Goal: Information Seeking & Learning: Learn about a topic

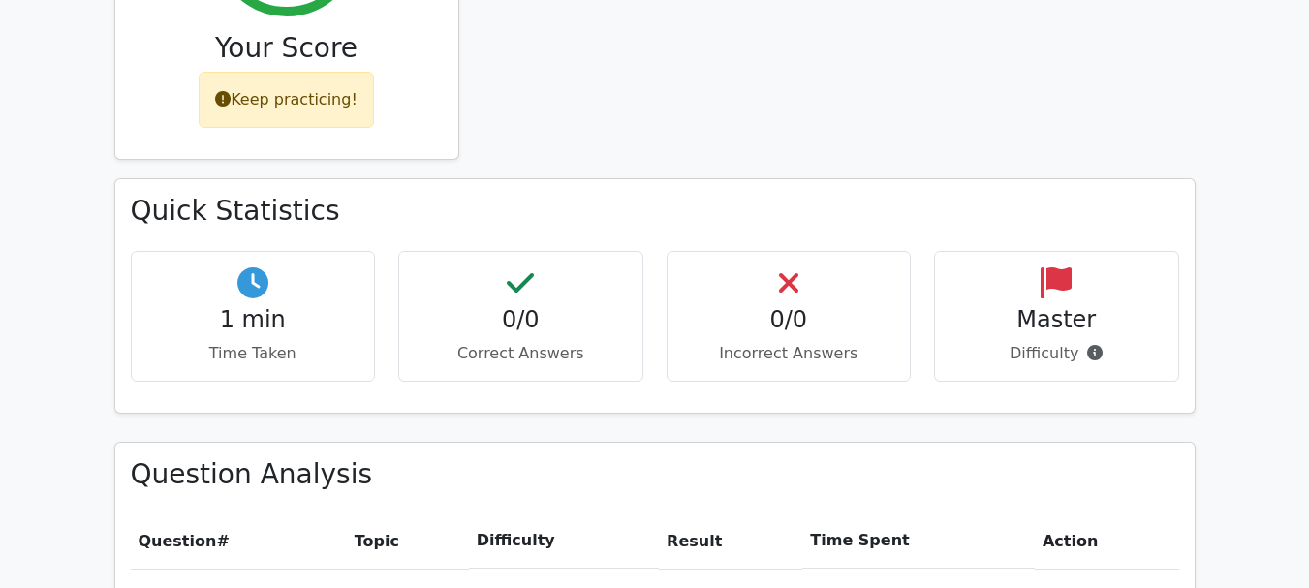
scroll to position [961, 0]
click at [300, 305] on h4 "1 min" at bounding box center [253, 319] width 212 height 28
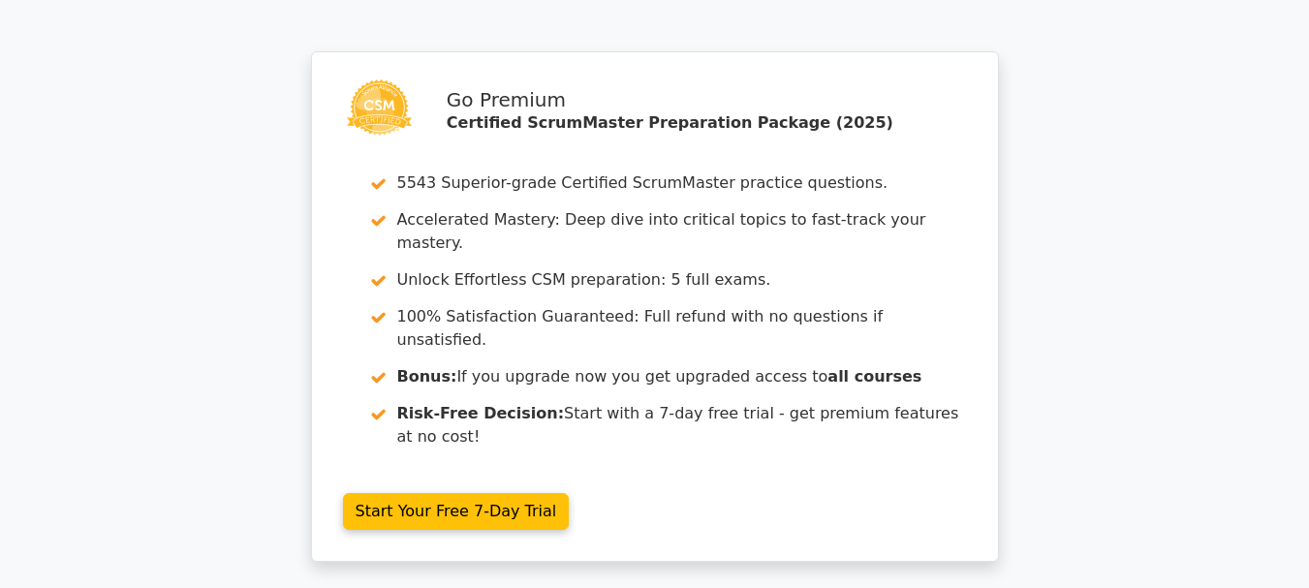
scroll to position [1798, 0]
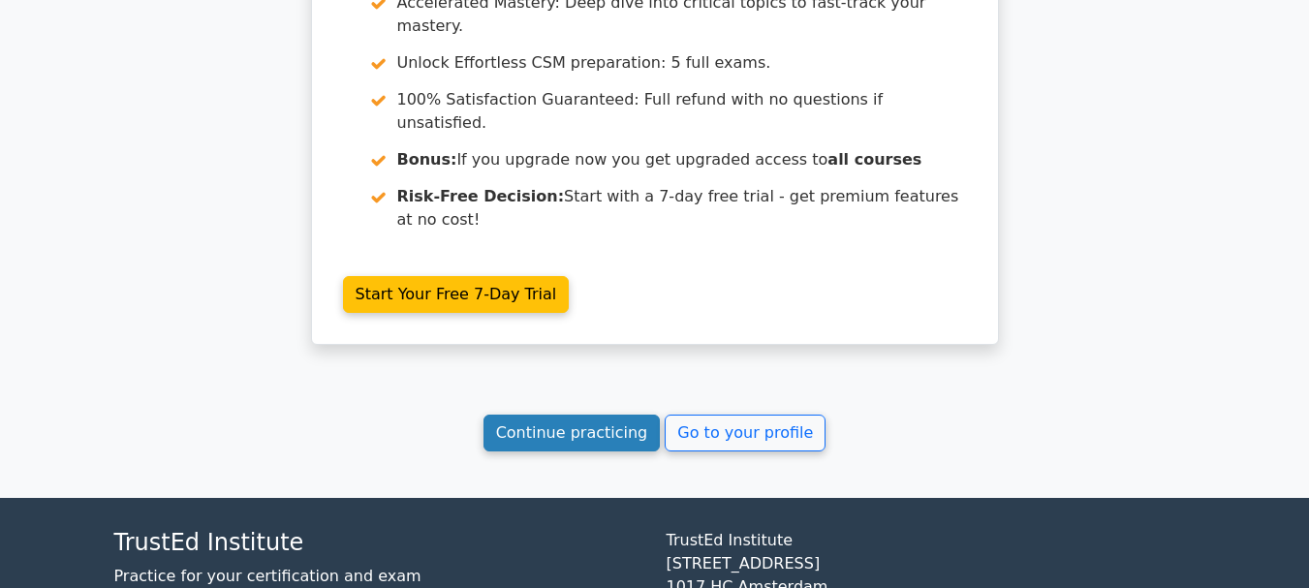
click at [600, 415] on link "Continue practicing" at bounding box center [572, 433] width 177 height 37
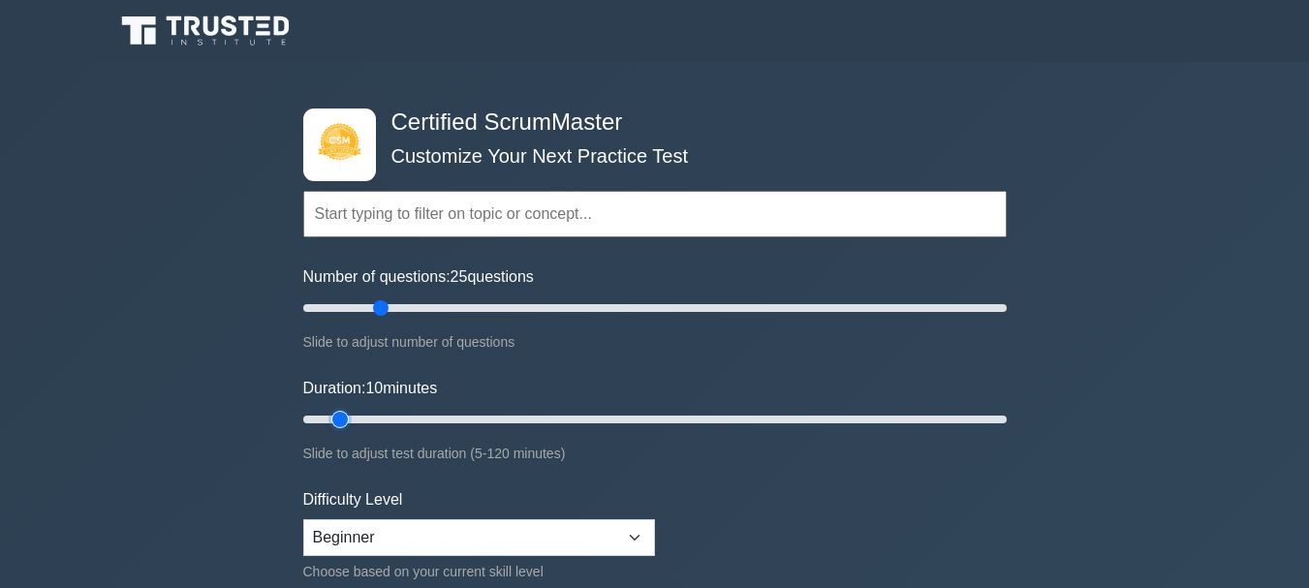
click at [353, 417] on input "Duration: 10 minutes" at bounding box center [655, 419] width 704 height 23
type input "10"
drag, startPoint x: 353, startPoint y: 417, endPoint x: 352, endPoint y: 403, distance: 13.6
click at [352, 408] on input "Duration: 10 minutes" at bounding box center [655, 419] width 704 height 23
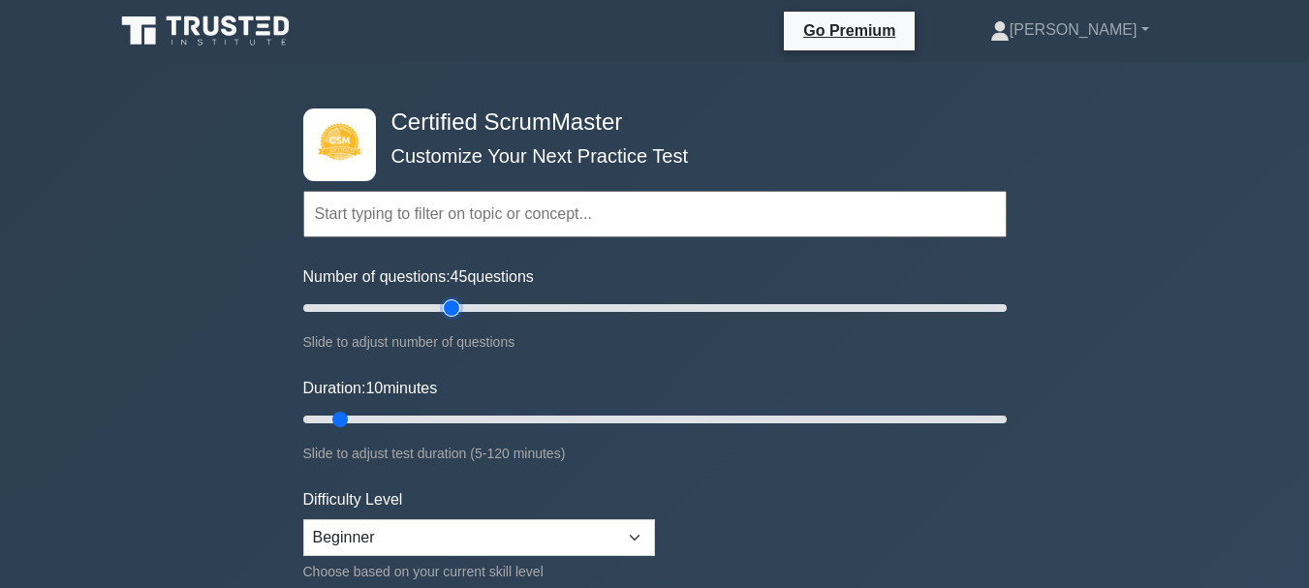
click at [452, 305] on input "Number of questions: 45 questions" at bounding box center [655, 308] width 704 height 23
drag, startPoint x: 449, startPoint y: 305, endPoint x: 364, endPoint y: 290, distance: 85.7
type input "20"
click at [364, 297] on input "Number of questions: 20 questions" at bounding box center [655, 308] width 704 height 23
click at [324, 412] on input "Duration: 10 minutes" at bounding box center [655, 419] width 704 height 23
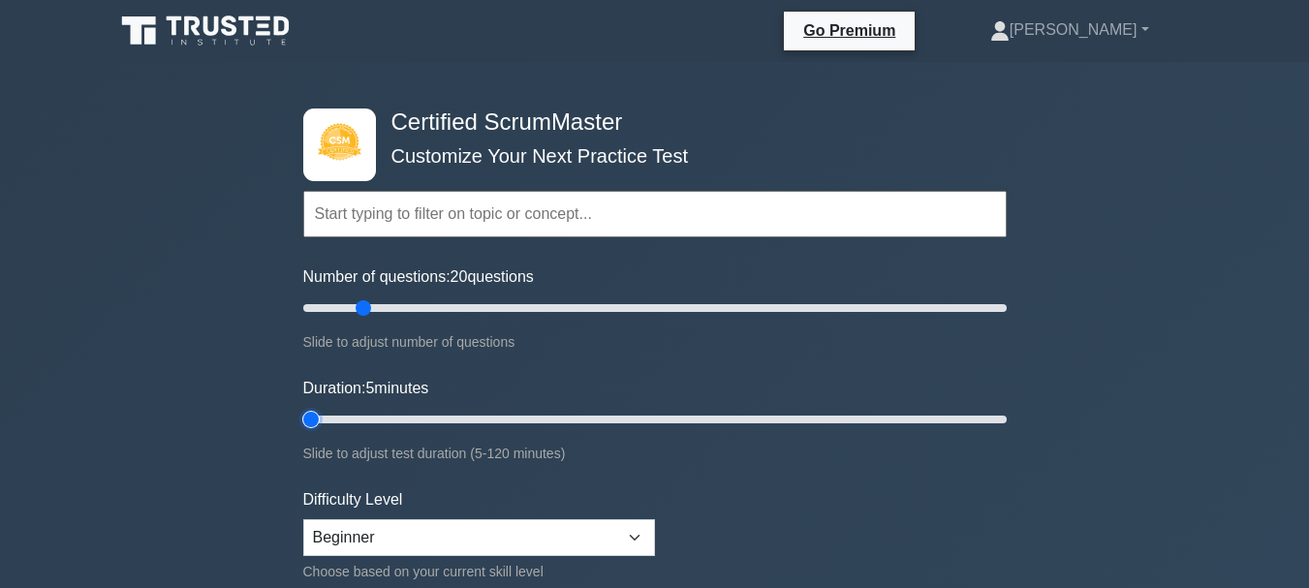
click at [324, 418] on input "Duration: 5 minutes" at bounding box center [655, 419] width 704 height 23
type input "10"
click at [337, 424] on input "Duration: 10 minutes" at bounding box center [655, 419] width 704 height 23
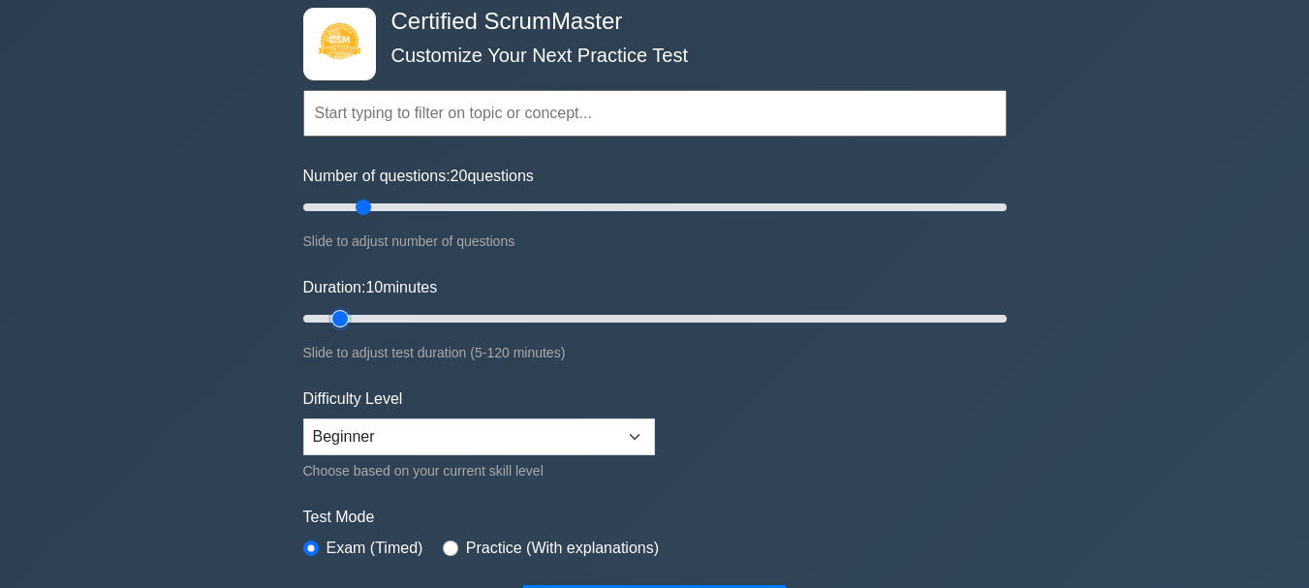
scroll to position [105, 0]
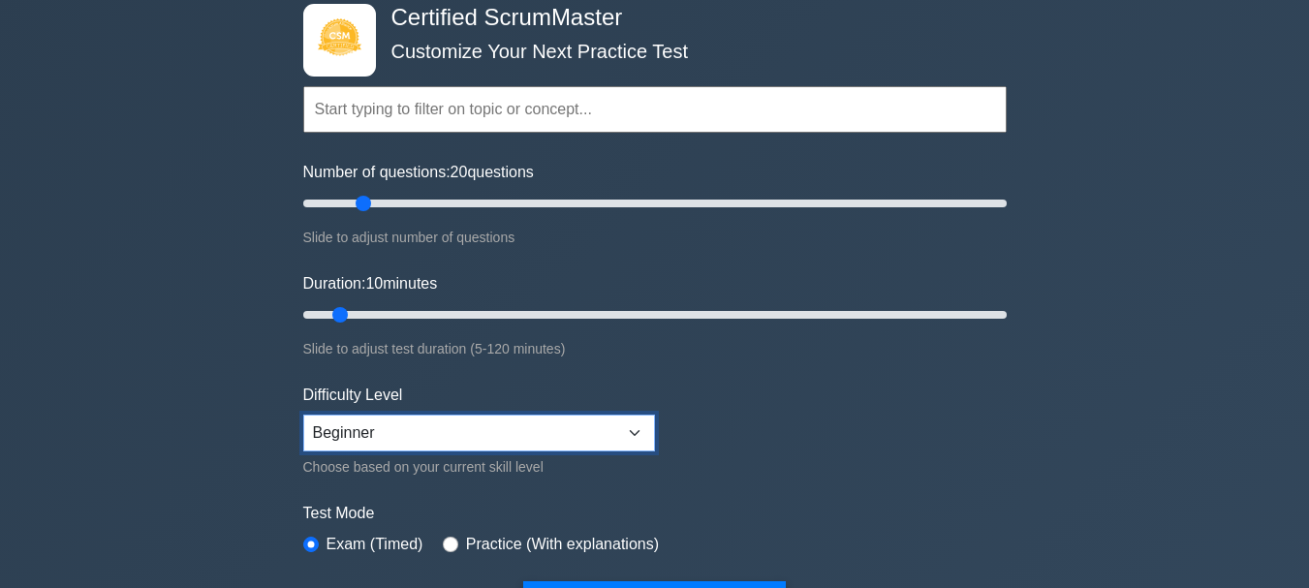
click at [432, 426] on select "Beginner Intermediate Expert" at bounding box center [479, 433] width 352 height 37
select select "intermediate"
click at [303, 415] on select "Beginner Intermediate Expert" at bounding box center [479, 433] width 352 height 37
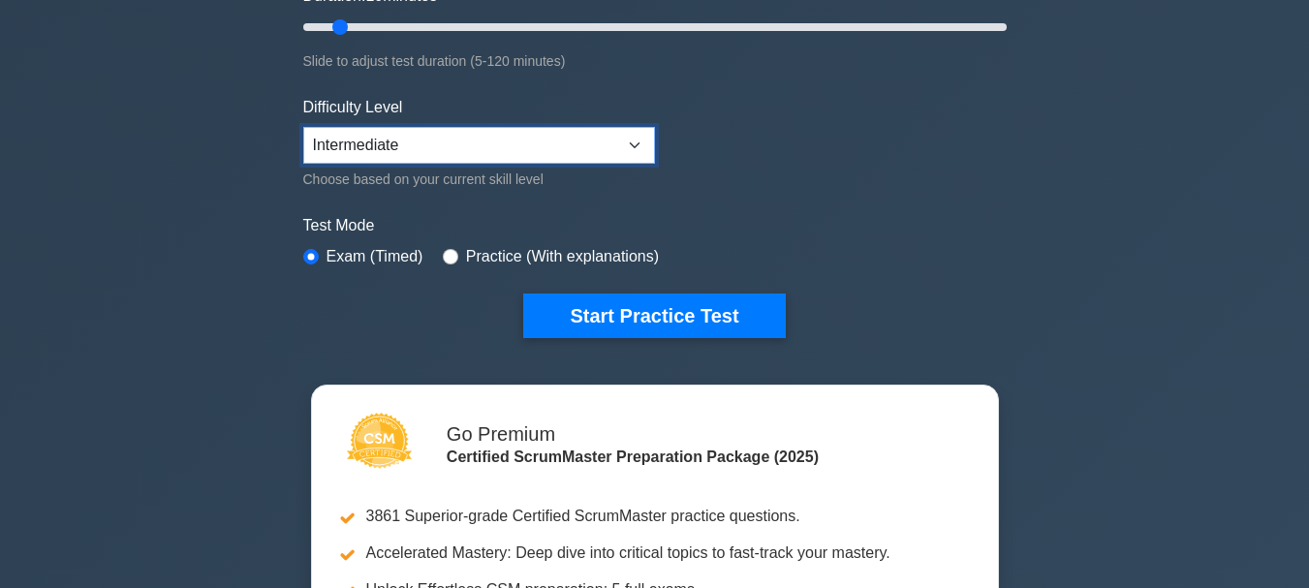
scroll to position [381, 0]
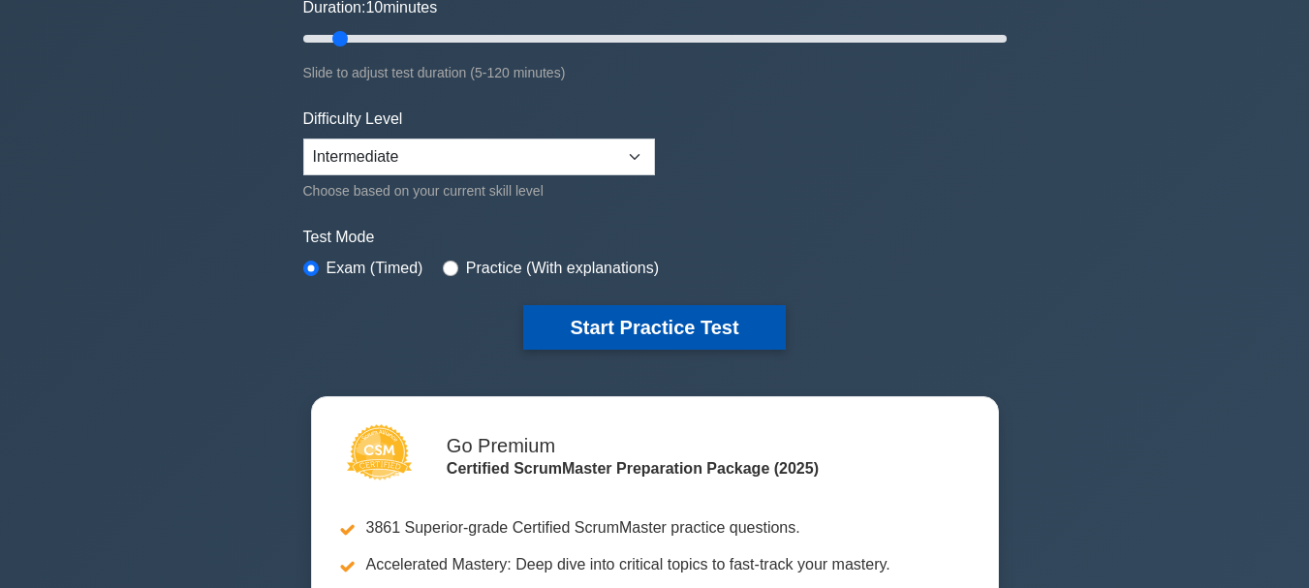
click at [633, 313] on button "Start Practice Test" at bounding box center [654, 327] width 262 height 45
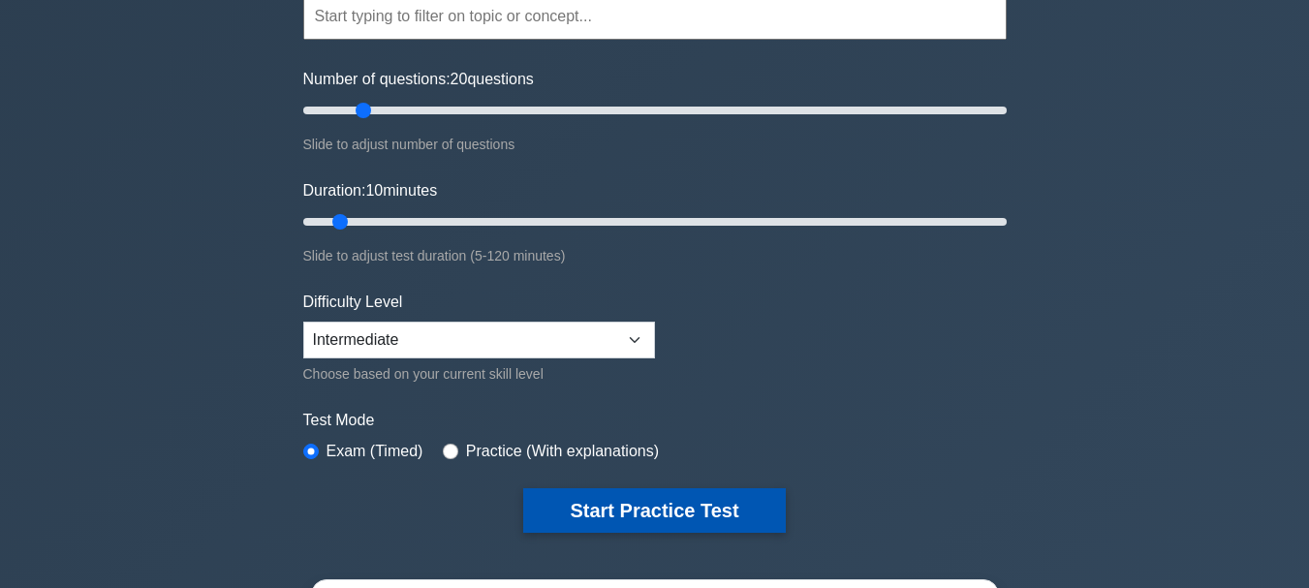
scroll to position [160, 0]
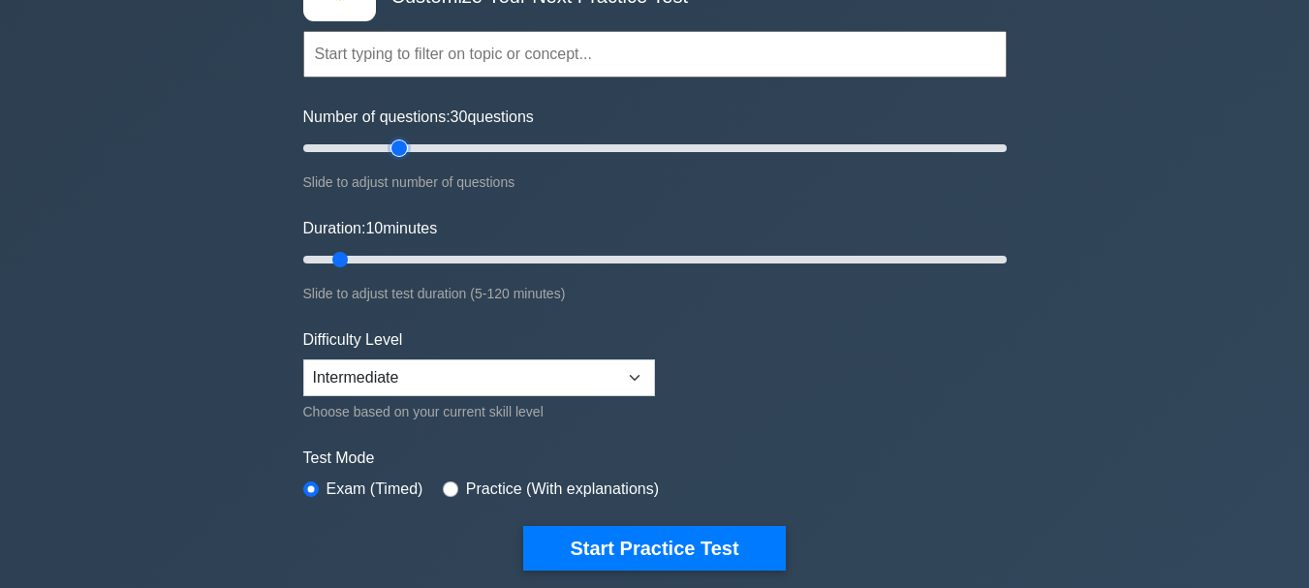
type input "30"
click at [394, 139] on input "Number of questions: 30 questions" at bounding box center [655, 148] width 704 height 23
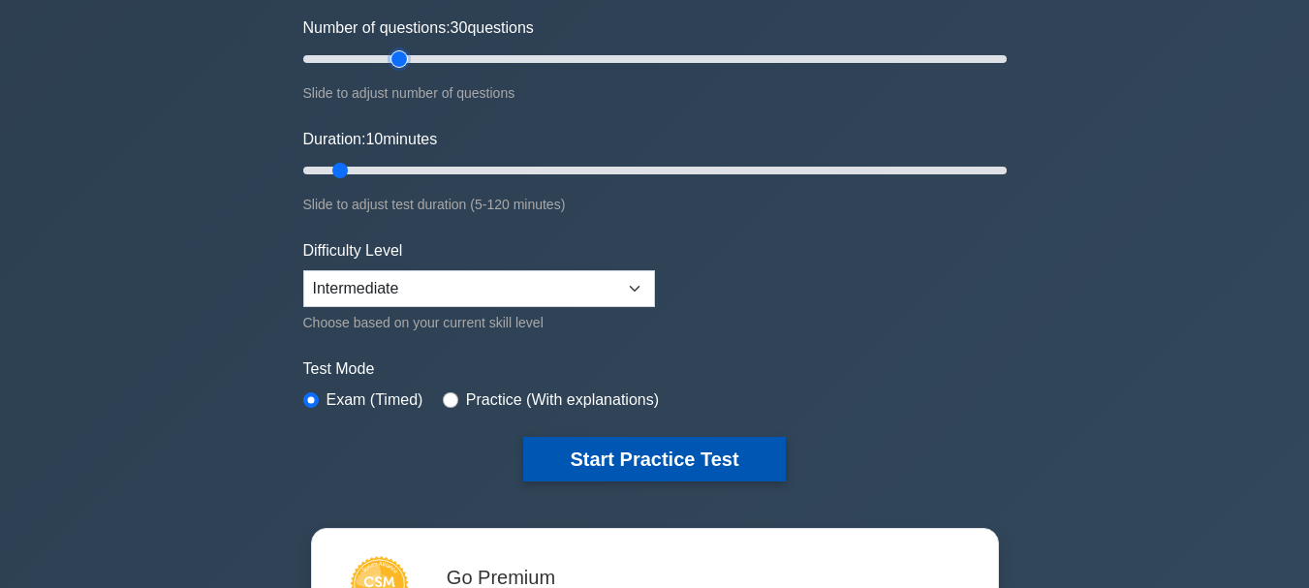
scroll to position [250, 0]
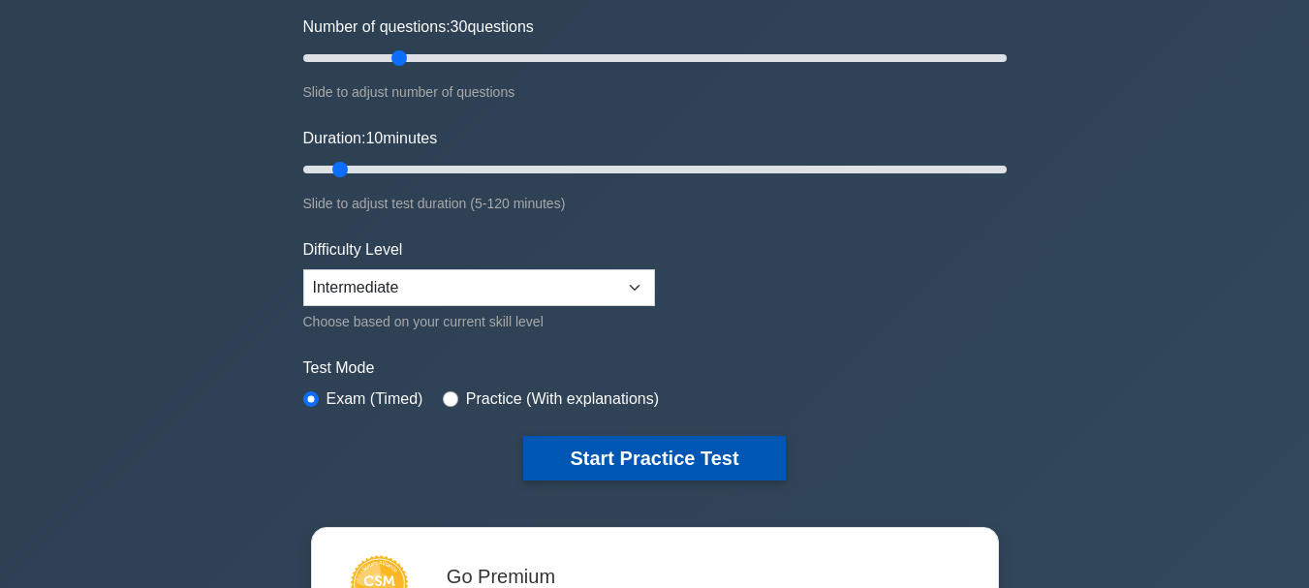
click at [593, 454] on button "Start Practice Test" at bounding box center [654, 458] width 262 height 45
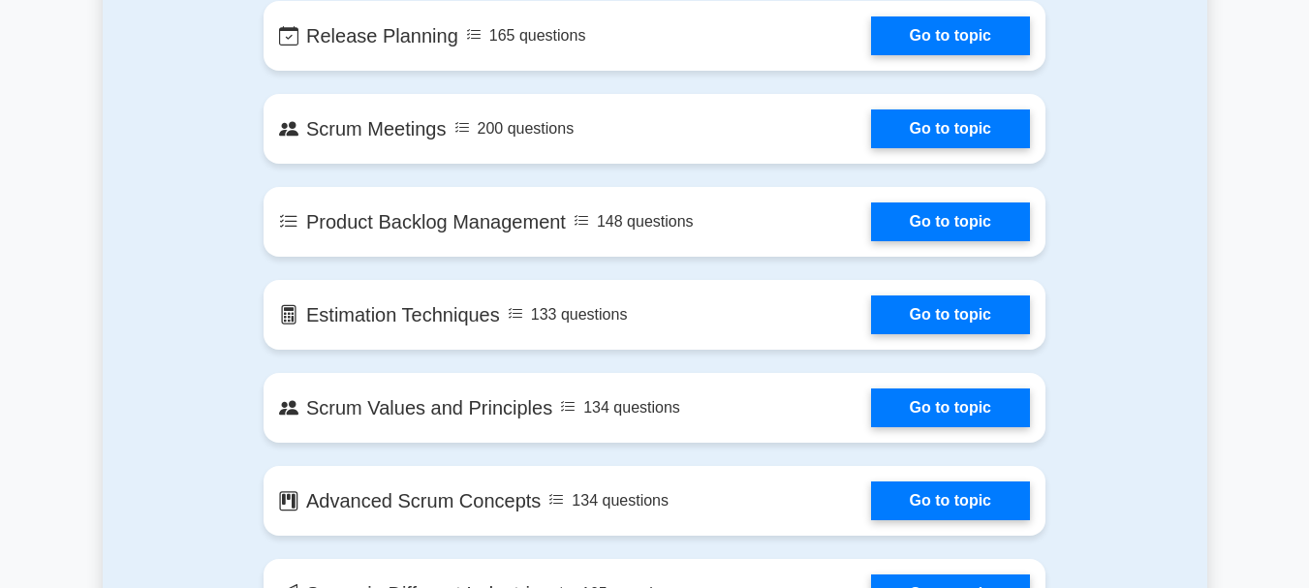
scroll to position [1934, 0]
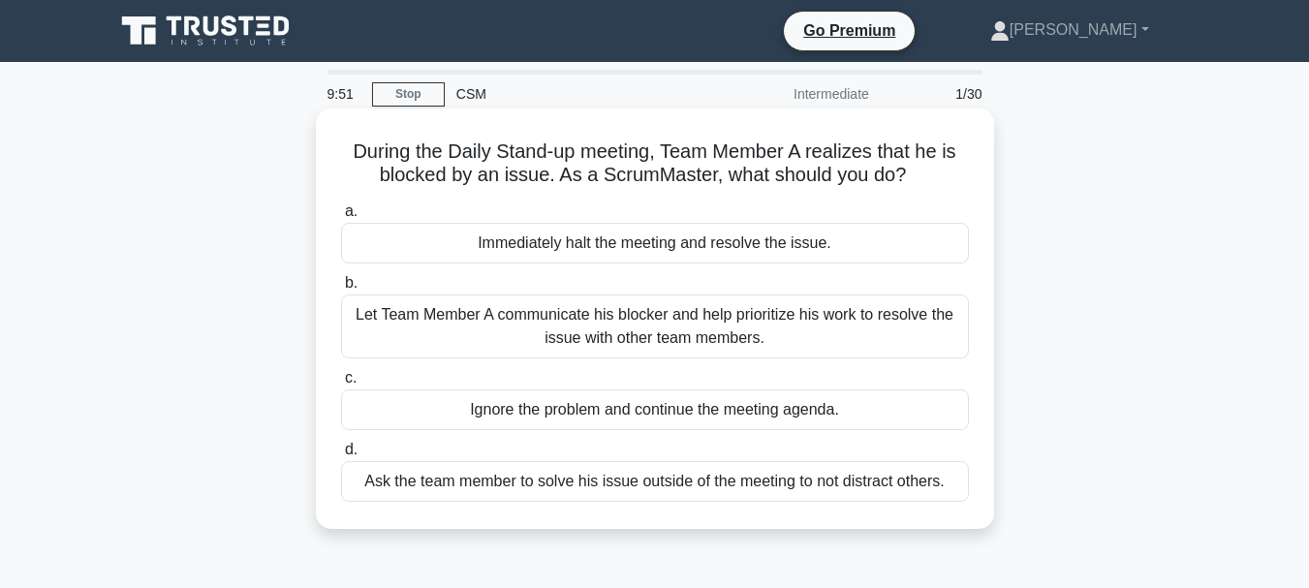
drag, startPoint x: 335, startPoint y: 141, endPoint x: 978, endPoint y: 518, distance: 744.9
click at [978, 518] on div "During the Daily Stand-up meeting, Team Member A realizes that he is blocked by…" at bounding box center [655, 318] width 663 height 405
copy div "During the Daily Stand-up meeting, Team Member A realizes that he is blocked by…"
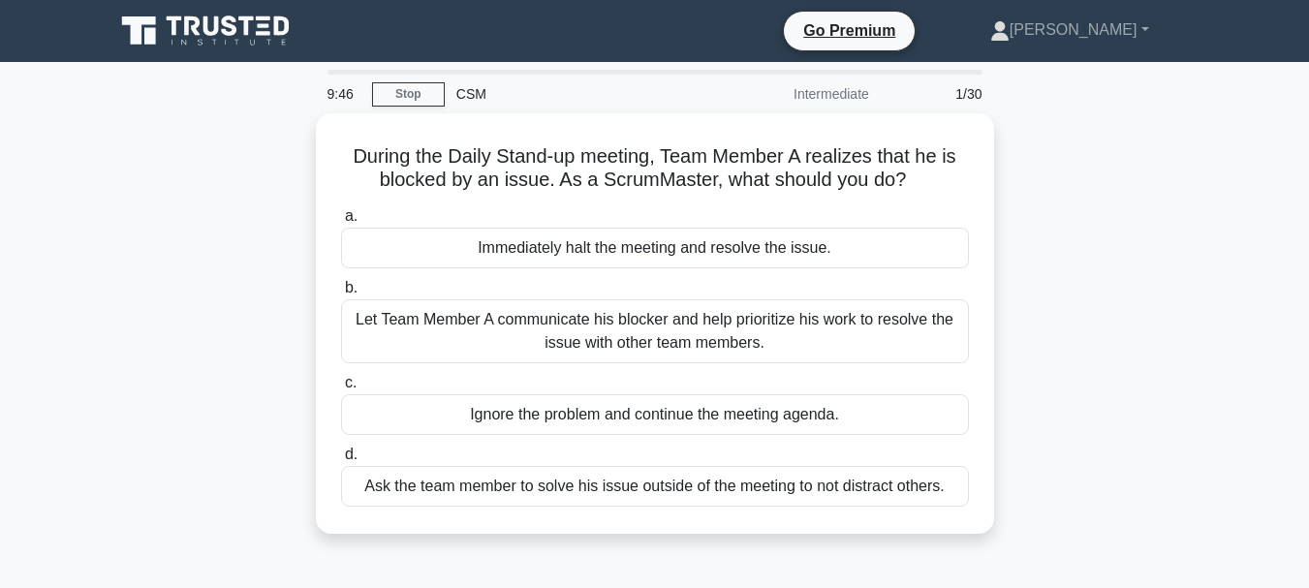
click at [1104, 193] on div "During the Daily Stand-up meeting, Team Member A realizes that he is blocked by…" at bounding box center [655, 335] width 1105 height 444
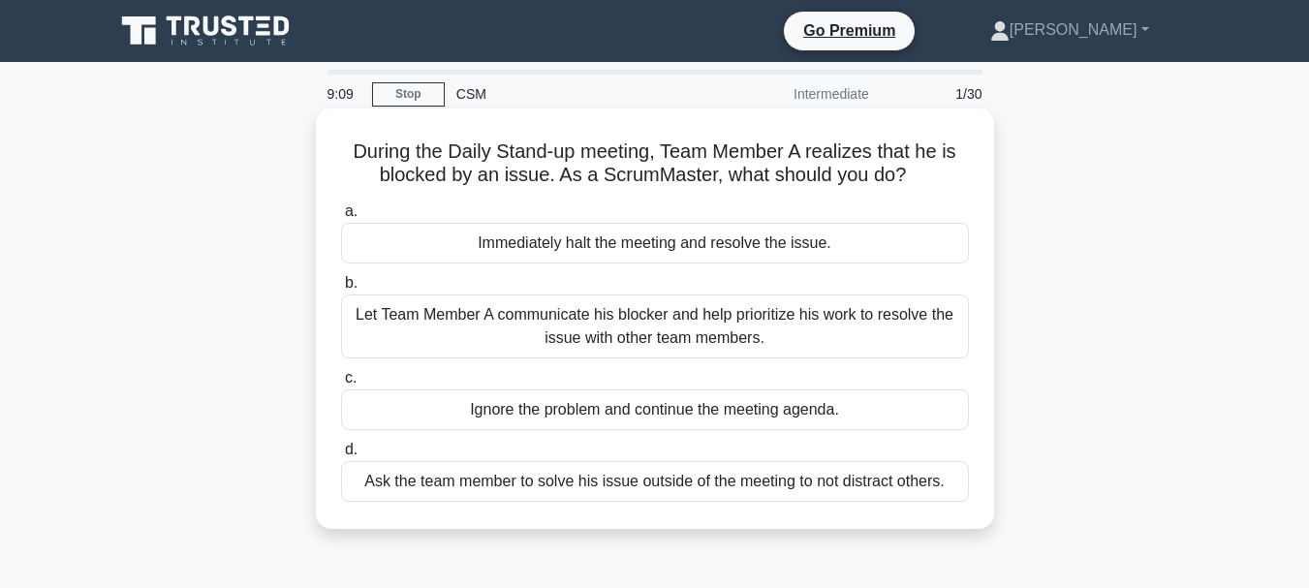
drag, startPoint x: 347, startPoint y: 156, endPoint x: 971, endPoint y: 476, distance: 701.3
click at [971, 476] on div "During the Daily Stand-up meeting, Team Member A realizes that he is blocked by…" at bounding box center [655, 318] width 663 height 405
copy div "During the Daily Stand-up meeting, Team Member A realizes that he is blocked by…"
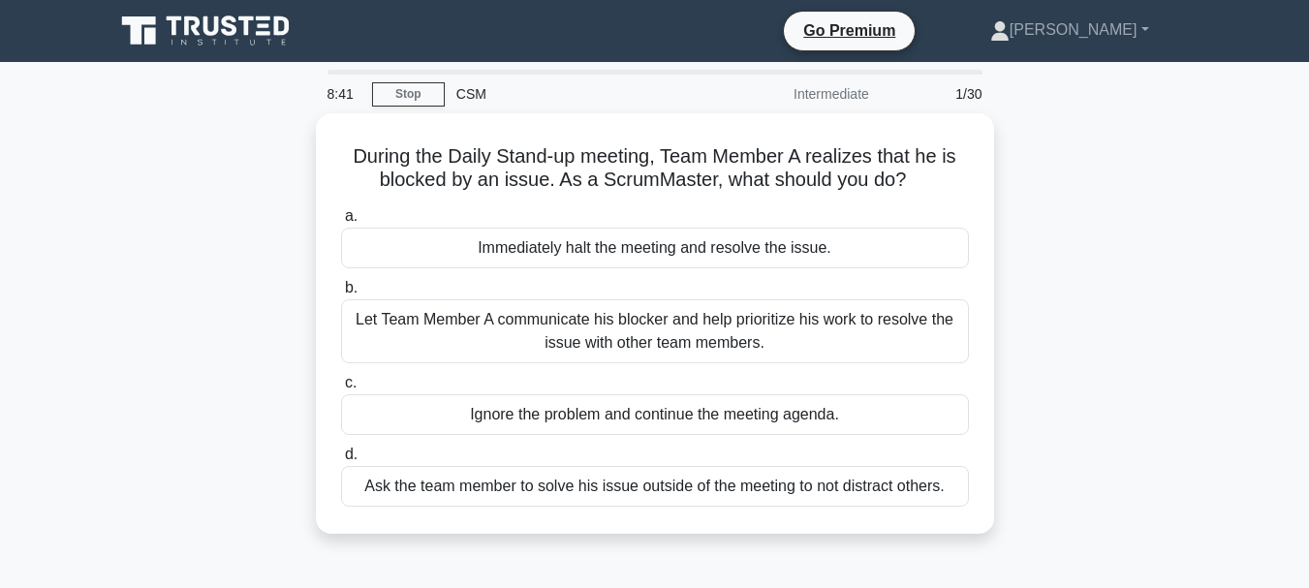
click at [1145, 229] on div "During the Daily Stand-up meeting, Team Member A realizes that he is blocked by…" at bounding box center [655, 335] width 1105 height 444
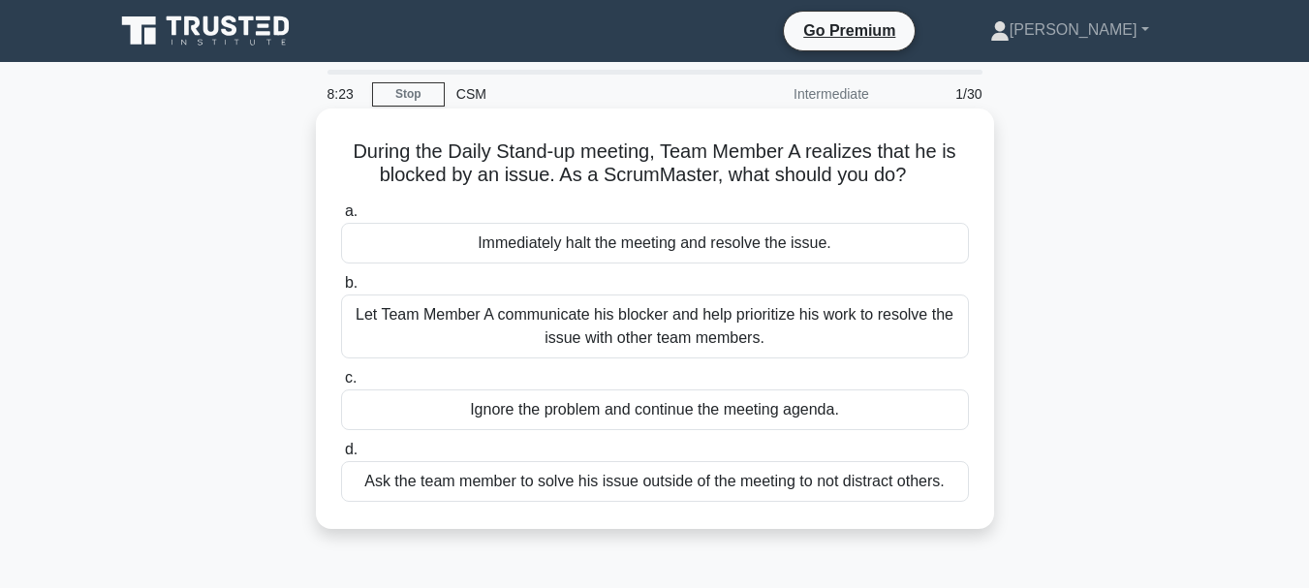
click at [480, 322] on div "Let Team Member A communicate his blocker and help prioritize his work to resol…" at bounding box center [655, 327] width 628 height 64
click at [341, 290] on input "b. Let Team Member A communicate his blocker and help prioritize his work to re…" at bounding box center [341, 283] width 0 height 13
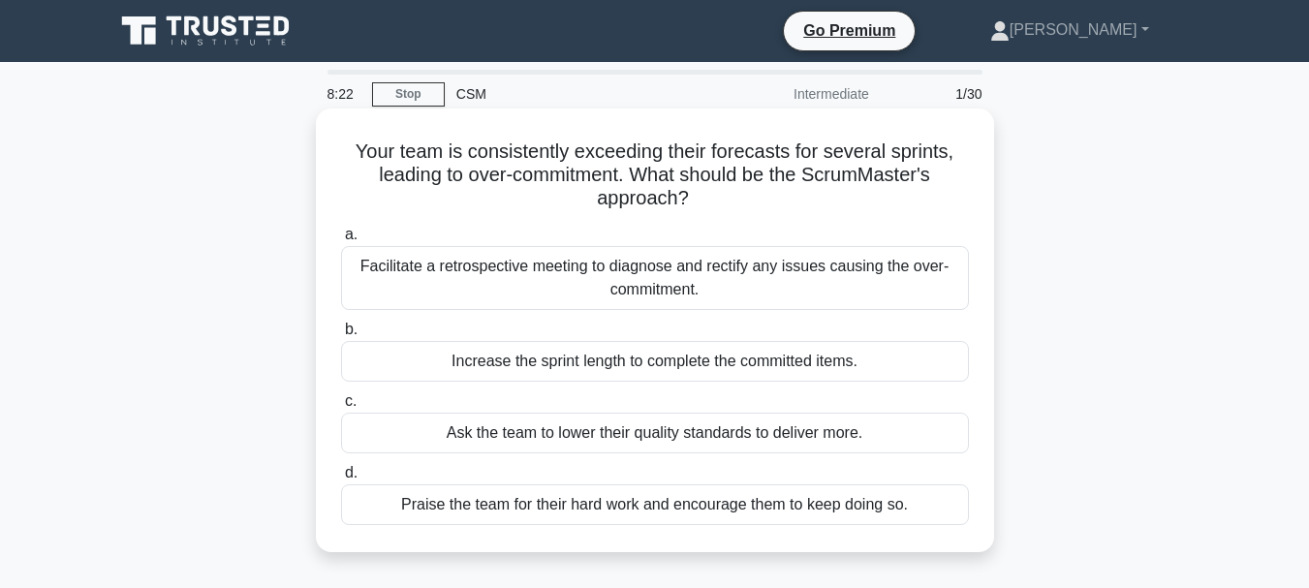
click at [481, 368] on div "Increase the sprint length to complete the committed items." at bounding box center [655, 361] width 628 height 41
click at [341, 336] on input "b. Increase the sprint length to complete the committed items." at bounding box center [341, 330] width 0 height 13
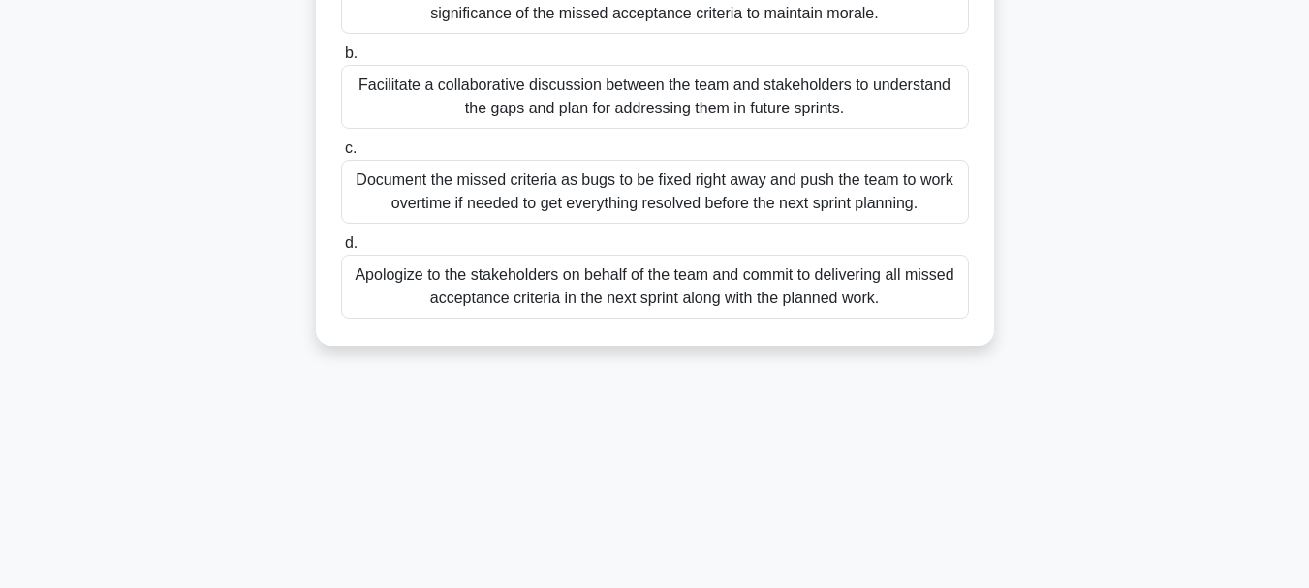
scroll to position [315, 0]
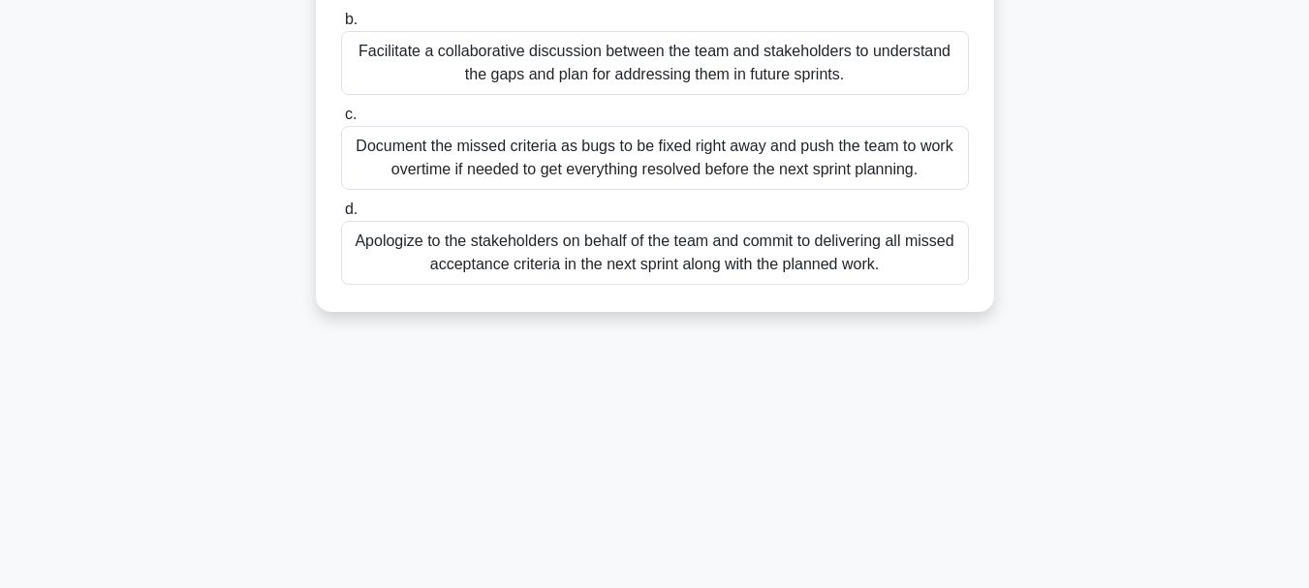
drag, startPoint x: 342, startPoint y: 150, endPoint x: 1000, endPoint y: 251, distance: 665.7
click at [1000, 251] on div "During the Sprint Review, the team presents an increment that fails to meet the…" at bounding box center [655, 66] width 1105 height 537
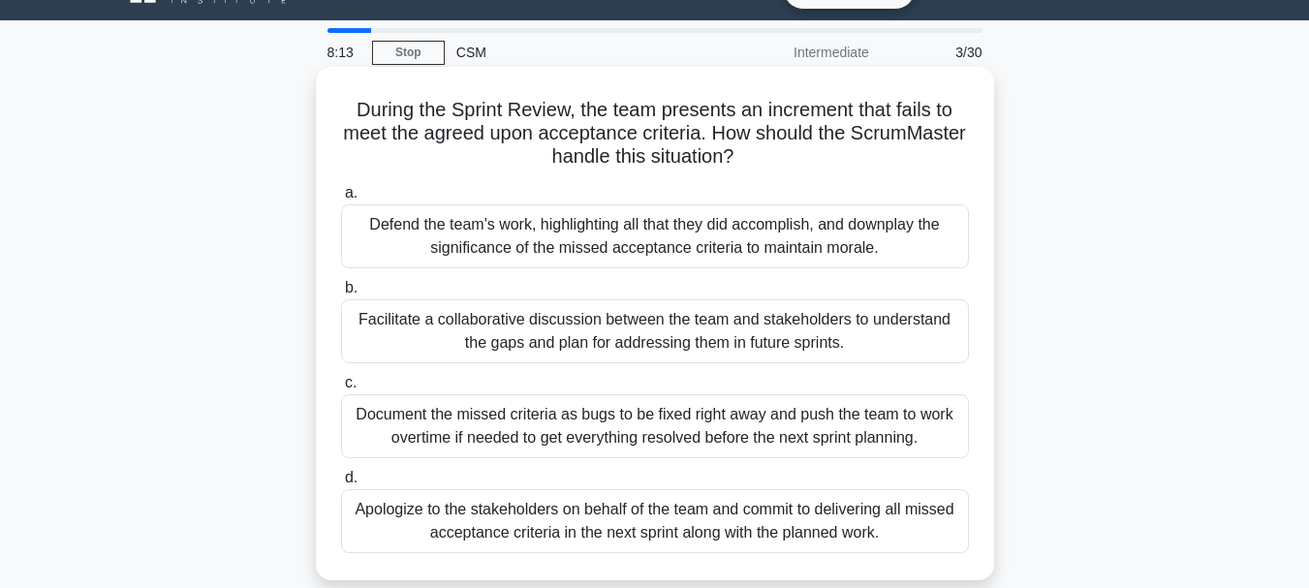
scroll to position [8, 0]
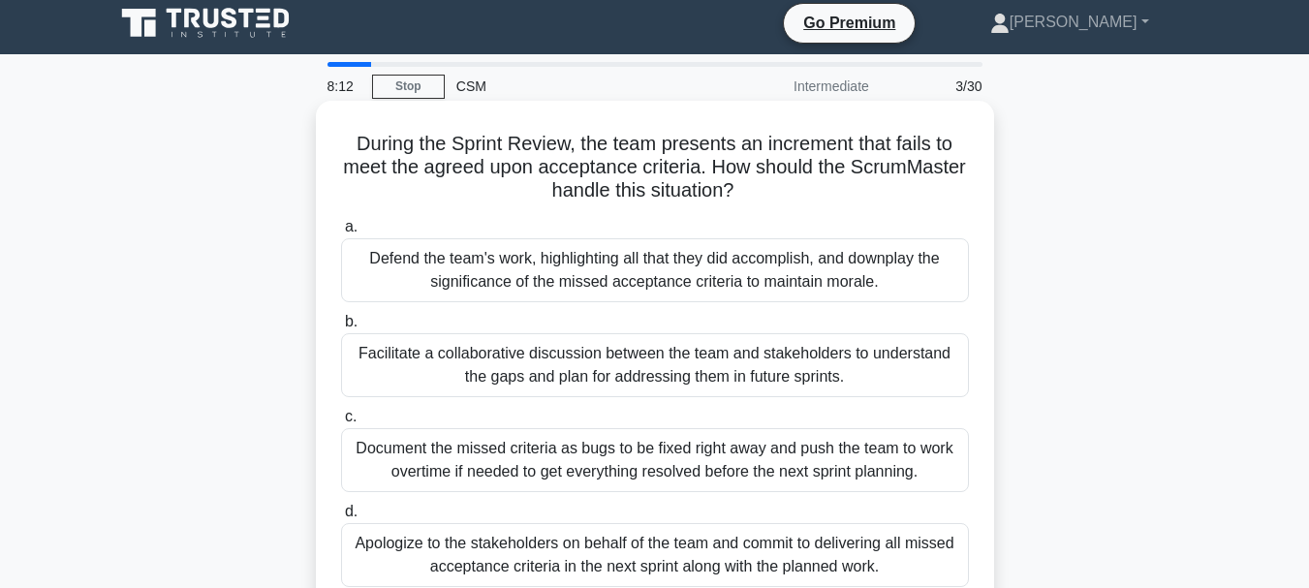
click at [379, 175] on h5 "During the Sprint Review, the team presents an increment that fails to meet the…" at bounding box center [655, 168] width 632 height 72
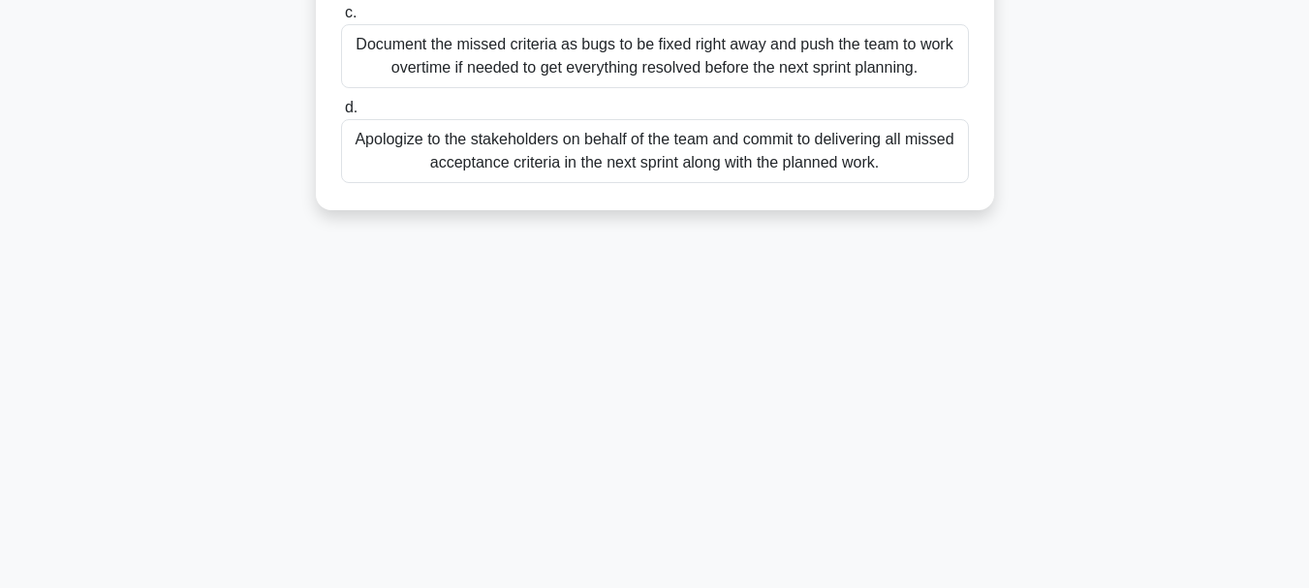
scroll to position [458, 0]
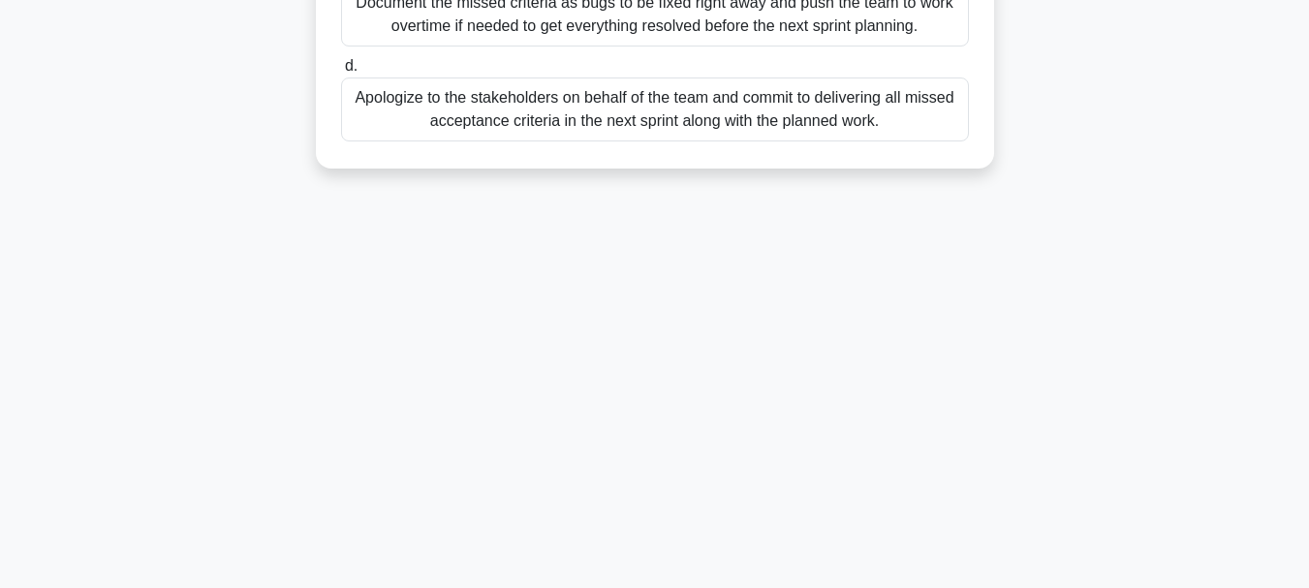
drag, startPoint x: 330, startPoint y: 133, endPoint x: 920, endPoint y: 222, distance: 595.9
click at [920, 222] on div "8:10 Stop CSM Intermediate 3/30 During the Sprint Review, the team presents an …" at bounding box center [655, 95] width 1105 height 969
copy div "During the Sprint Review, the team presents an increment that fails to meet the…"
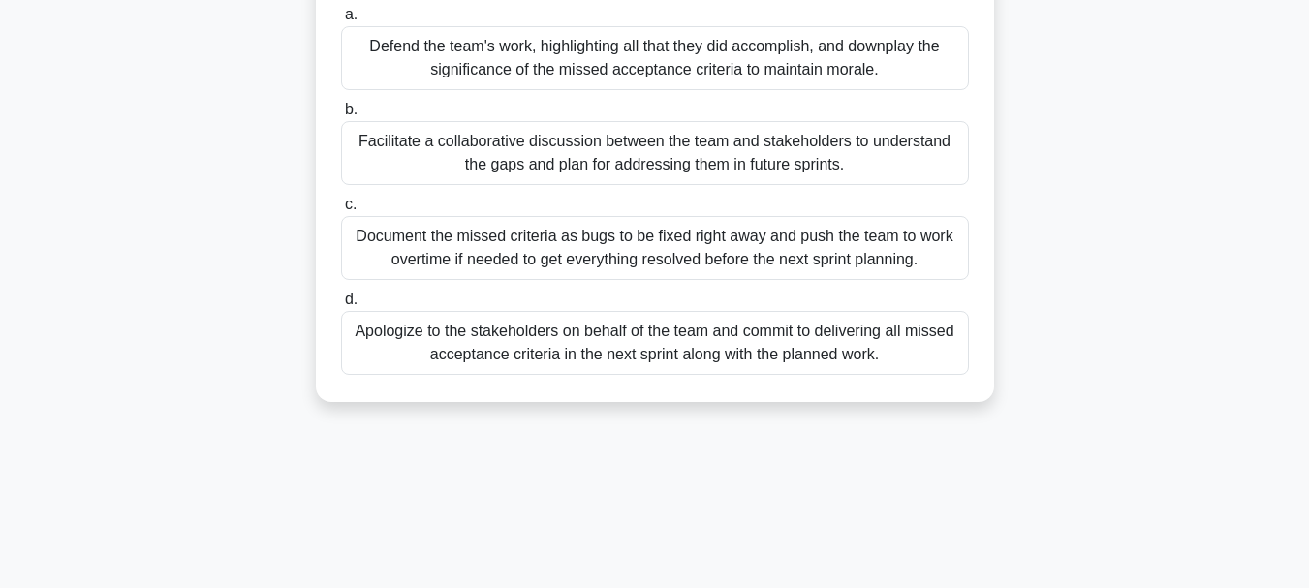
scroll to position [213, 0]
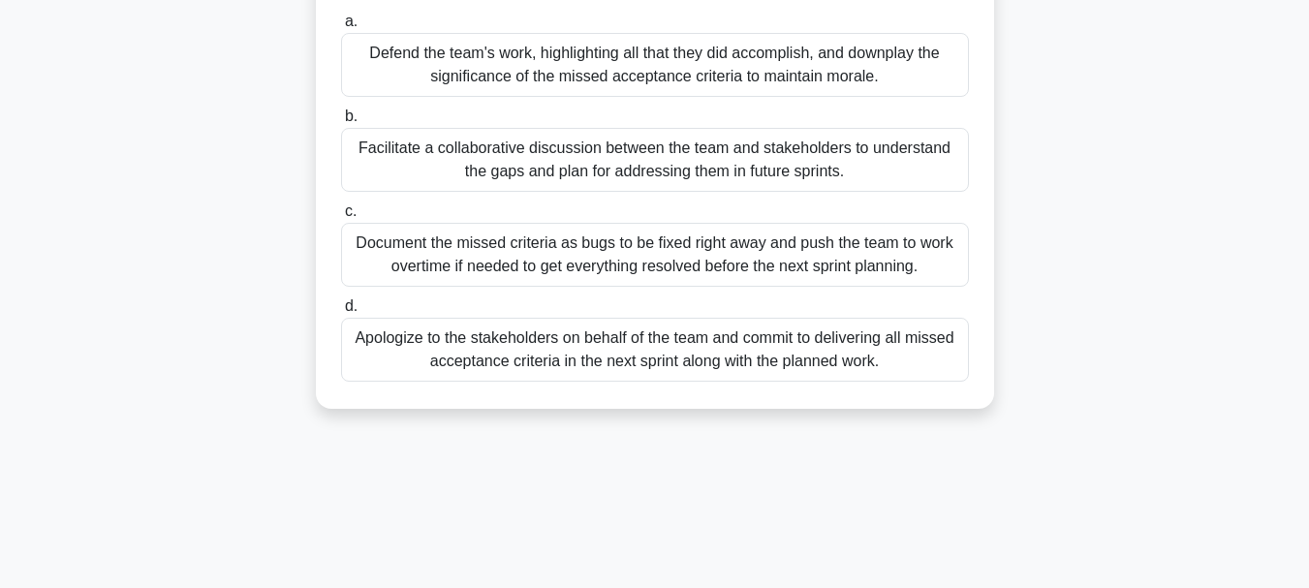
click at [546, 154] on div "Facilitate a collaborative discussion between the team and stakeholders to unde…" at bounding box center [655, 160] width 628 height 64
click at [341, 123] on input "b. Facilitate a collaborative discussion between the team and stakeholders to u…" at bounding box center [341, 116] width 0 height 13
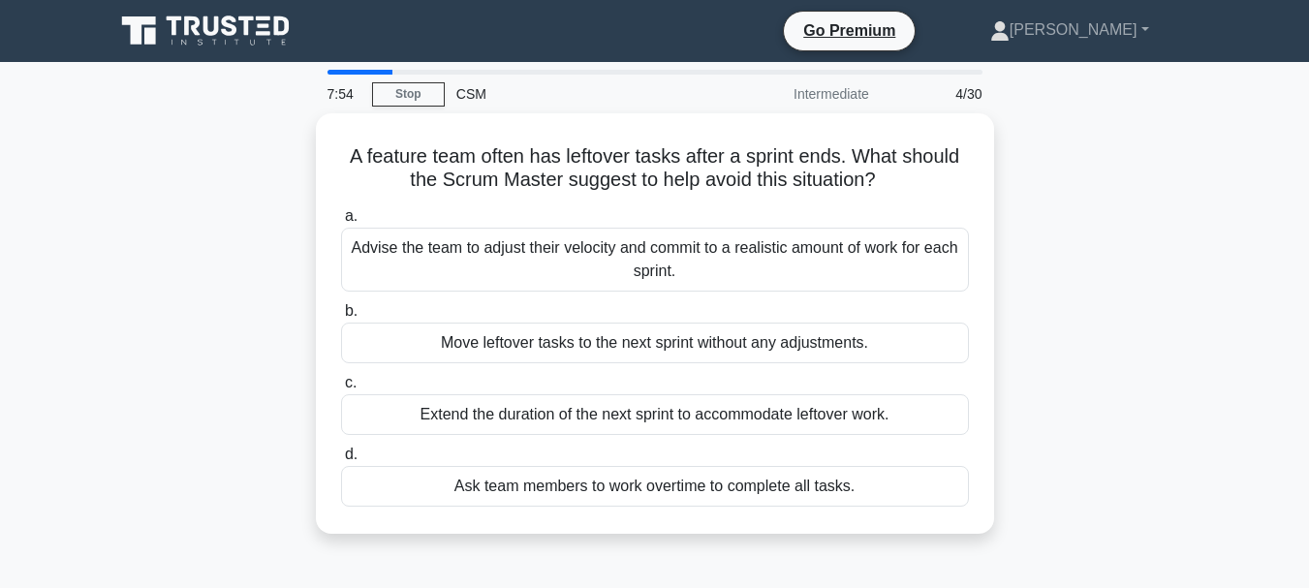
scroll to position [0, 0]
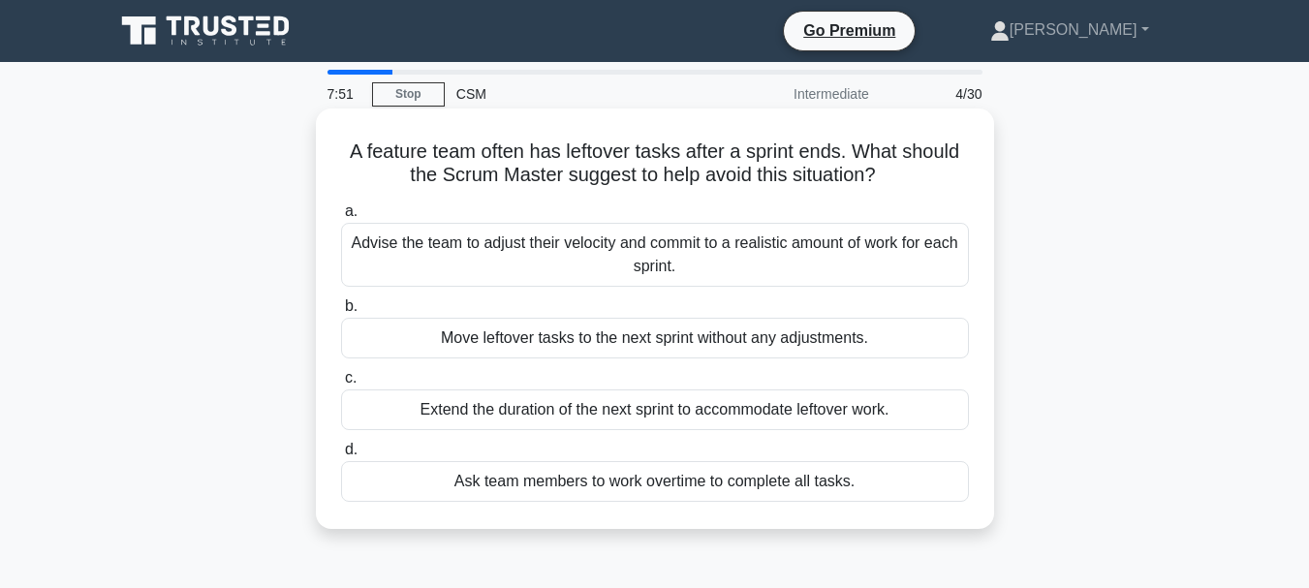
drag, startPoint x: 338, startPoint y: 147, endPoint x: 909, endPoint y: 515, distance: 678.7
click at [909, 515] on div "A feature team often has leftover tasks after a sprint ends. What should the Sc…" at bounding box center [655, 318] width 663 height 405
copy div "A feature team often has leftover tasks after a sprint ends. What should the Sc…"
click at [507, 246] on div "Advise the team to adjust their velocity and commit to a realistic amount of wo…" at bounding box center [655, 255] width 628 height 64
click at [341, 218] on input "a. Advise the team to adjust their velocity and commit to a realistic amount of…" at bounding box center [341, 211] width 0 height 13
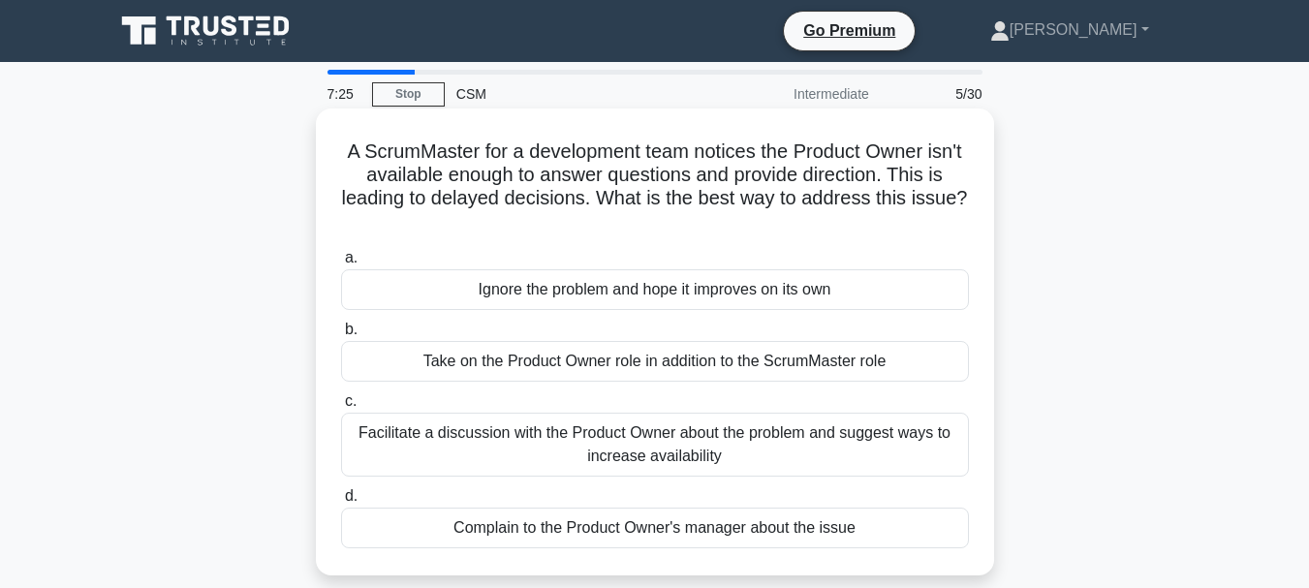
click at [528, 278] on div "Ignore the problem and hope it improves on its own" at bounding box center [655, 289] width 628 height 41
click at [341, 265] on input "a. Ignore the problem and hope it improves on its own" at bounding box center [341, 258] width 0 height 13
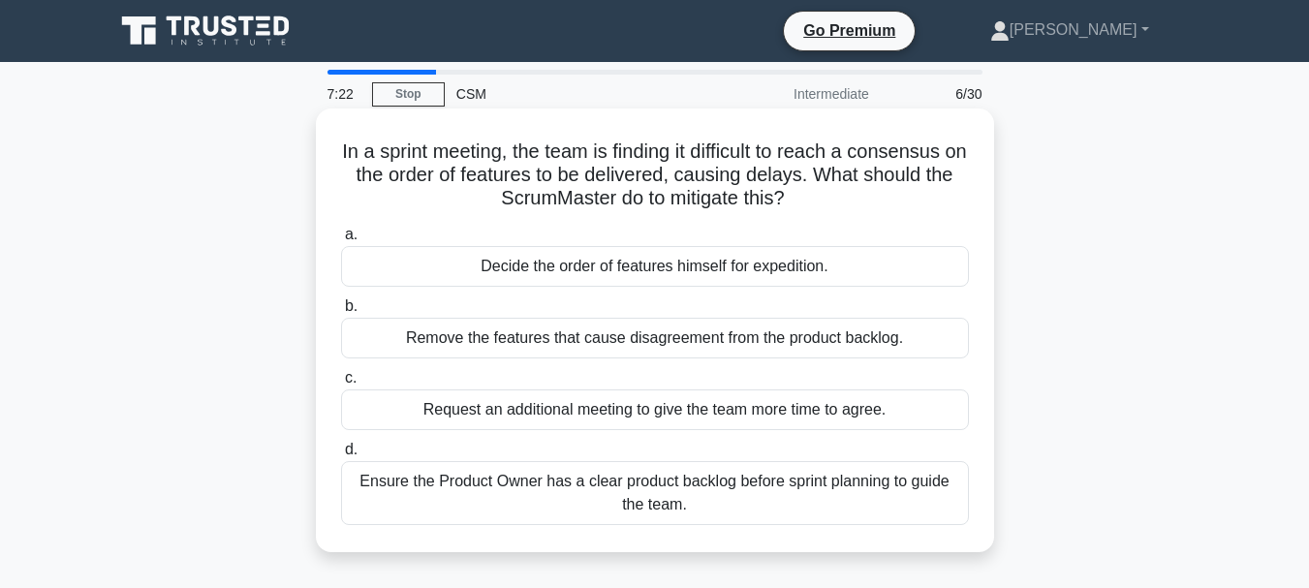
drag, startPoint x: 334, startPoint y: 148, endPoint x: 844, endPoint y: 535, distance: 639.8
click at [844, 535] on div "In a sprint meeting, the team is finding it difficult to reach a consensus on t…" at bounding box center [655, 330] width 663 height 428
copy div "In a sprint meeting, the team is finding it difficult to reach a consensus on t…"
click at [444, 485] on div "Ensure the Product Owner has a clear product backlog before sprint planning to …" at bounding box center [655, 493] width 628 height 64
click at [341, 456] on input "d. Ensure the Product Owner has a clear product backlog before sprint planning …" at bounding box center [341, 450] width 0 height 13
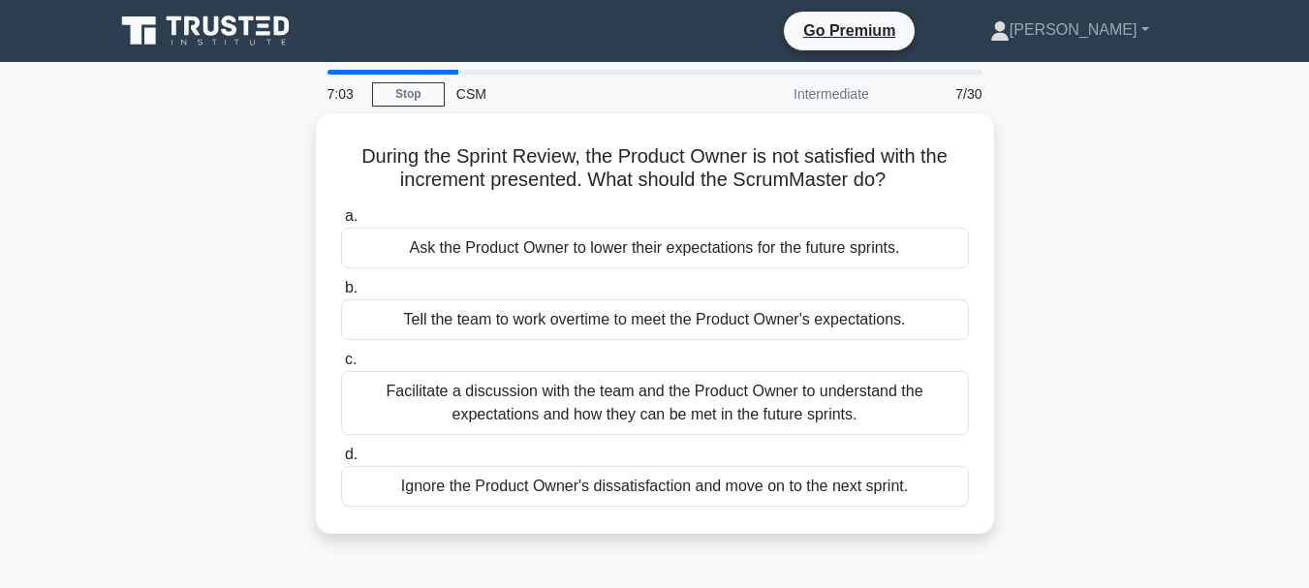
drag, startPoint x: 330, startPoint y: 144, endPoint x: 1047, endPoint y: 561, distance: 828.6
click at [1047, 561] on div "7:03 Stop CSM Intermediate 7/30 During the Sprint Review, the Product Owner is …" at bounding box center [655, 554] width 1105 height 969
copy div "During the Sprint Review, the Product Owner is not satisfied with the increment…"
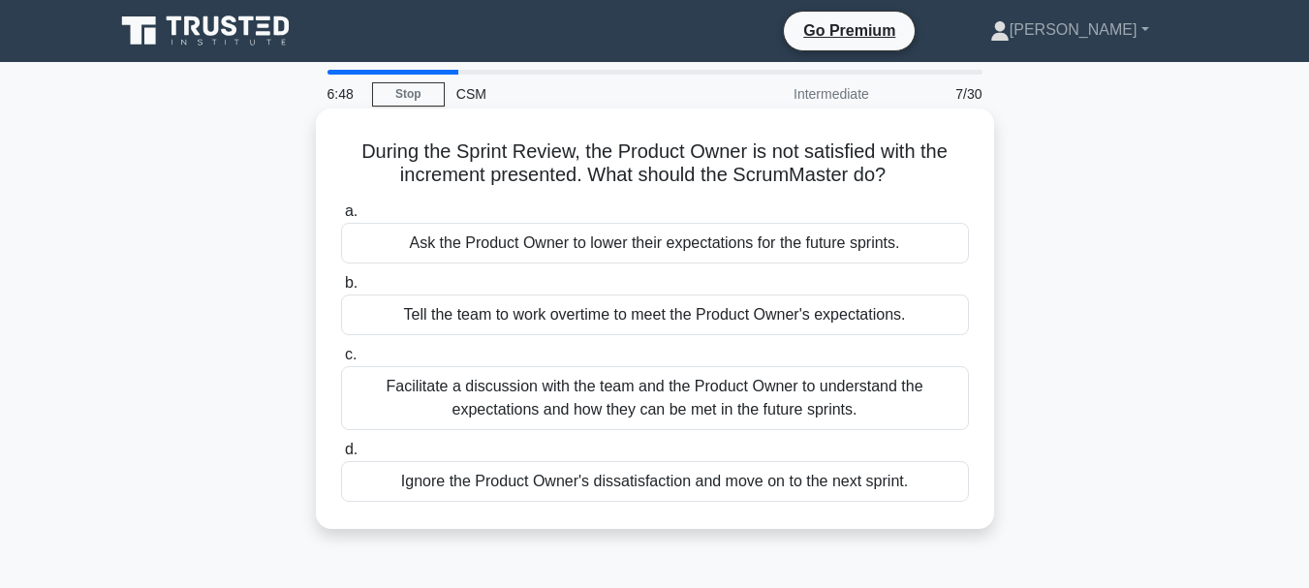
click at [411, 382] on div "Facilitate a discussion with the team and the Product Owner to understand the e…" at bounding box center [655, 398] width 628 height 64
click at [341, 361] on input "c. Facilitate a discussion with the team and the Product Owner to understand th…" at bounding box center [341, 355] width 0 height 13
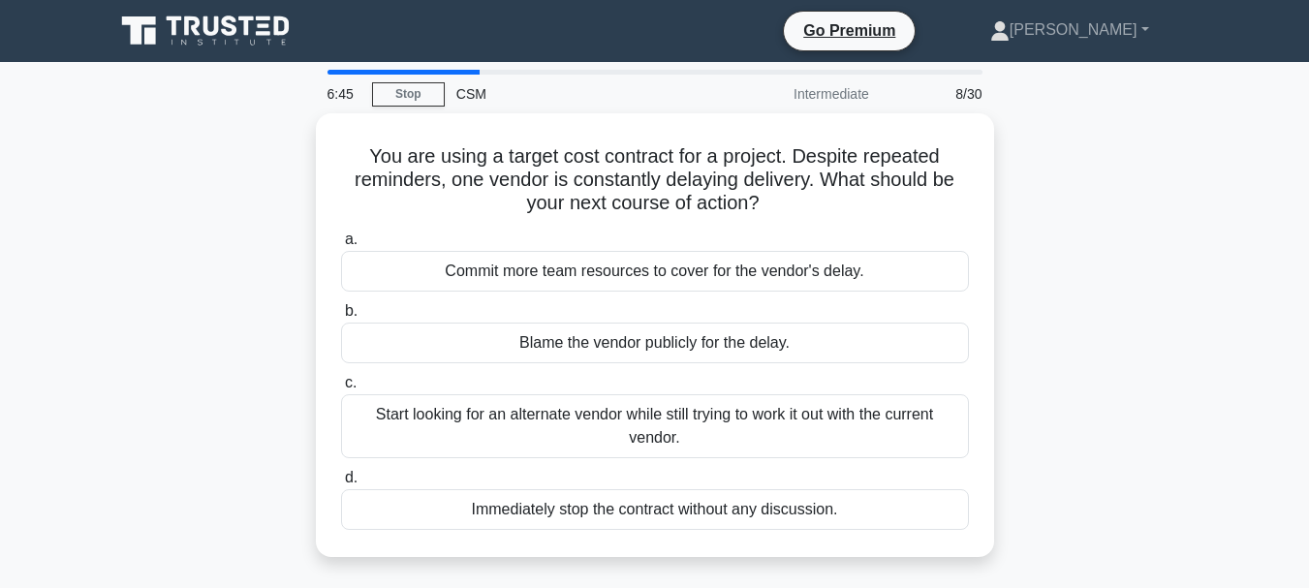
drag, startPoint x: 343, startPoint y: 141, endPoint x: 1007, endPoint y: 529, distance: 769.2
click at [1007, 529] on div "You are using a target cost contract for a project. Despite repeated reminders,…" at bounding box center [655, 346] width 1105 height 467
copy div "You are using a target cost contract for a project. Despite repeated reminders,…"
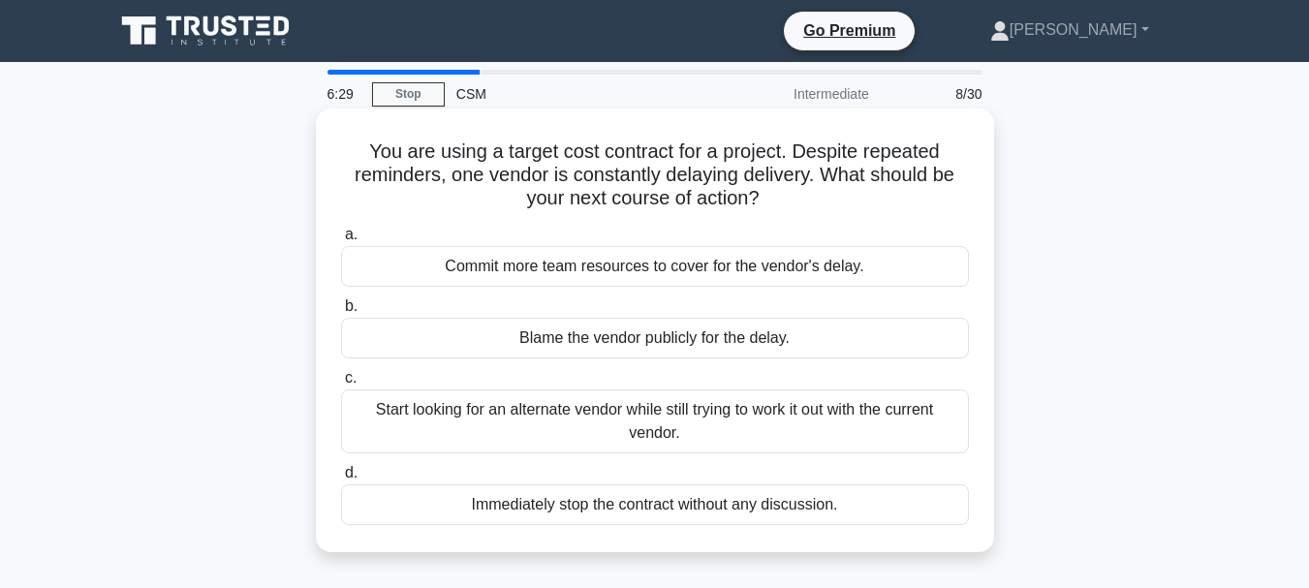
click at [393, 412] on div "Start looking for an alternate vendor while still trying to work it out with th…" at bounding box center [655, 422] width 628 height 64
click at [341, 385] on input "c. Start looking for an alternate vendor while still trying to work it out with…" at bounding box center [341, 378] width 0 height 13
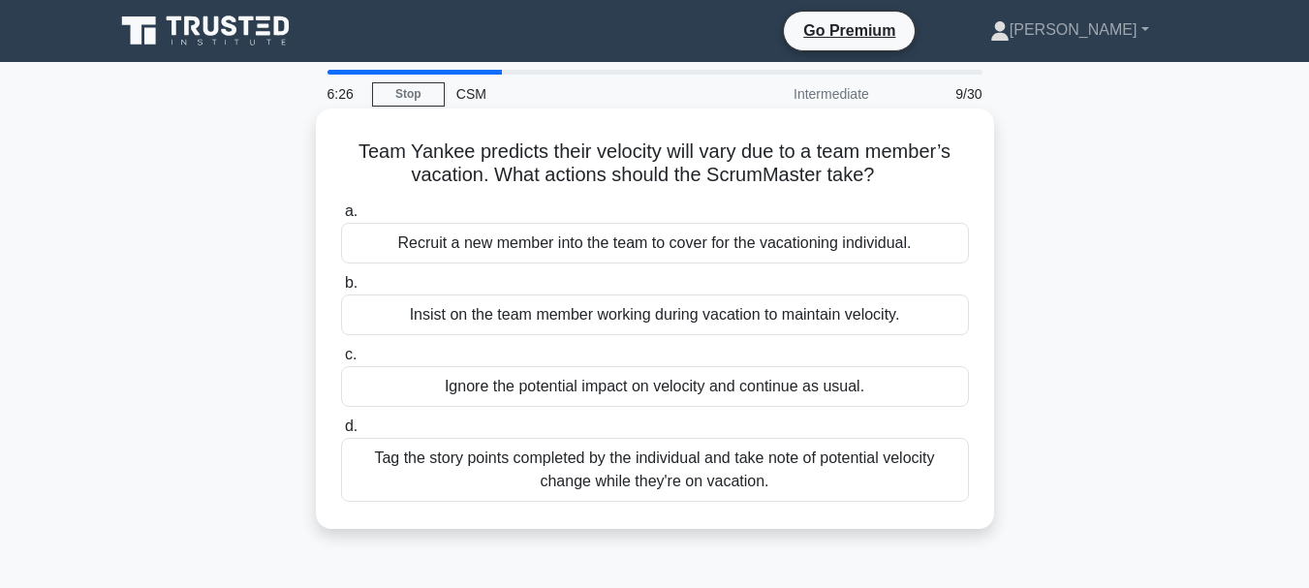
drag, startPoint x: 345, startPoint y: 142, endPoint x: 911, endPoint y: 509, distance: 674.1
click at [911, 509] on div "Team Yankee predicts their velocity will vary due to a team member’s vacation. …" at bounding box center [655, 318] width 663 height 405
copy div "Team Yankee predicts their velocity will vary due to a team member’s vacation. …"
click at [479, 462] on div "Tag the story points completed by the individual and take note of potential vel…" at bounding box center [655, 470] width 628 height 64
click at [341, 433] on input "d. Tag the story points completed by the individual and take note of potential …" at bounding box center [341, 427] width 0 height 13
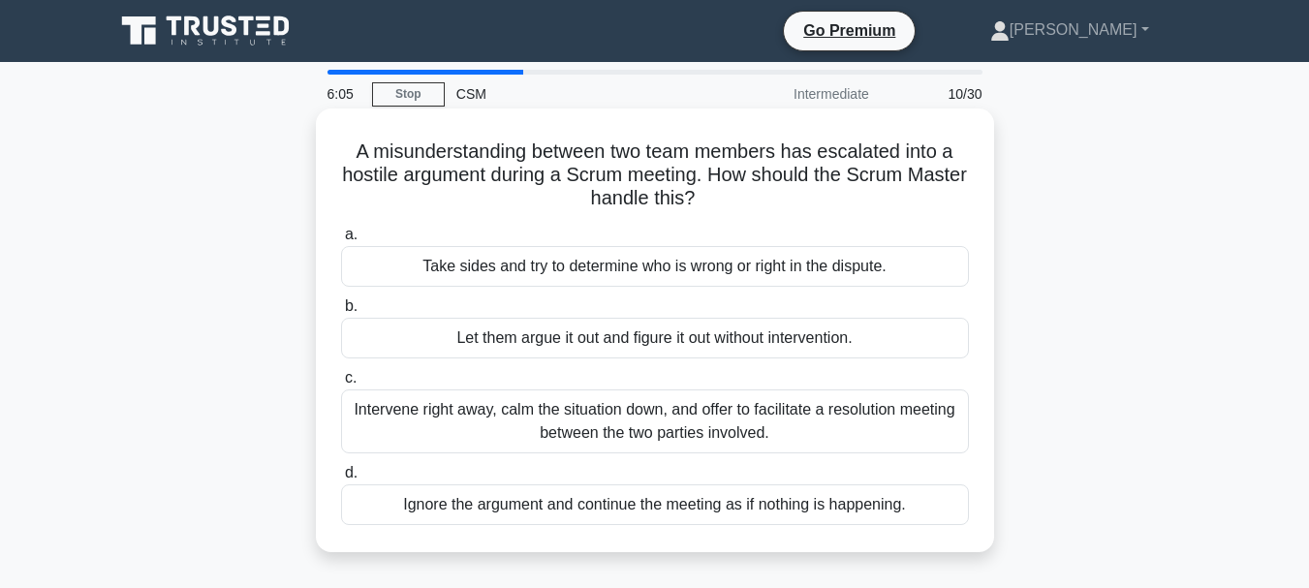
drag, startPoint x: 335, startPoint y: 139, endPoint x: 928, endPoint y: 498, distance: 693.5
click at [928, 498] on div "A misunderstanding between two team members has escalated into a hostile argume…" at bounding box center [655, 330] width 663 height 428
copy div "A misunderstanding between two team members has escalated into a hostile argume…"
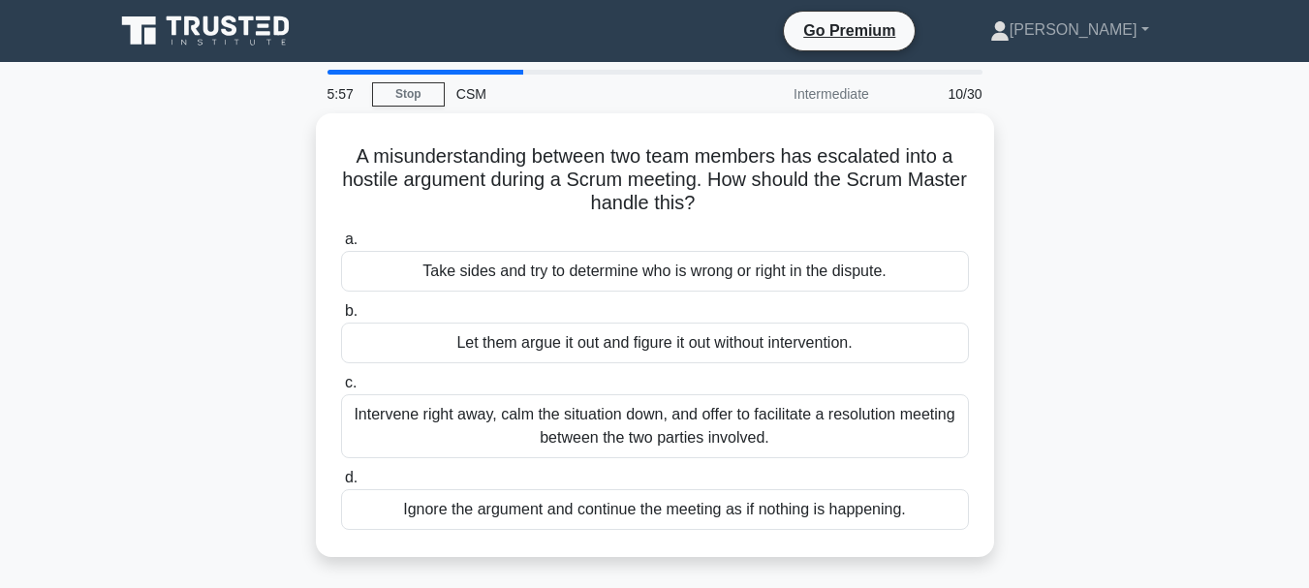
click at [1194, 301] on div "A misunderstanding between two team members has escalated into a hostile argume…" at bounding box center [655, 346] width 1105 height 467
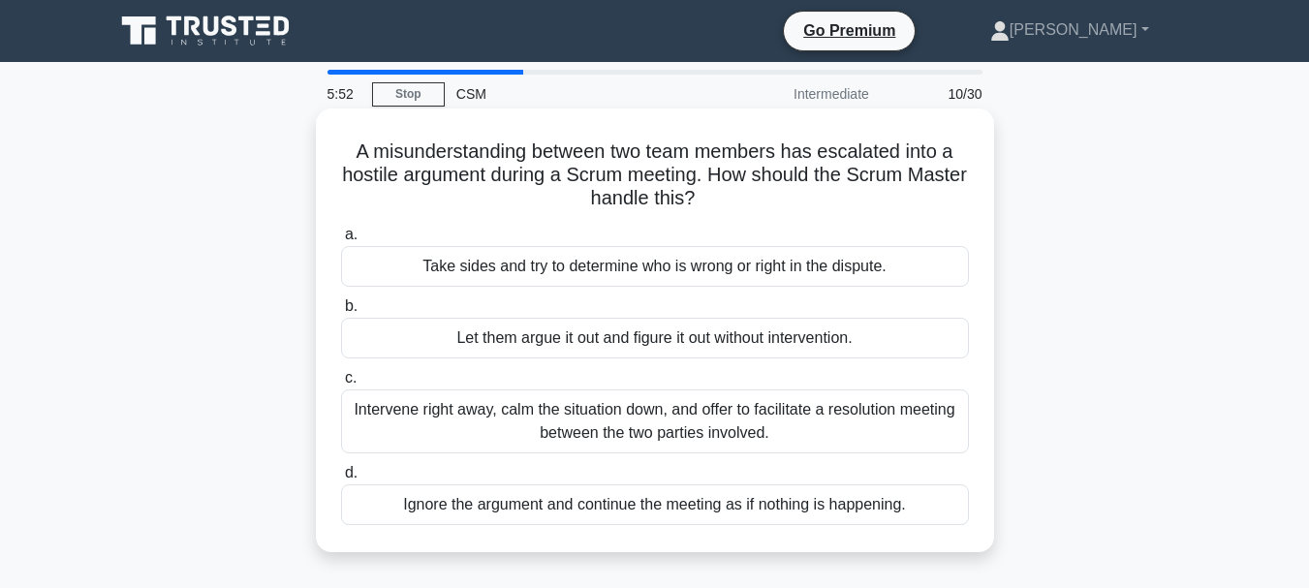
click at [470, 416] on div "Intervene right away, calm the situation down, and offer to facilitate a resolu…" at bounding box center [655, 422] width 628 height 64
click at [341, 385] on input "c. Intervene right away, calm the situation down, and offer to facilitate a res…" at bounding box center [341, 378] width 0 height 13
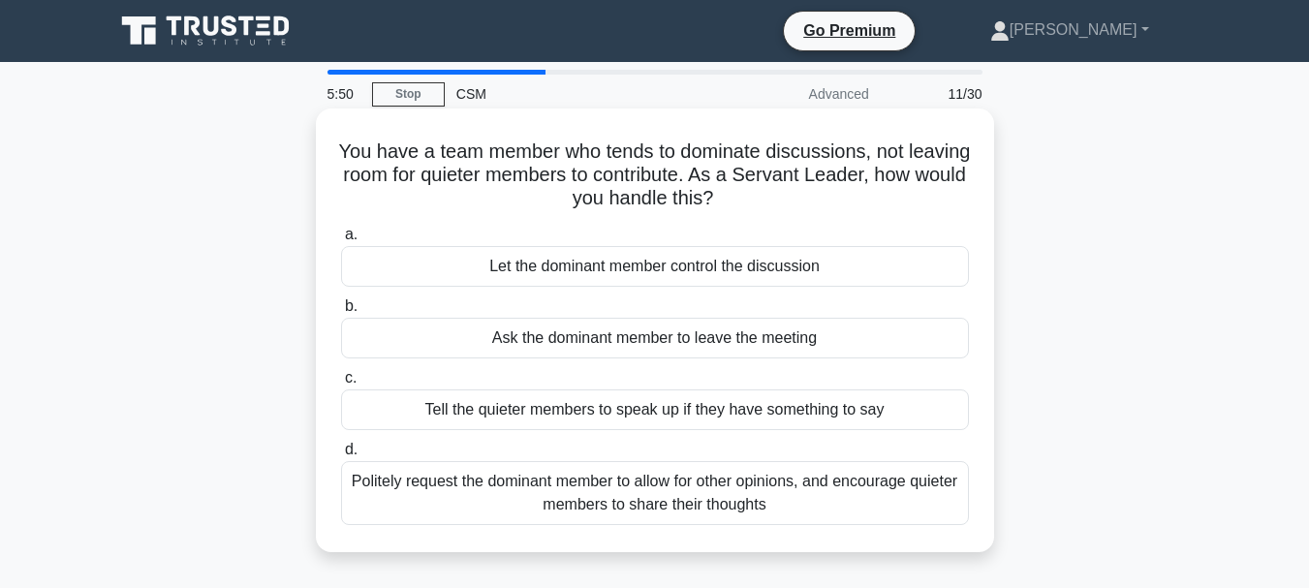
drag, startPoint x: 369, startPoint y: 156, endPoint x: 852, endPoint y: 526, distance: 608.2
click at [852, 526] on div "You have a team member who tends to dominate discussions, not leaving room for …" at bounding box center [655, 330] width 663 height 428
copy div "You have a team member who tends to dominate discussions, not leaving room for …"
click at [455, 475] on div "Politely request the dominant member to allow for other opinions, and encourage…" at bounding box center [655, 493] width 628 height 64
click at [341, 456] on input "d. Politely request the dominant member to allow for other opinions, and encour…" at bounding box center [341, 450] width 0 height 13
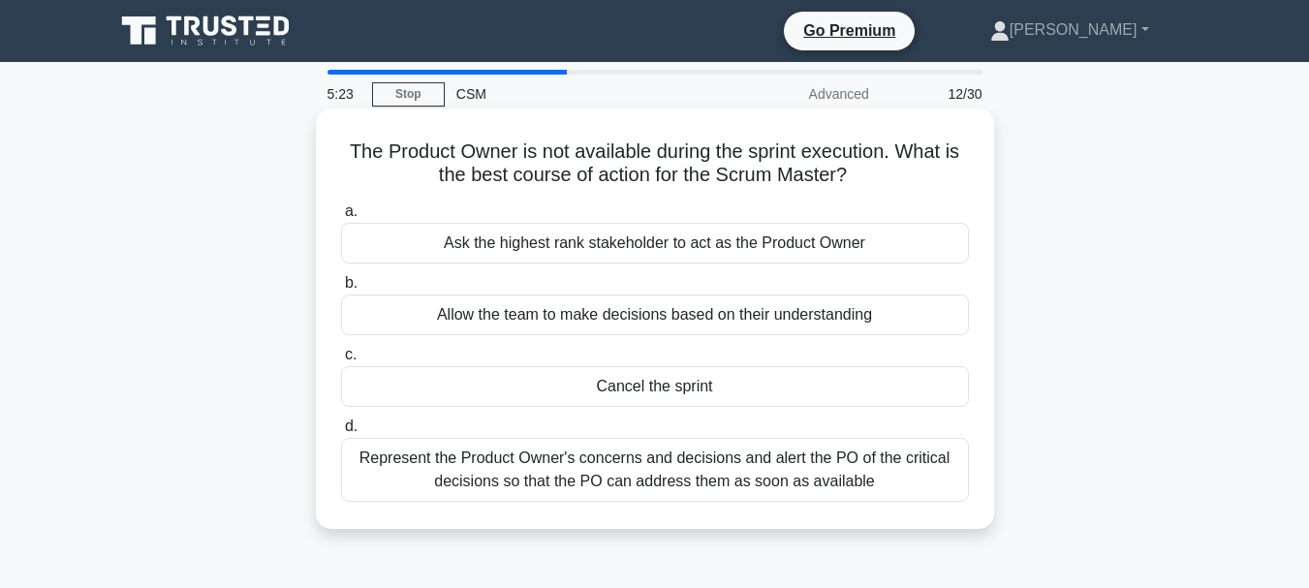
drag, startPoint x: 326, startPoint y: 133, endPoint x: 957, endPoint y: 486, distance: 724.1
click at [957, 486] on div "The Product Owner is not available during the sprint execution. What is the bes…" at bounding box center [655, 318] width 663 height 405
click at [540, 477] on div "Represent the Product Owner's concerns and decisions and alert the PO of the cr…" at bounding box center [655, 470] width 628 height 64
click at [341, 433] on input "d. Represent the Product Owner's concerns and decisions and alert the PO of the…" at bounding box center [341, 427] width 0 height 13
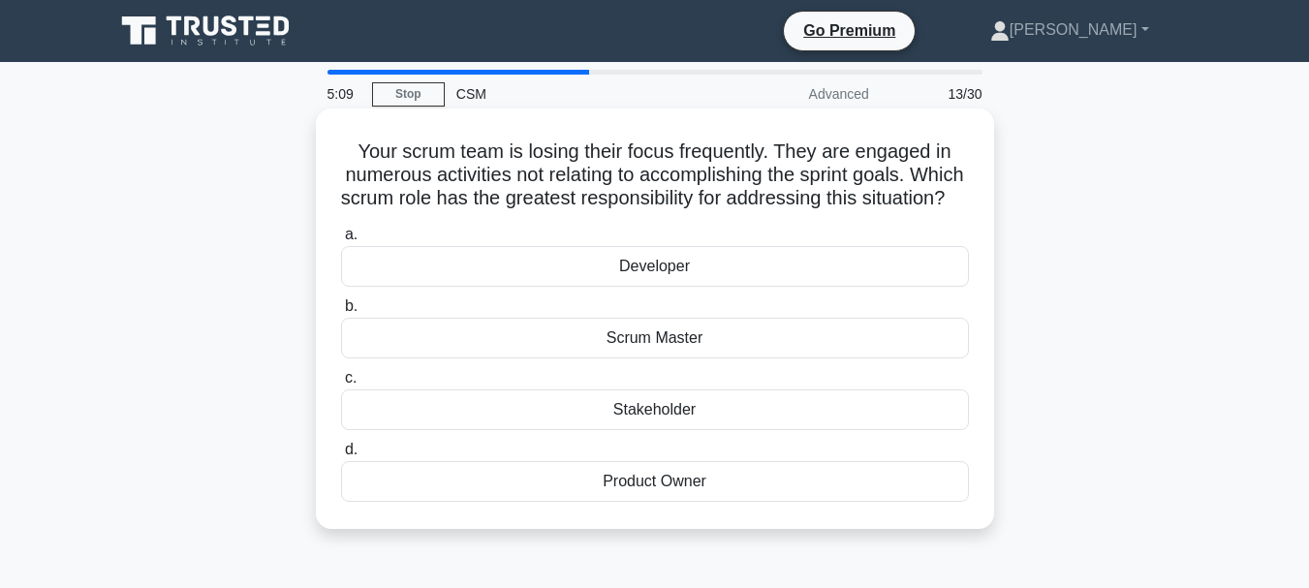
drag, startPoint x: 336, startPoint y: 145, endPoint x: 844, endPoint y: 495, distance: 616.6
click at [844, 495] on div "Your scrum team is losing their focus frequently. They are engaged in numerous …" at bounding box center [655, 318] width 663 height 405
click at [523, 348] on div "Scrum Master" at bounding box center [655, 338] width 628 height 41
click at [341, 313] on input "b. Scrum Master" at bounding box center [341, 306] width 0 height 13
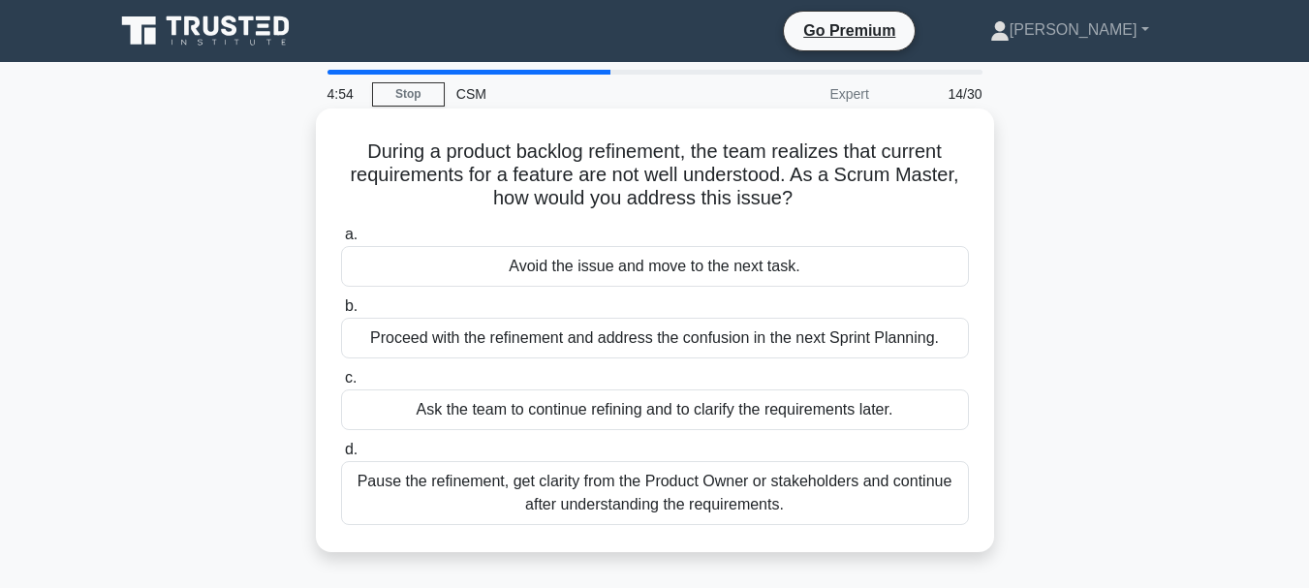
drag, startPoint x: 354, startPoint y: 144, endPoint x: 875, endPoint y: 496, distance: 628.9
click at [875, 496] on div "During a product backlog refinement, the team realizes that current requirement…" at bounding box center [655, 330] width 663 height 428
click at [408, 502] on div "Pause the refinement, get clarity from the Product Owner or stakeholders and co…" at bounding box center [655, 493] width 628 height 64
click at [341, 456] on input "d. Pause the refinement, get clarity from the Product Owner or stakeholders and…" at bounding box center [341, 450] width 0 height 13
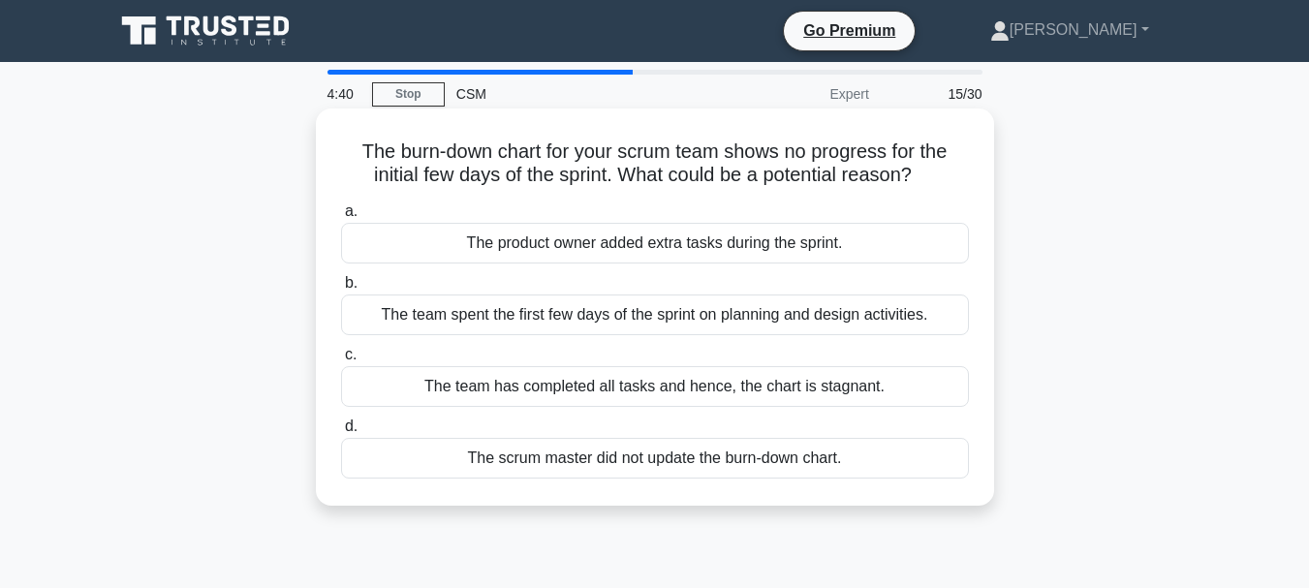
drag, startPoint x: 349, startPoint y: 141, endPoint x: 853, endPoint y: 476, distance: 605.3
click at [853, 476] on div "The burn-down chart for your scrum team shows no progress for the initial few d…" at bounding box center [655, 307] width 663 height 382
click at [481, 323] on div "The team spent the first few days of the sprint on planning and design activiti…" at bounding box center [655, 315] width 628 height 41
click at [341, 290] on input "b. The team spent the first few days of the sprint on planning and design activ…" at bounding box center [341, 283] width 0 height 13
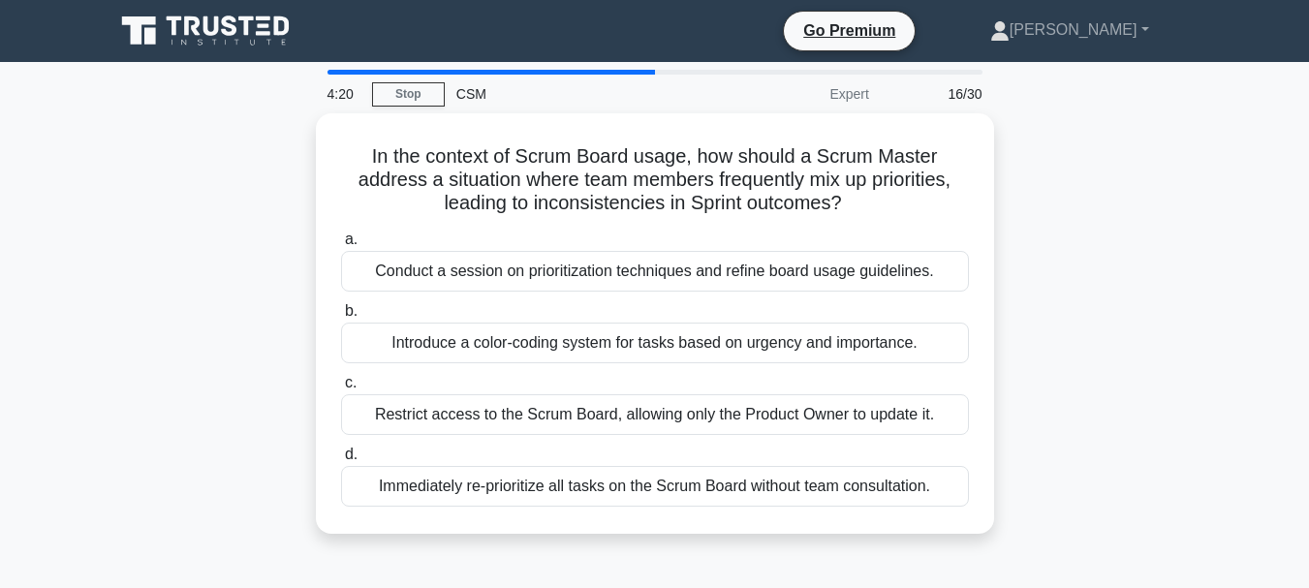
drag, startPoint x: 335, startPoint y: 133, endPoint x: 1019, endPoint y: 491, distance: 772.4
click at [1019, 491] on div "In the context of Scrum Board usage, how should a Scrum Master address a situat…" at bounding box center [655, 335] width 1105 height 444
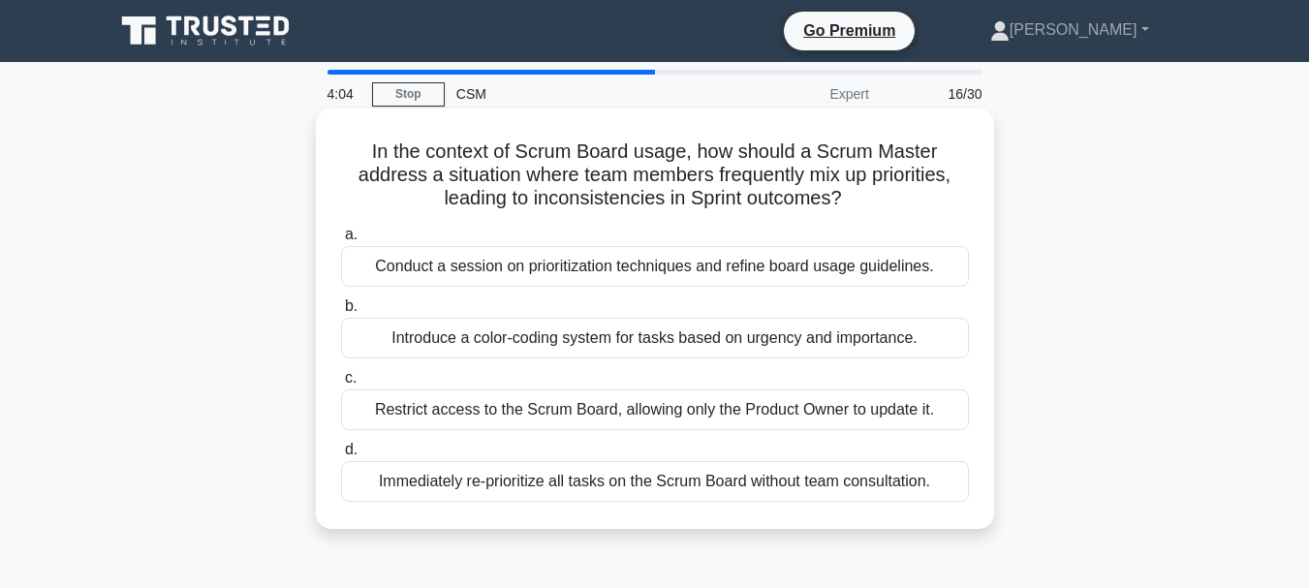
click at [480, 274] on div "Conduct a session on prioritization techniques and refine board usage guideline…" at bounding box center [655, 266] width 628 height 41
click at [341, 241] on input "a. Conduct a session on prioritization techniques and refine board usage guidel…" at bounding box center [341, 235] width 0 height 13
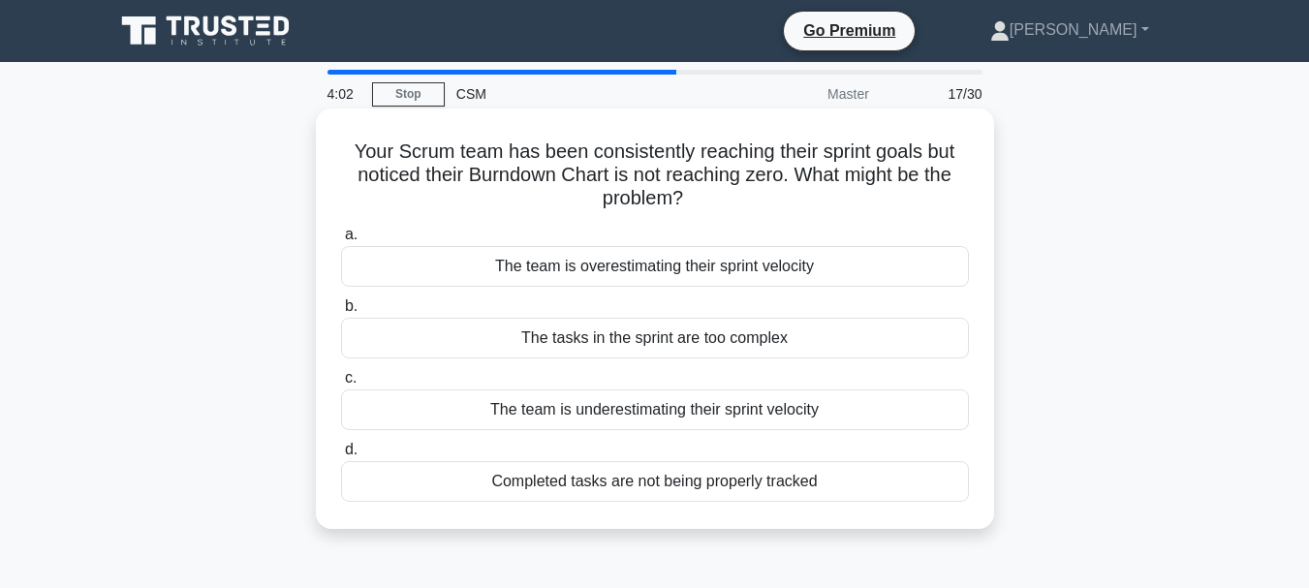
drag, startPoint x: 351, startPoint y: 152, endPoint x: 891, endPoint y: 483, distance: 632.9
click at [891, 483] on div "Your Scrum team has been consistently reaching their sprint goals but noticed t…" at bounding box center [655, 318] width 663 height 405
click at [512, 479] on div "Completed tasks are not being properly tracked" at bounding box center [655, 481] width 628 height 41
click at [341, 456] on input "d. Completed tasks are not being properly tracked" at bounding box center [341, 450] width 0 height 13
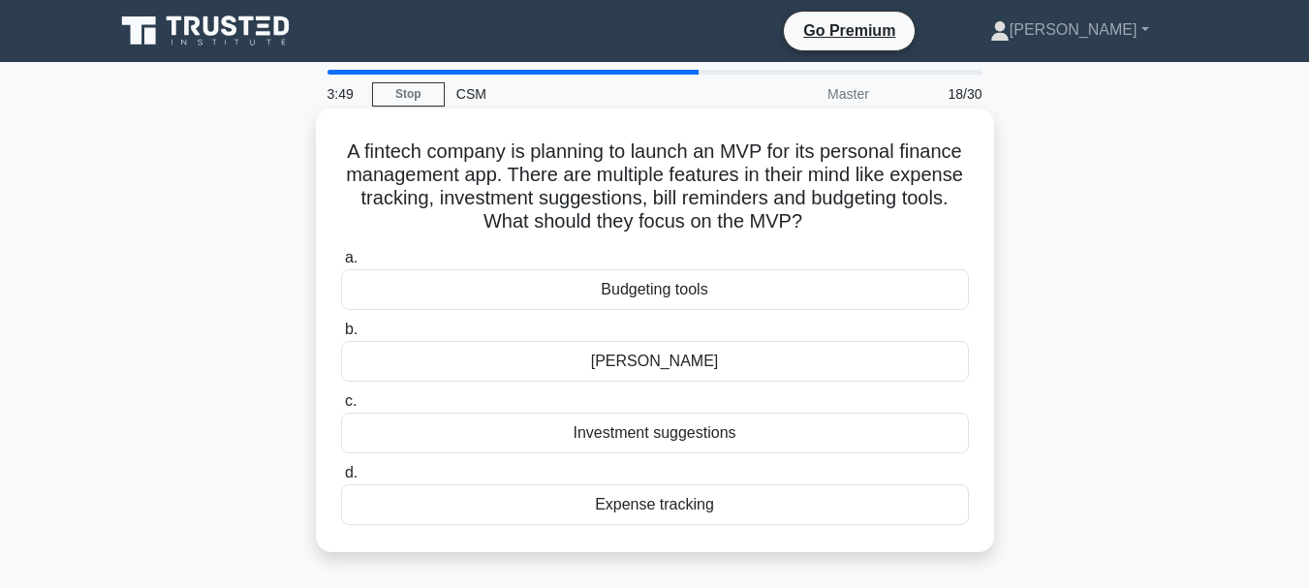
drag, startPoint x: 346, startPoint y: 150, endPoint x: 898, endPoint y: 502, distance: 654.9
click at [898, 502] on div "A fintech company is planning to launch an MVP for its personal finance managem…" at bounding box center [655, 330] width 663 height 428
click at [444, 499] on div "Expense tracking" at bounding box center [655, 505] width 628 height 41
click at [341, 480] on input "d. Expense tracking" at bounding box center [341, 473] width 0 height 13
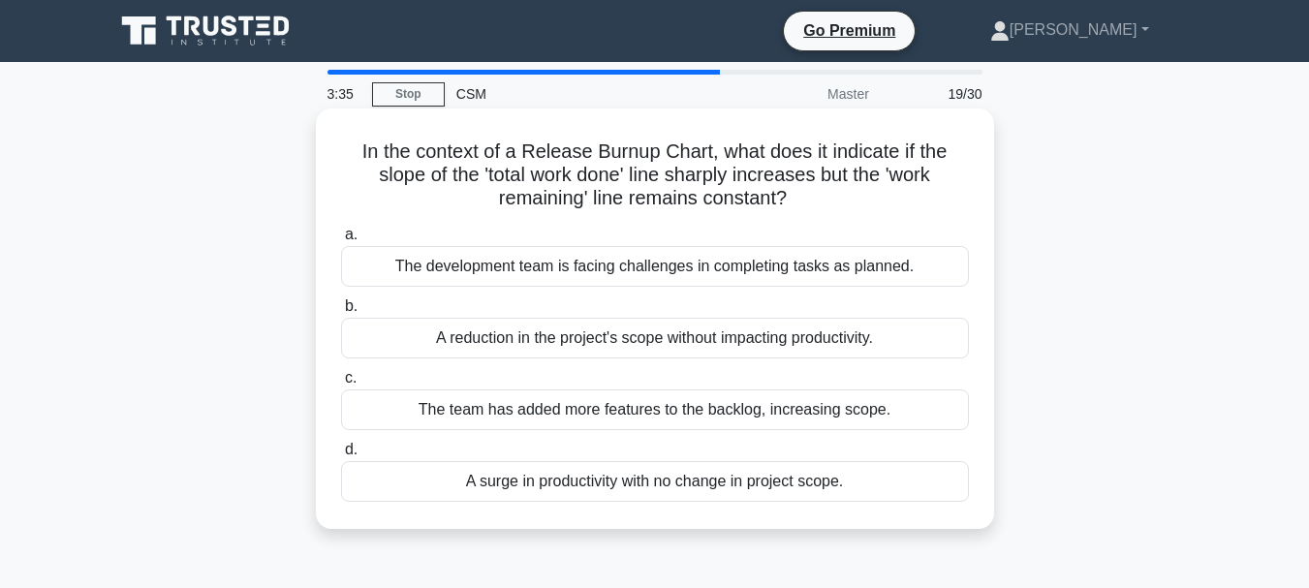
drag, startPoint x: 343, startPoint y: 151, endPoint x: 963, endPoint y: 502, distance: 712.5
click at [963, 502] on div "In the context of a Release Burnup Chart, what does it indicate if the slope of…" at bounding box center [655, 318] width 663 height 405
click at [528, 334] on div "A reduction in the project's scope without impacting productivity." at bounding box center [655, 338] width 628 height 41
click at [341, 313] on input "b. A reduction in the project's scope without impacting productivity." at bounding box center [341, 306] width 0 height 13
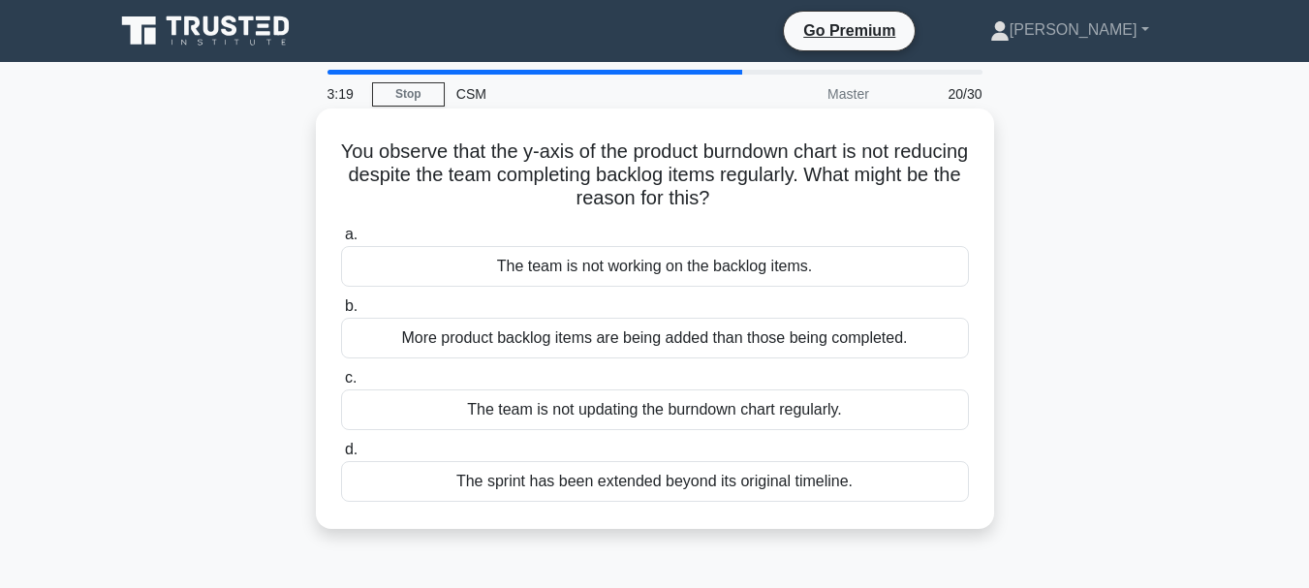
drag, startPoint x: 353, startPoint y: 145, endPoint x: 916, endPoint y: 489, distance: 659.8
click at [916, 489] on div "You observe that the y-axis of the product burndown chart is not reducing despi…" at bounding box center [655, 318] width 663 height 405
click at [568, 332] on div "More product backlog items are being added than those being completed." at bounding box center [655, 338] width 628 height 41
click at [341, 313] on input "b. More product backlog items are being added than those being completed." at bounding box center [341, 306] width 0 height 13
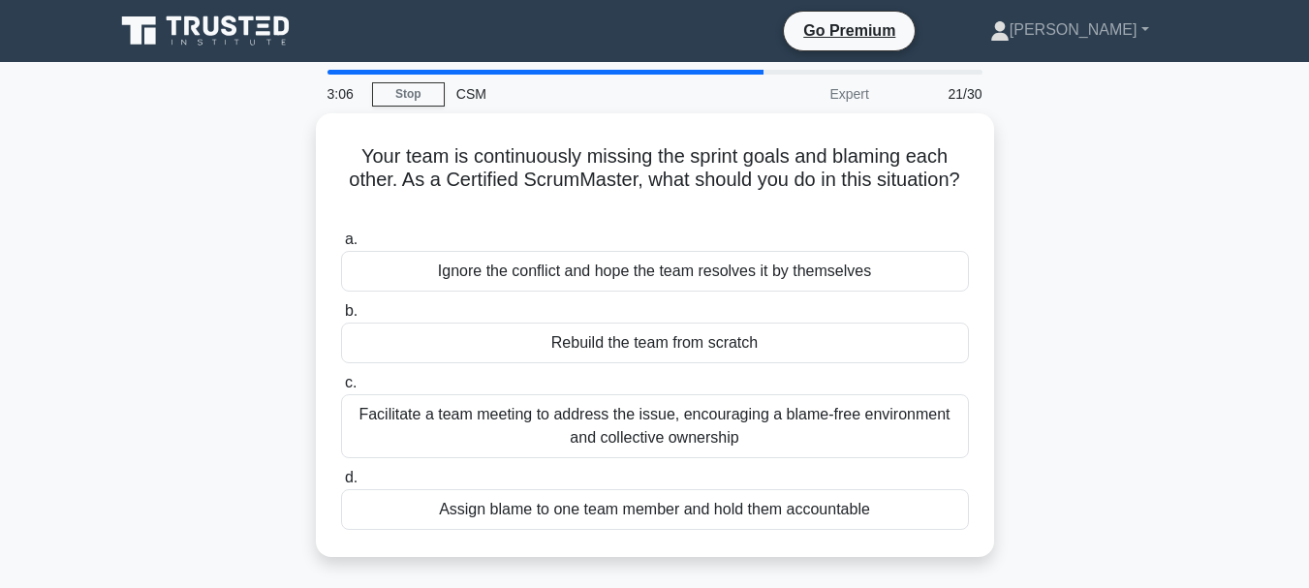
drag, startPoint x: 342, startPoint y: 135, endPoint x: 1091, endPoint y: 555, distance: 859.1
click at [1091, 555] on div "Your team is continuously missing the sprint goals and blaming each other. As a…" at bounding box center [655, 346] width 1105 height 467
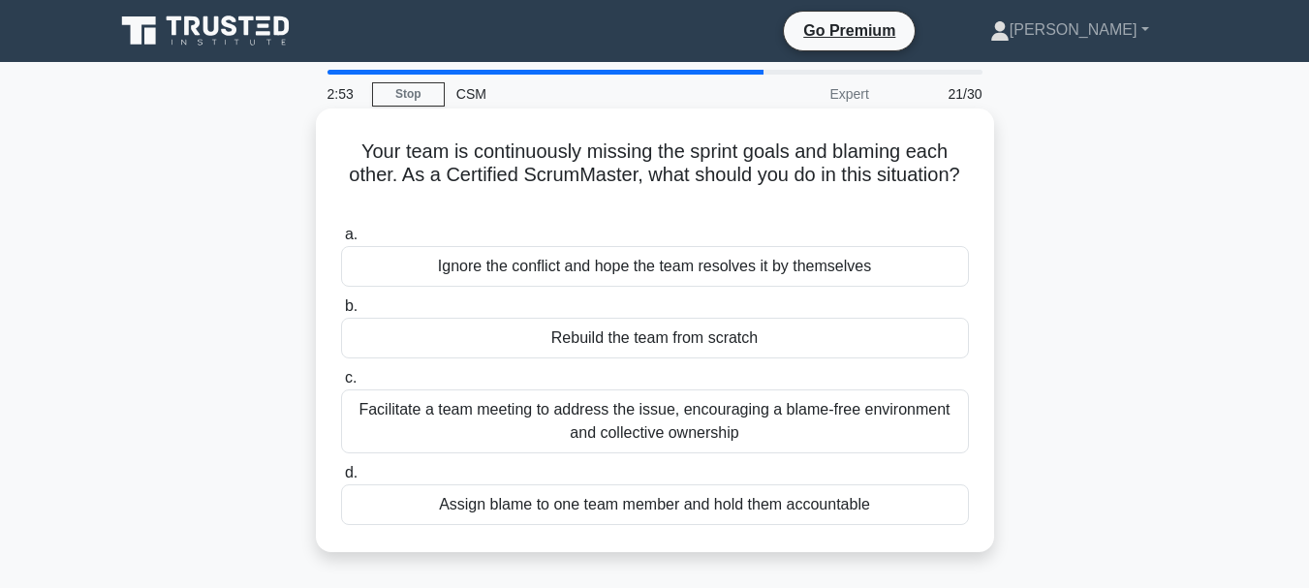
click at [537, 422] on div "Facilitate a team meeting to address the issue, encouraging a blame-free enviro…" at bounding box center [655, 422] width 628 height 64
click at [341, 385] on input "c. Facilitate a team meeting to address the issue, encouraging a blame-free env…" at bounding box center [341, 378] width 0 height 13
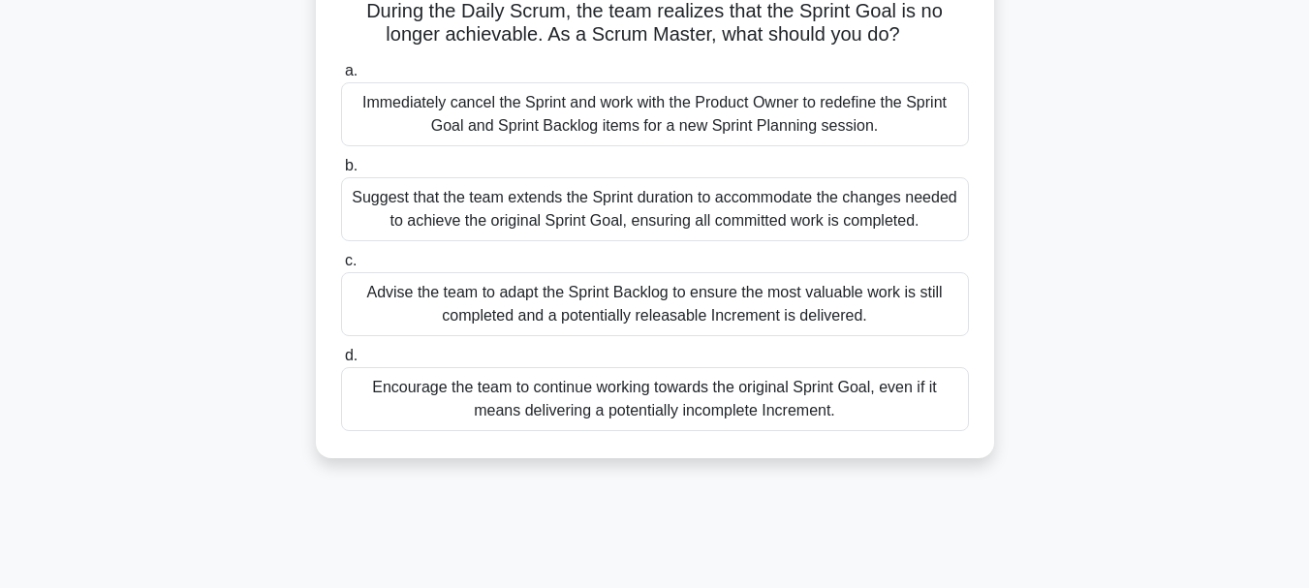
scroll to position [409, 0]
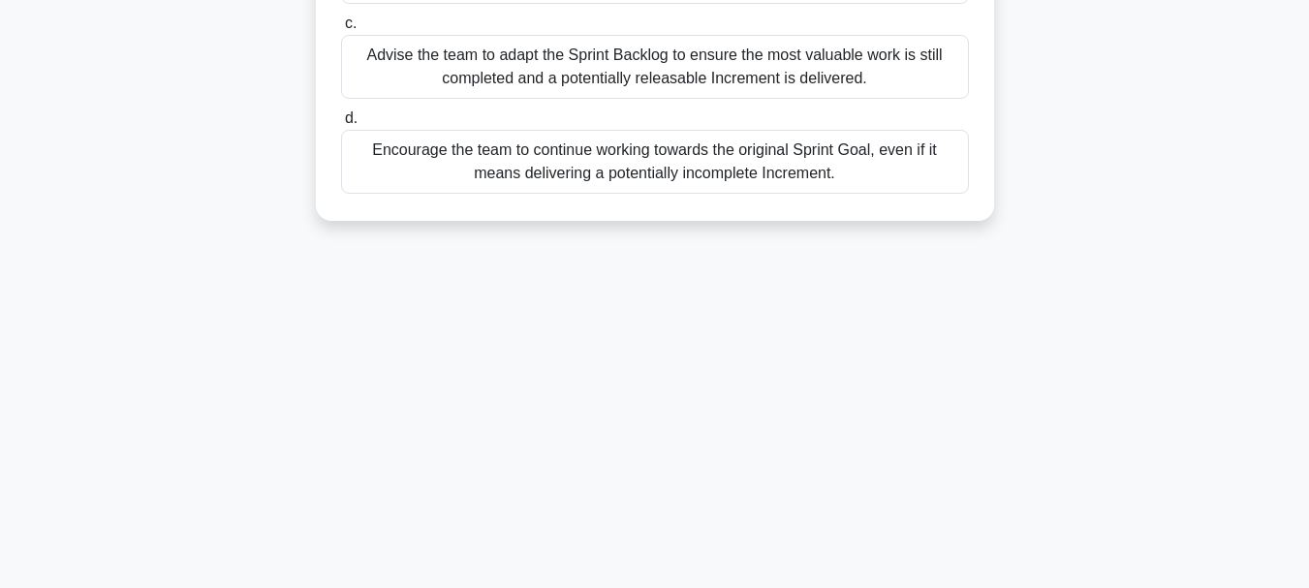
drag, startPoint x: 356, startPoint y: 139, endPoint x: 1029, endPoint y: 601, distance: 816.9
click at [1029, 587] on html "Go Premium Youssef" at bounding box center [654, 140] width 1309 height 1047
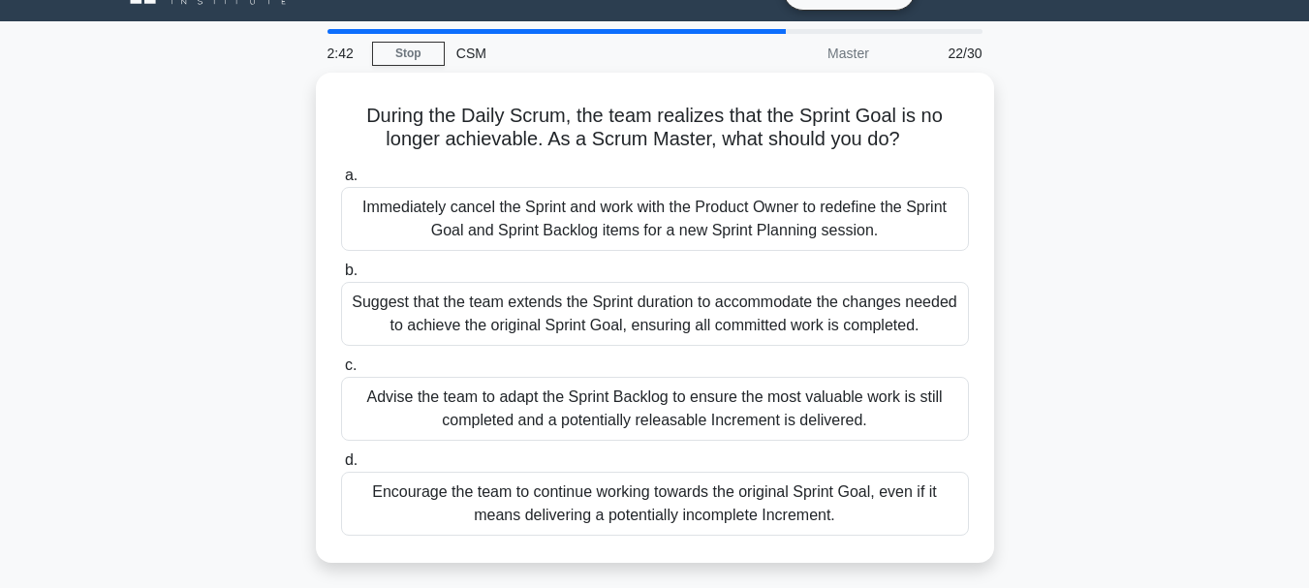
scroll to position [40, 0]
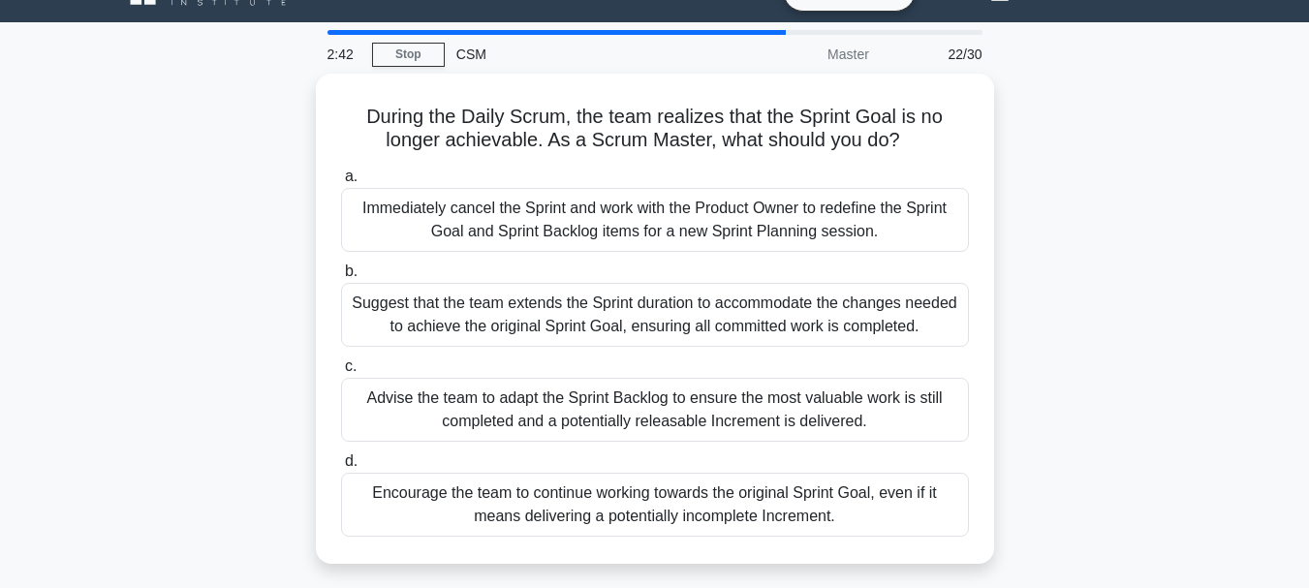
click at [1176, 235] on div "During the Daily Scrum, the team realizes that the Sprint Goal is no longer ach…" at bounding box center [655, 331] width 1105 height 514
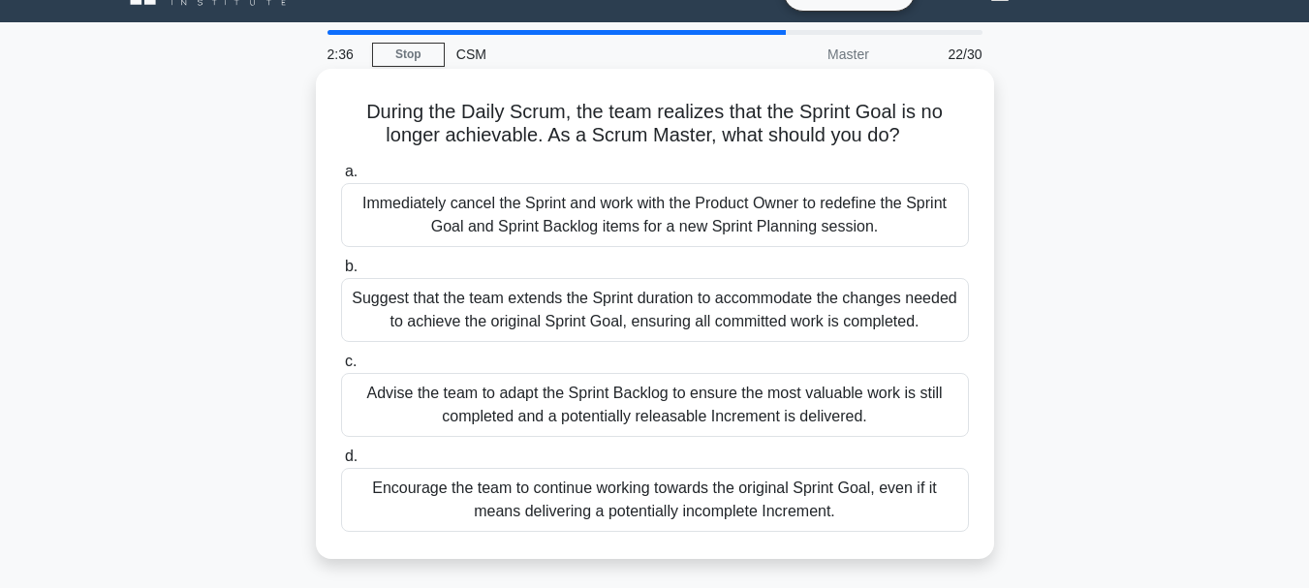
click at [419, 418] on div "Advise the team to adapt the Sprint Backlog to ensure the most valuable work is…" at bounding box center [655, 405] width 628 height 64
click at [341, 368] on input "c. Advise the team to adapt the Sprint Backlog to ensure the most valuable work…" at bounding box center [341, 362] width 0 height 13
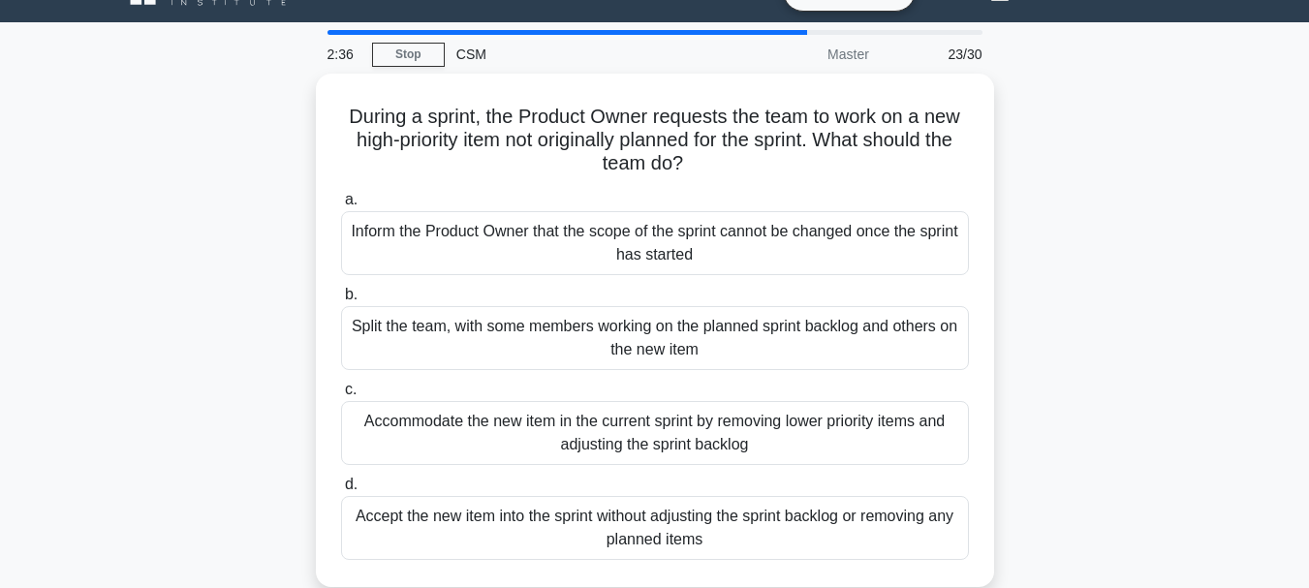
scroll to position [0, 0]
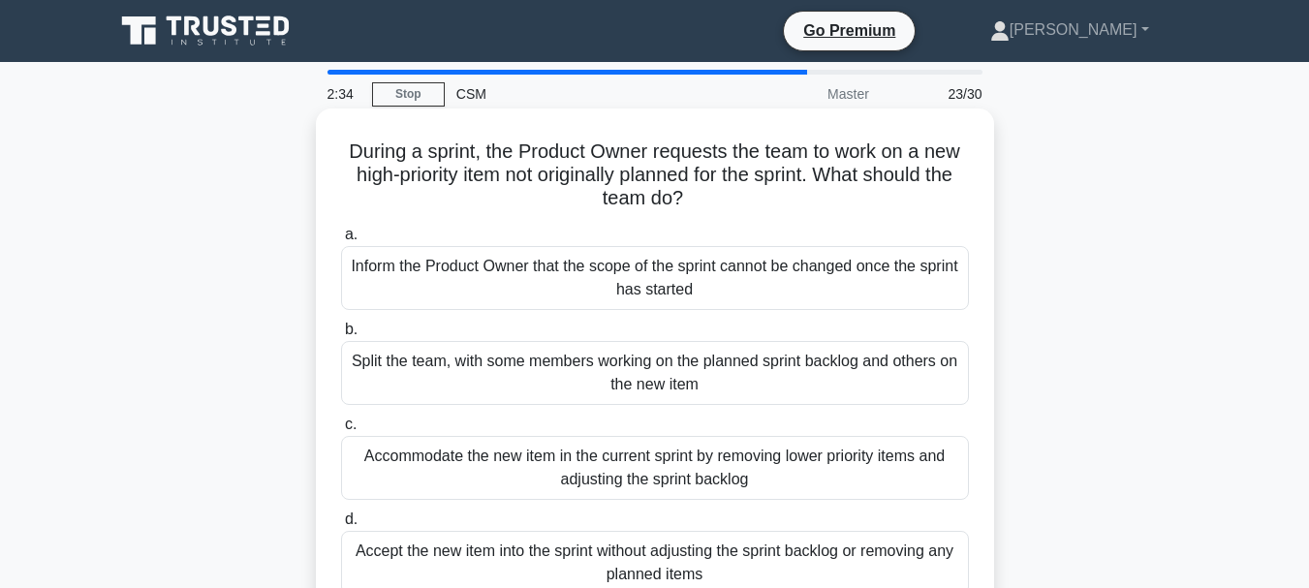
drag, startPoint x: 322, startPoint y: 139, endPoint x: 561, endPoint y: 249, distance: 263.6
click at [561, 249] on div "During a sprint, the Product Owner requests the team to work on a new high-prio…" at bounding box center [655, 366] width 678 height 514
click at [353, 148] on h5 "During a sprint, the Product Owner requests the team to work on a new high-prio…" at bounding box center [655, 176] width 632 height 72
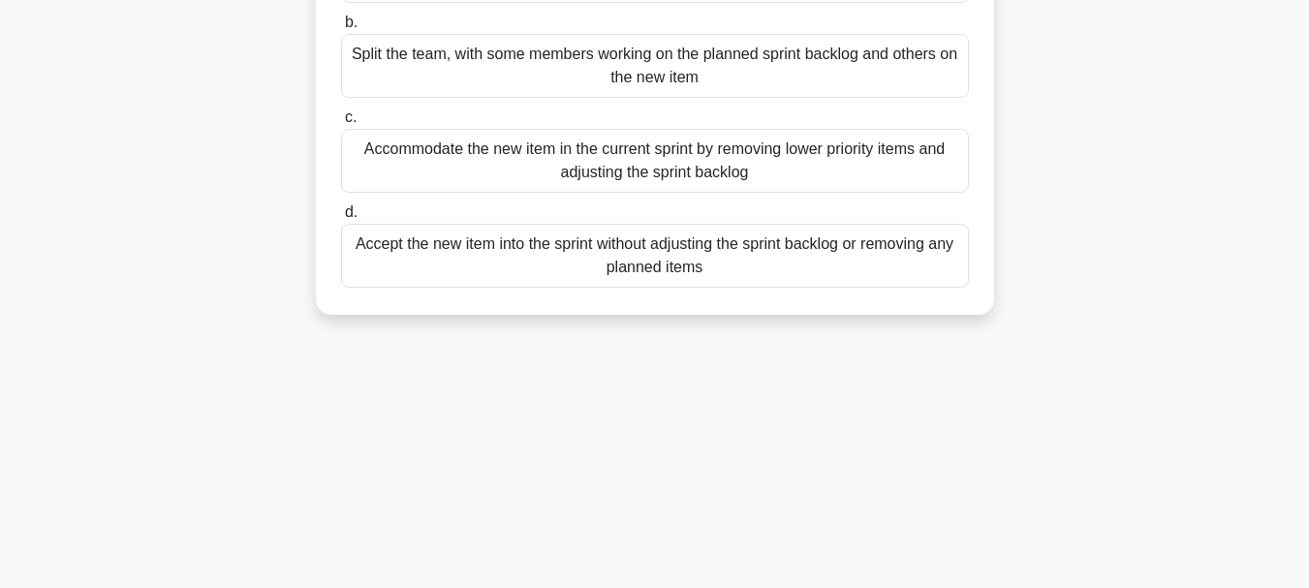
drag, startPoint x: 341, startPoint y: 149, endPoint x: 940, endPoint y: 366, distance: 637.0
click at [940, 366] on div "2:31 Stop CSM Master 23/30 During a sprint, the Product Owner requests the team…" at bounding box center [655, 242] width 1105 height 969
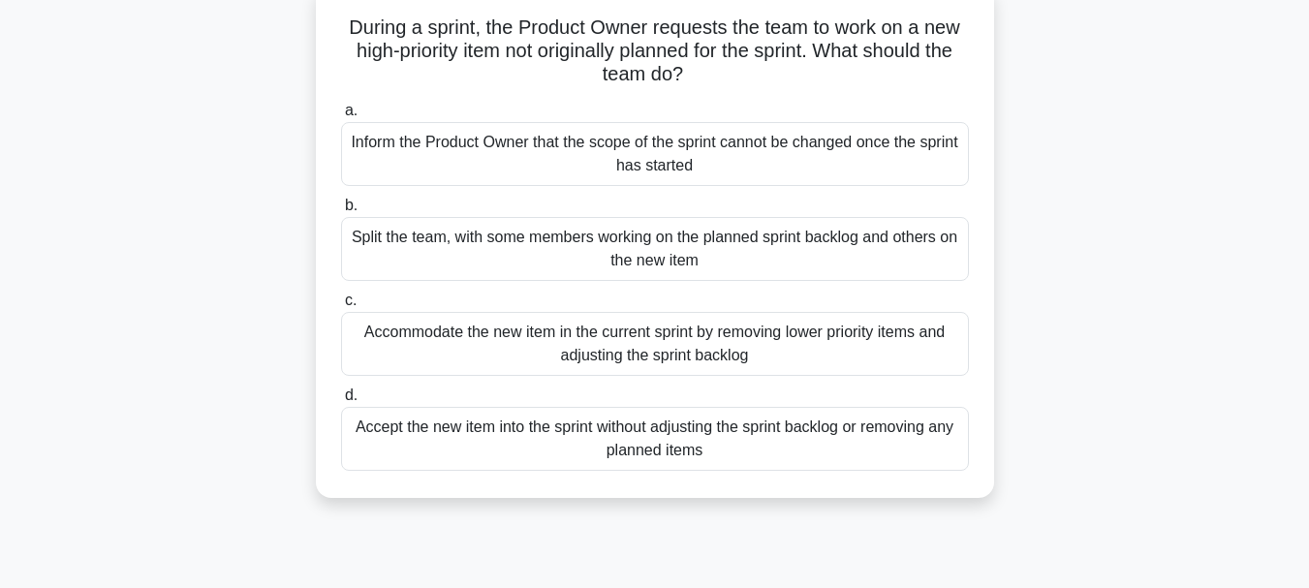
scroll to position [128, 0]
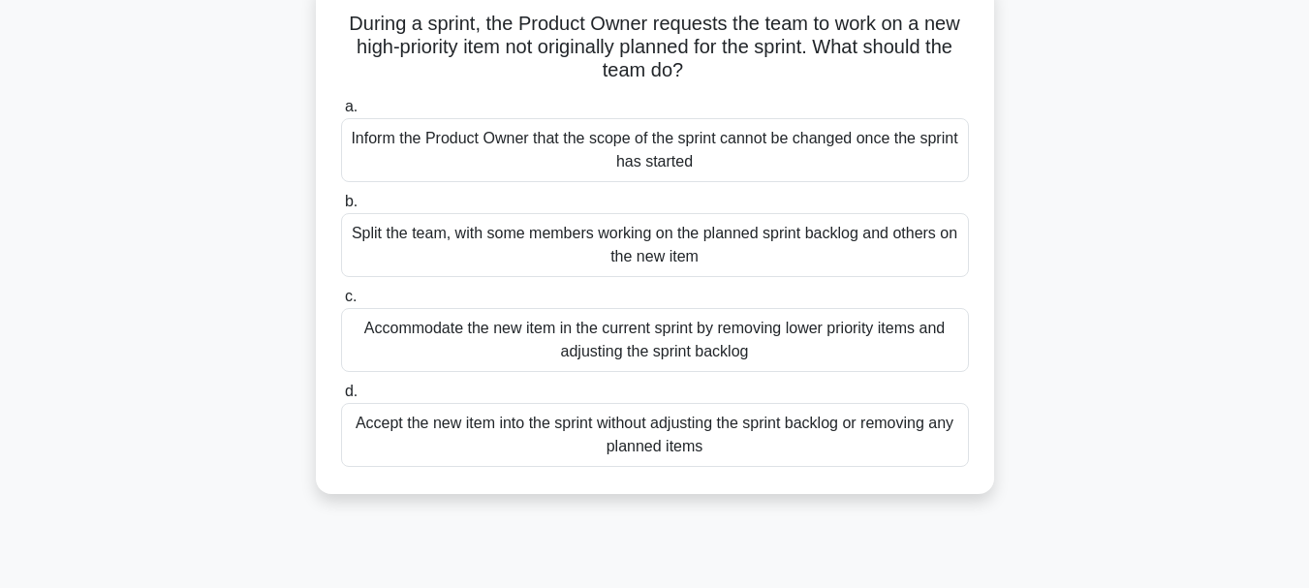
click at [545, 139] on div "Inform the Product Owner that the scope of the sprint cannot be changed once th…" at bounding box center [655, 150] width 628 height 64
click at [341, 113] on input "a. Inform the Product Owner that the scope of the sprint cannot be changed once…" at bounding box center [341, 107] width 0 height 13
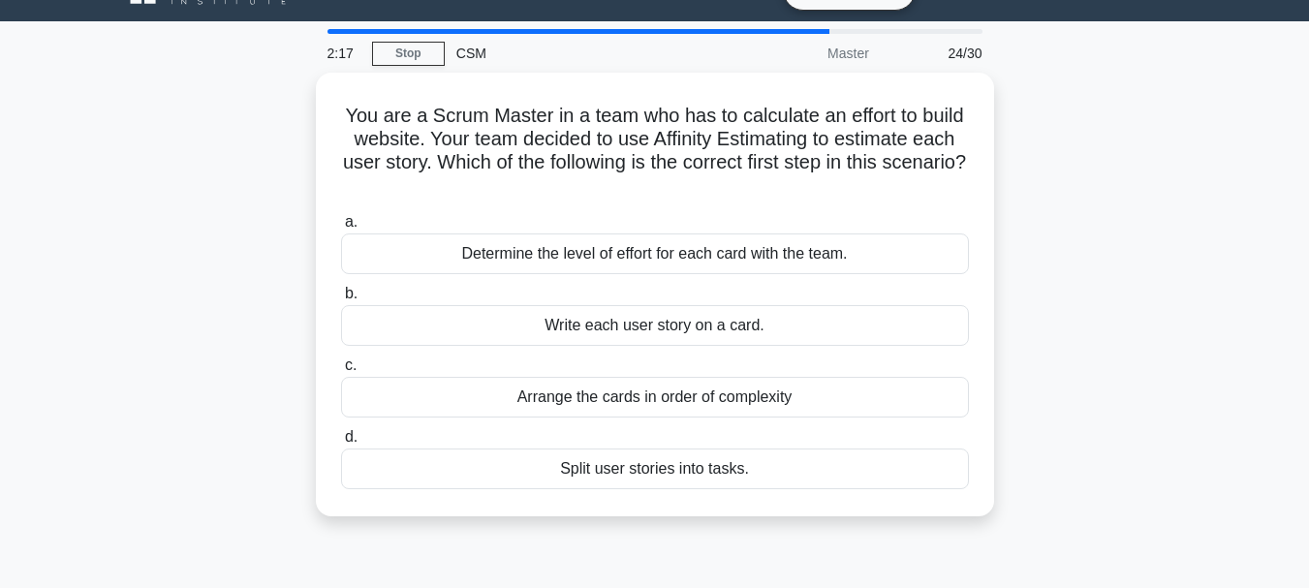
scroll to position [0, 0]
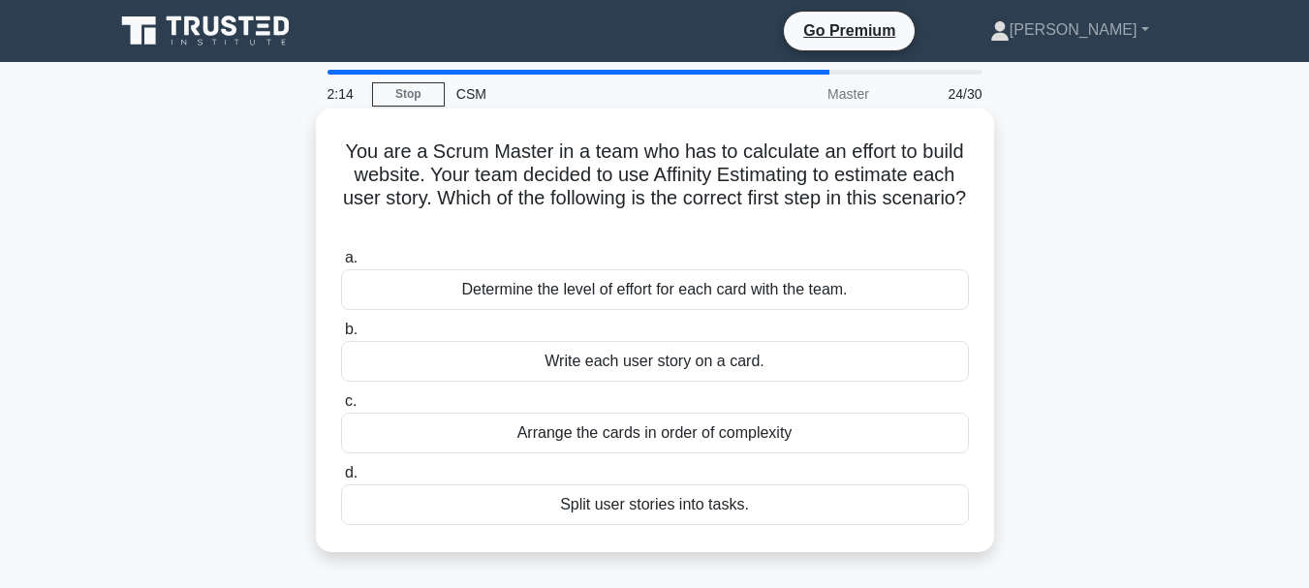
drag, startPoint x: 355, startPoint y: 156, endPoint x: 862, endPoint y: 505, distance: 616.1
click at [862, 505] on div "You are a Scrum Master in a team who has to calculate an effort to build websit…" at bounding box center [655, 330] width 663 height 428
click at [519, 368] on div "Write each user story on a card." at bounding box center [655, 361] width 628 height 41
click at [341, 336] on input "b. Write each user story on a card." at bounding box center [341, 330] width 0 height 13
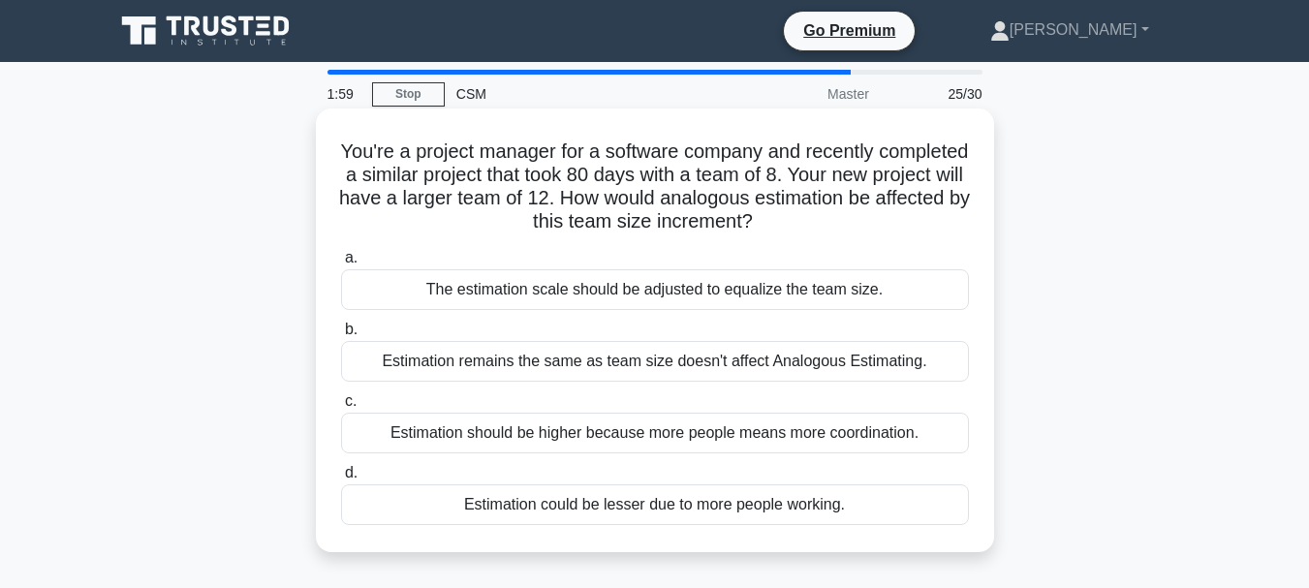
drag, startPoint x: 357, startPoint y: 143, endPoint x: 941, endPoint y: 517, distance: 693.8
click at [941, 517] on div "You're a project manager for a software company and recently completed a simila…" at bounding box center [655, 330] width 663 height 428
click at [516, 504] on div "Estimation could be lesser due to more people working." at bounding box center [655, 505] width 628 height 41
click at [341, 480] on input "d. Estimation could be lesser due to more people working." at bounding box center [341, 473] width 0 height 13
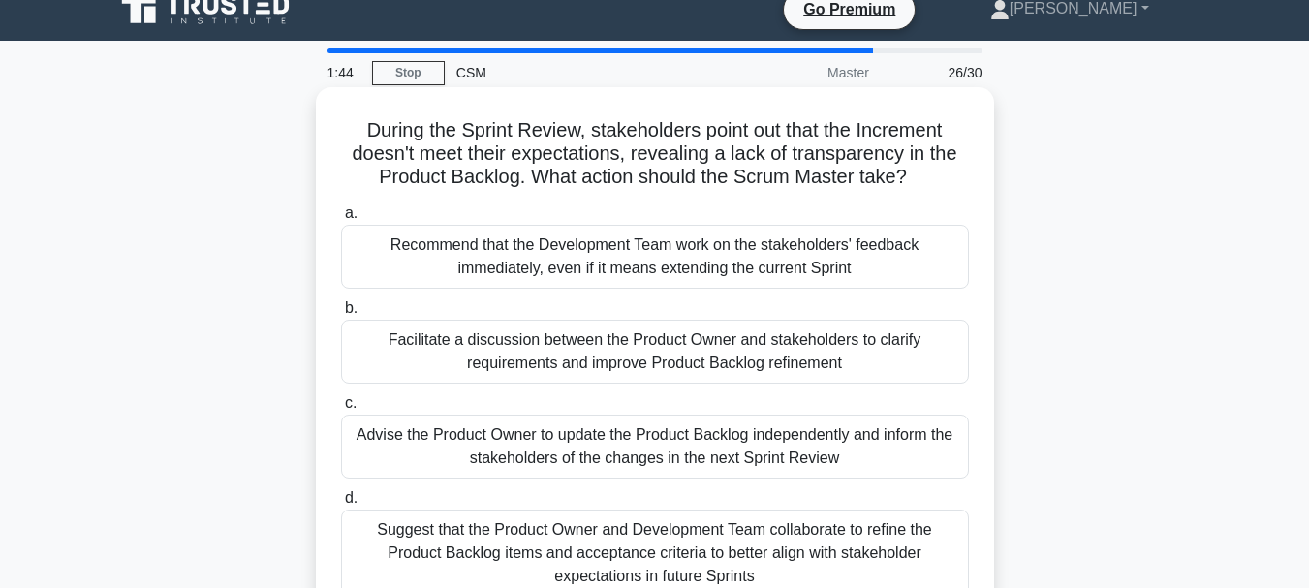
drag, startPoint x: 337, startPoint y: 147, endPoint x: 967, endPoint y: 572, distance: 759.6
click at [967, 572] on div "During the Sprint Review, stakeholders point out that the Increment doesn't mee…" at bounding box center [655, 355] width 663 height 521
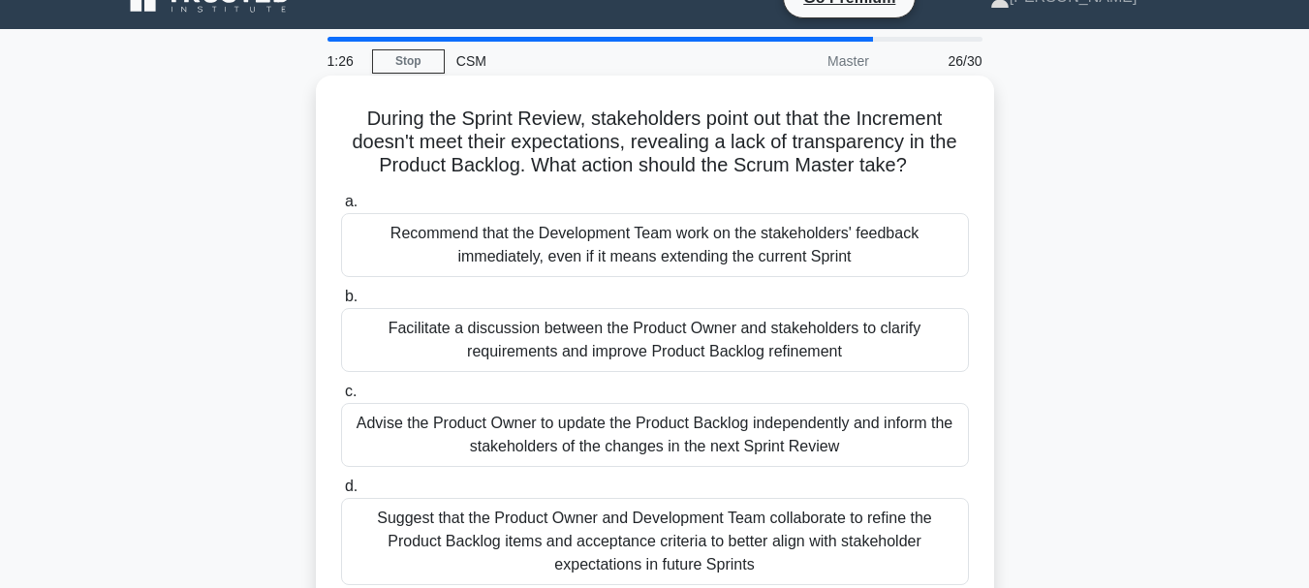
click at [580, 332] on div "Facilitate a discussion between the Product Owner and stakeholders to clarify r…" at bounding box center [655, 340] width 628 height 64
click at [341, 303] on input "b. Facilitate a discussion between the Product Owner and stakeholders to clarif…" at bounding box center [341, 297] width 0 height 13
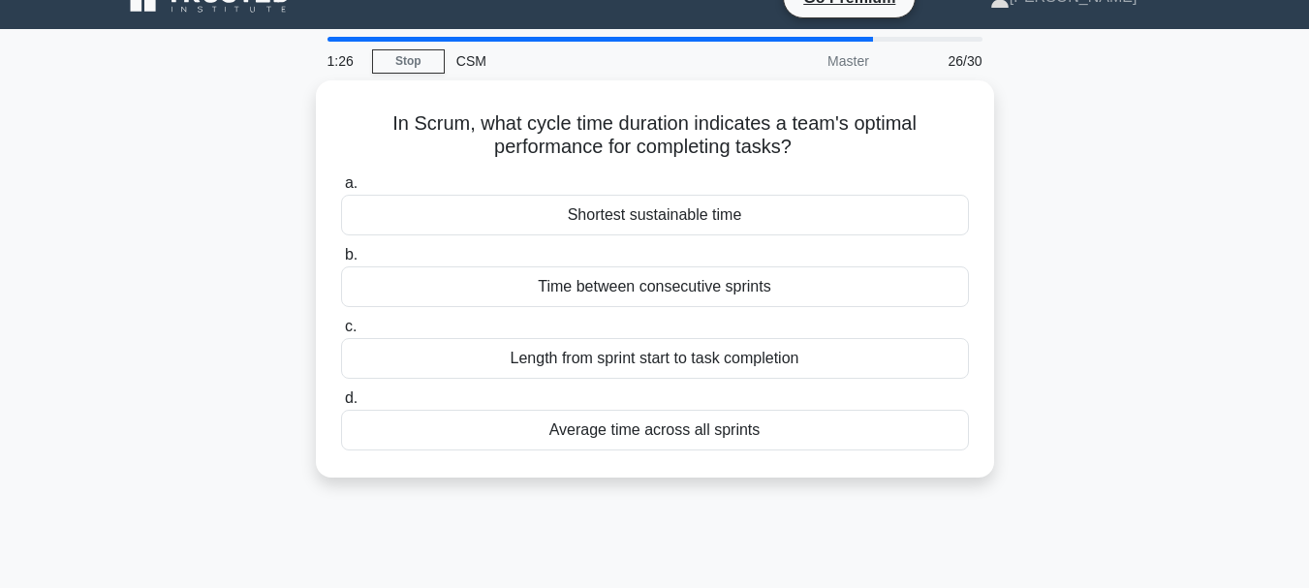
scroll to position [0, 0]
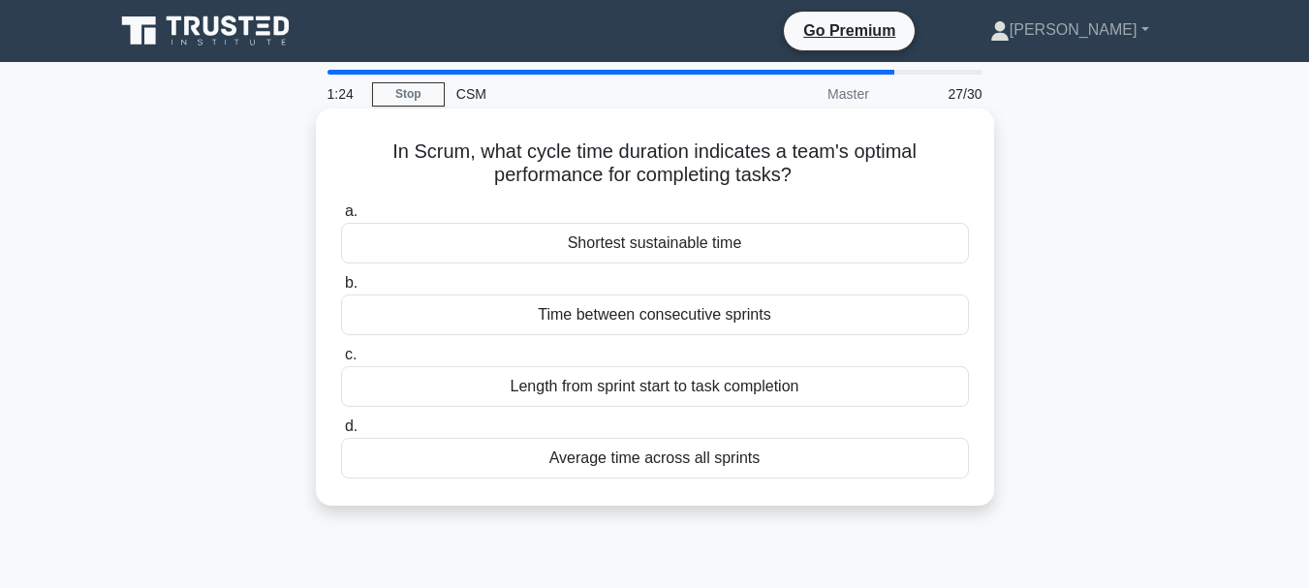
drag, startPoint x: 377, startPoint y: 148, endPoint x: 799, endPoint y: 467, distance: 529.3
click at [799, 467] on div "In Scrum, what cycle time duration indicates a team's optimal performance for c…" at bounding box center [655, 307] width 663 height 382
click at [582, 248] on div "Shortest sustainable time" at bounding box center [655, 243] width 628 height 41
click at [341, 218] on input "a. Shortest sustainable time" at bounding box center [341, 211] width 0 height 13
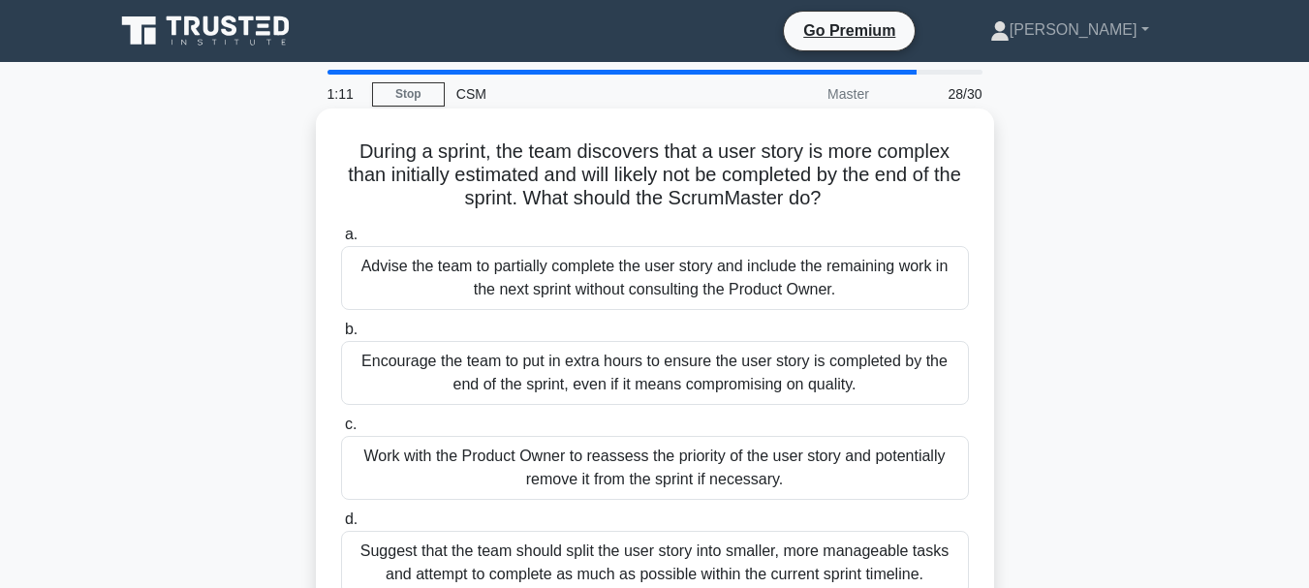
drag, startPoint x: 348, startPoint y: 151, endPoint x: 939, endPoint y: 569, distance: 723.8
click at [939, 569] on div "During a sprint, the team discovers that a user story is more complex than init…" at bounding box center [655, 365] width 663 height 498
click at [448, 468] on div "Work with the Product Owner to reassess the priority of the user story and pote…" at bounding box center [655, 468] width 628 height 64
click at [341, 431] on input "c. Work with the Product Owner to reassess the priority of the user story and p…" at bounding box center [341, 425] width 0 height 13
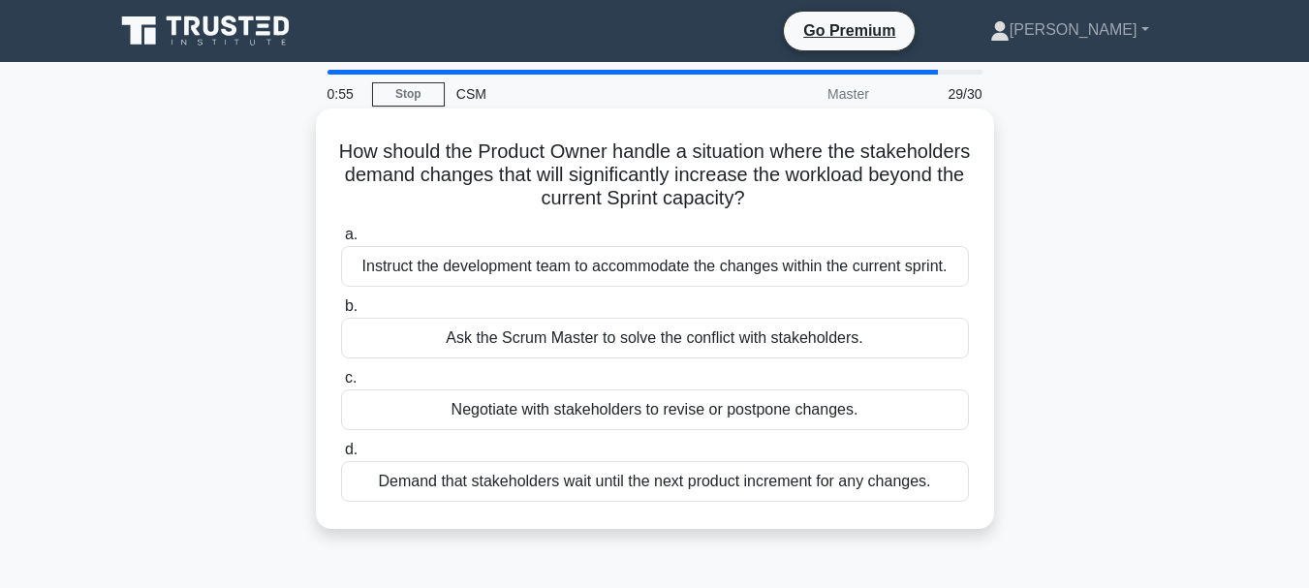
drag, startPoint x: 374, startPoint y: 144, endPoint x: 937, endPoint y: 479, distance: 654.8
click at [937, 479] on div "How should the Product Owner handle a situation where the stakeholders demand c…" at bounding box center [655, 318] width 663 height 405
click at [557, 401] on div "Negotiate with stakeholders to revise or postpone changes." at bounding box center [655, 410] width 628 height 41
click at [341, 385] on input "c. Negotiate with stakeholders to revise or postpone changes." at bounding box center [341, 378] width 0 height 13
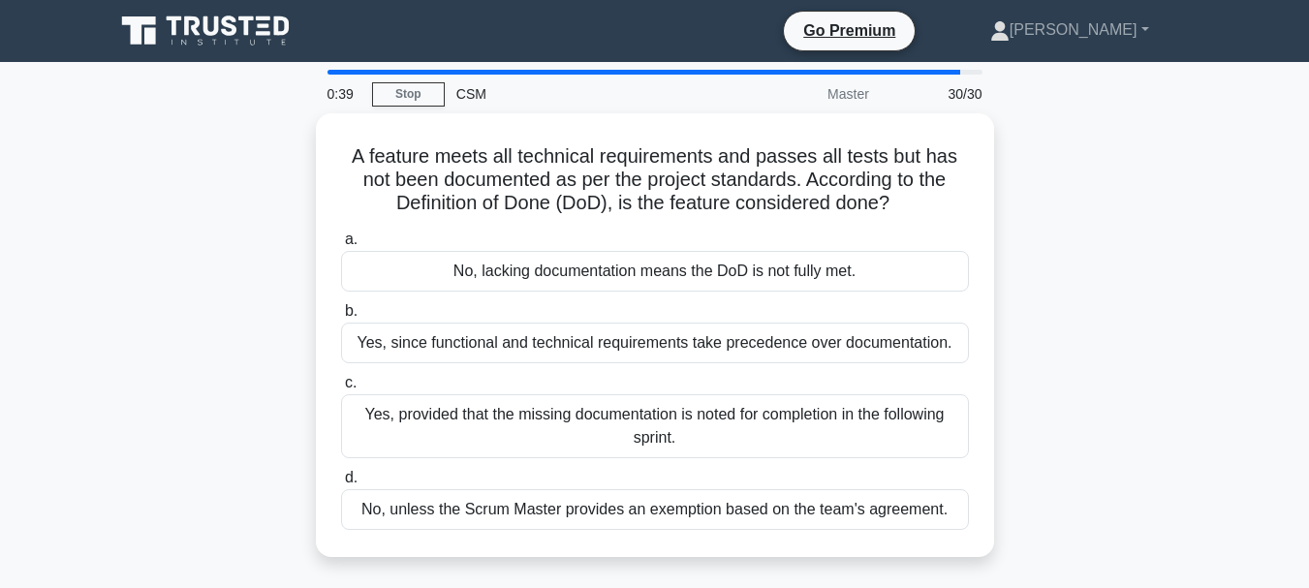
drag, startPoint x: 336, startPoint y: 133, endPoint x: 996, endPoint y: 525, distance: 767.8
click at [996, 525] on div "A feature meets all technical requirements and passes all tests but has not bee…" at bounding box center [655, 346] width 1105 height 467
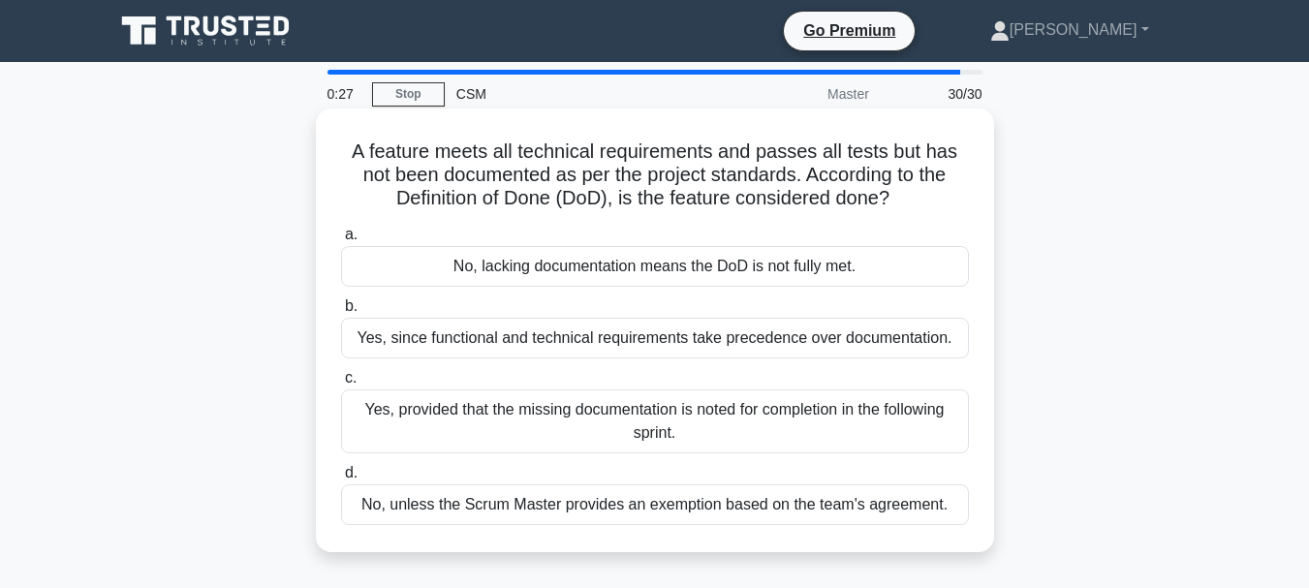
click at [480, 271] on div "No, lacking documentation means the DoD is not fully met." at bounding box center [655, 266] width 628 height 41
click at [341, 241] on input "a. No, lacking documentation means the DoD is not fully met." at bounding box center [341, 235] width 0 height 13
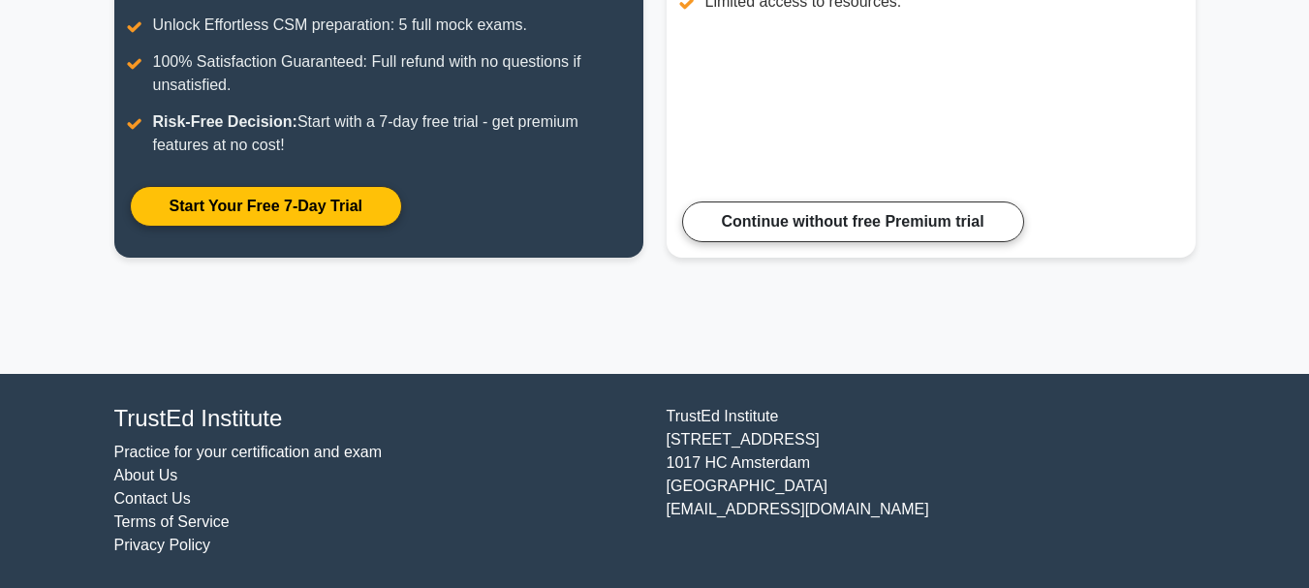
scroll to position [425, 0]
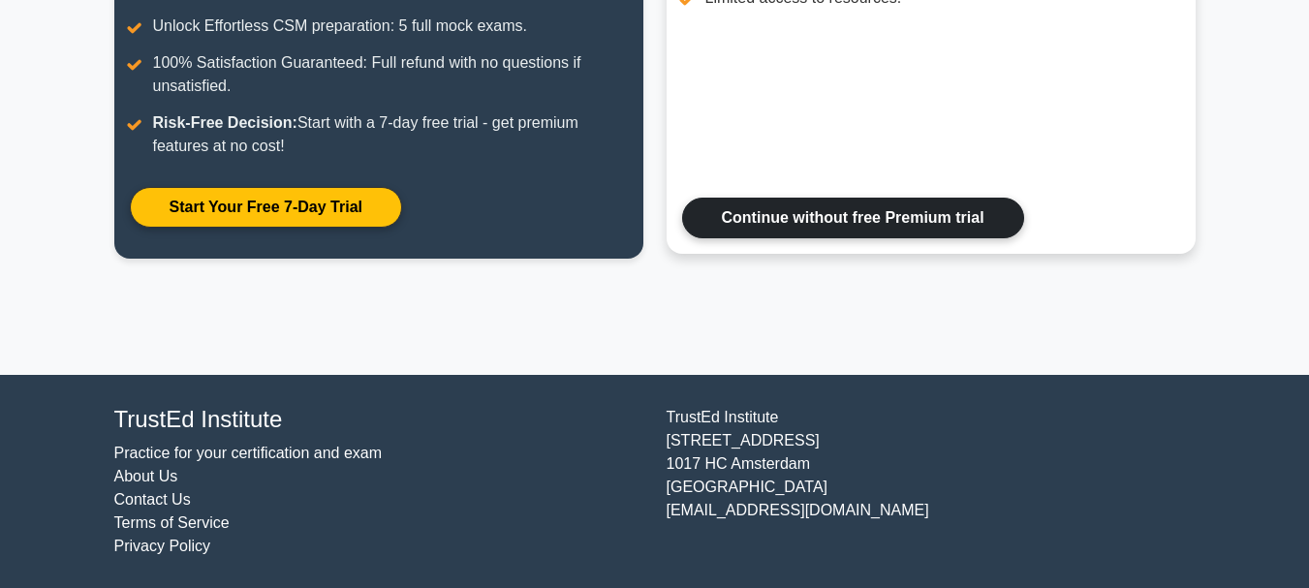
click at [787, 224] on link "Continue without free Premium trial" at bounding box center [853, 218] width 342 height 41
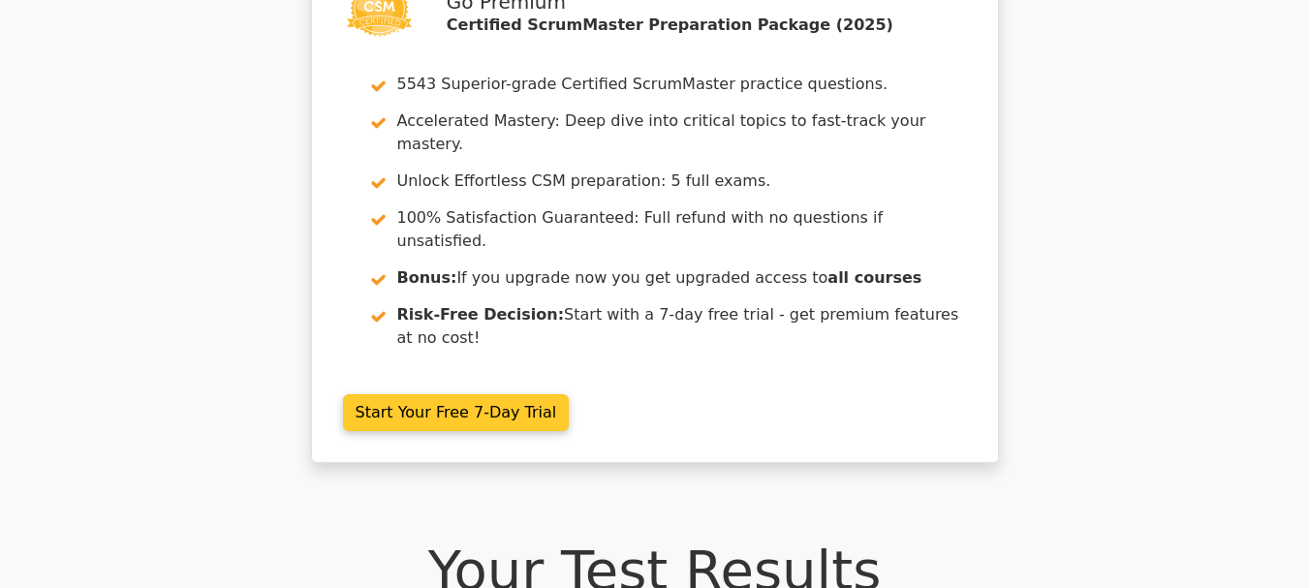
scroll to position [121, 0]
click at [451, 393] on link "Start Your Free 7-Day Trial" at bounding box center [456, 411] width 227 height 37
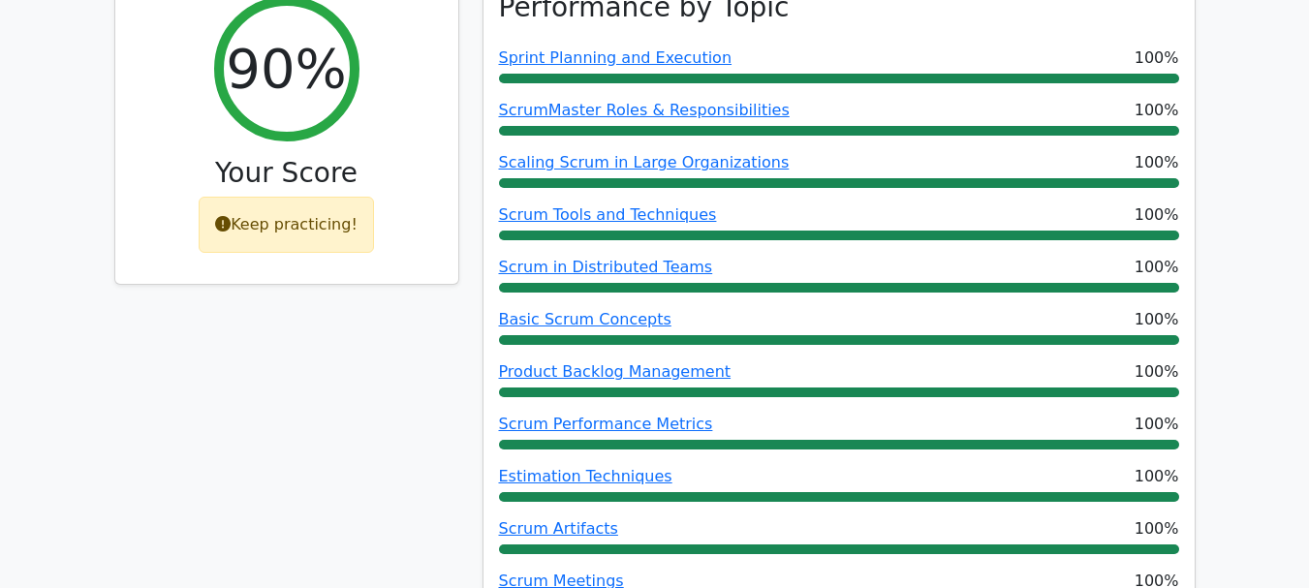
scroll to position [1163, 0]
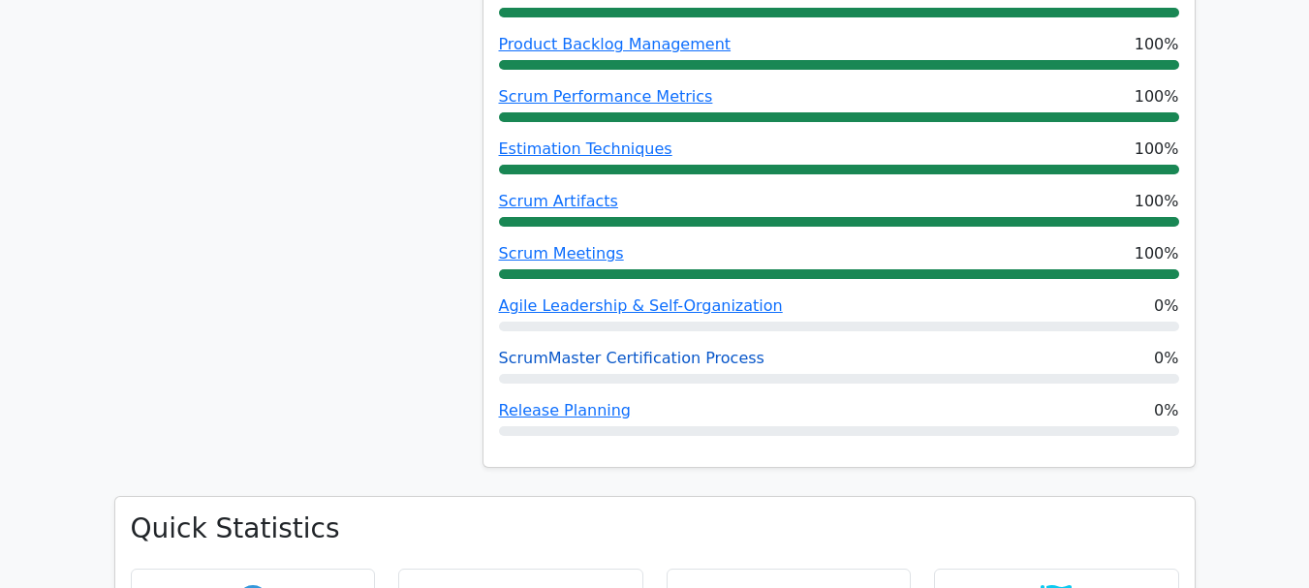
click at [663, 349] on link "ScrumMaster Certification Process" at bounding box center [632, 358] width 266 height 18
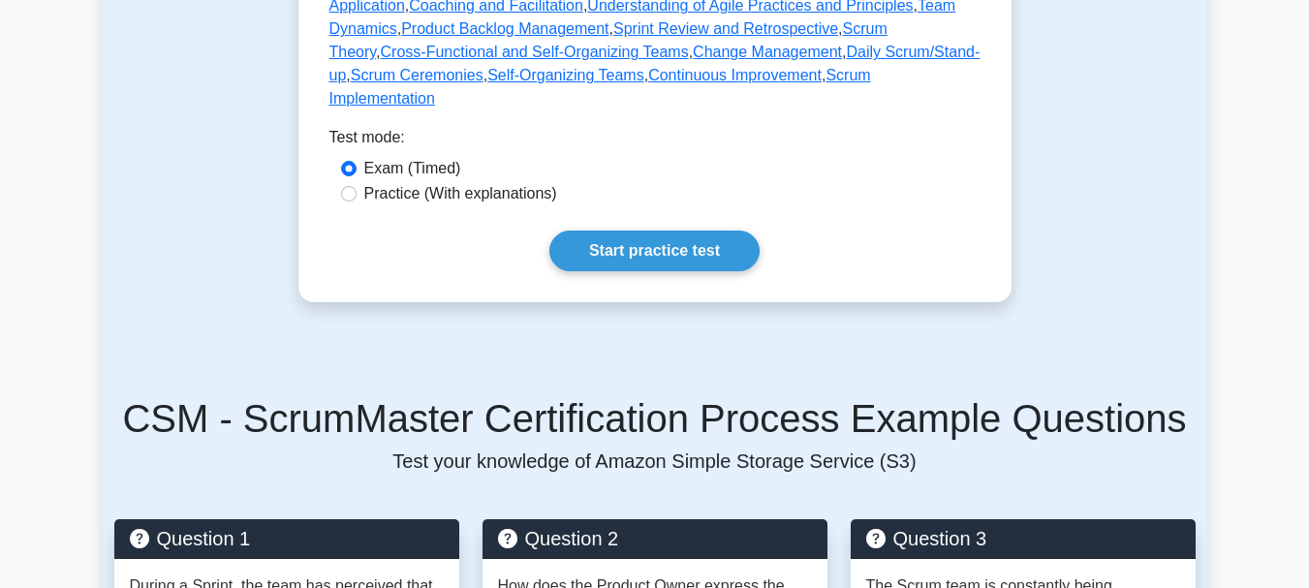
scroll to position [1092, 0]
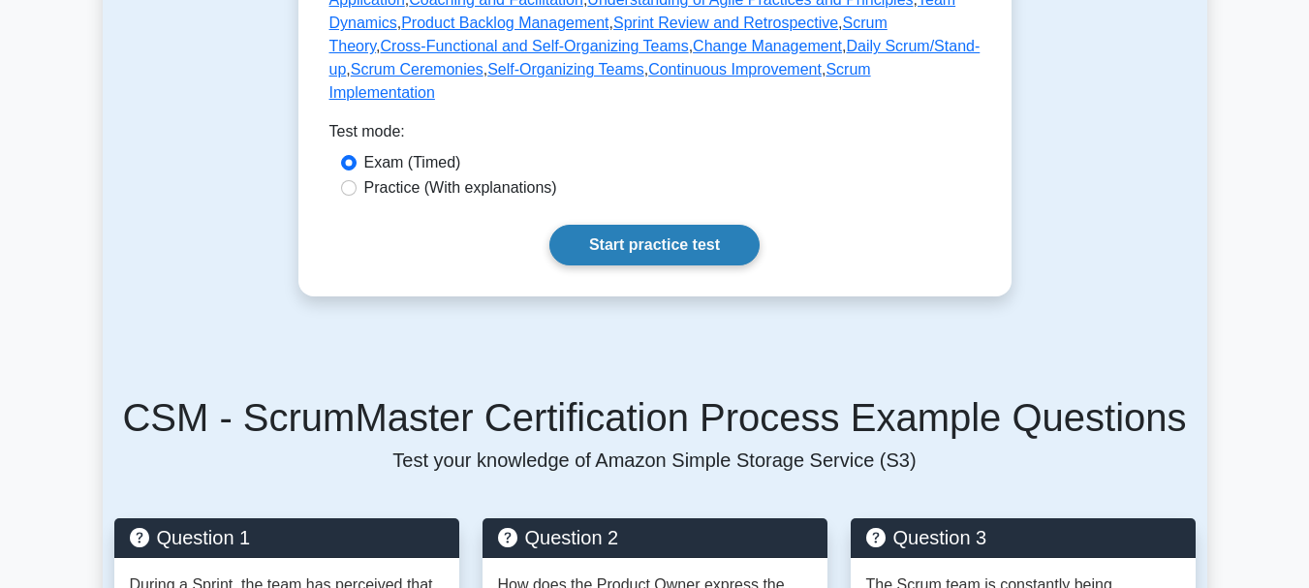
click at [674, 225] on link "Start practice test" at bounding box center [654, 245] width 210 height 41
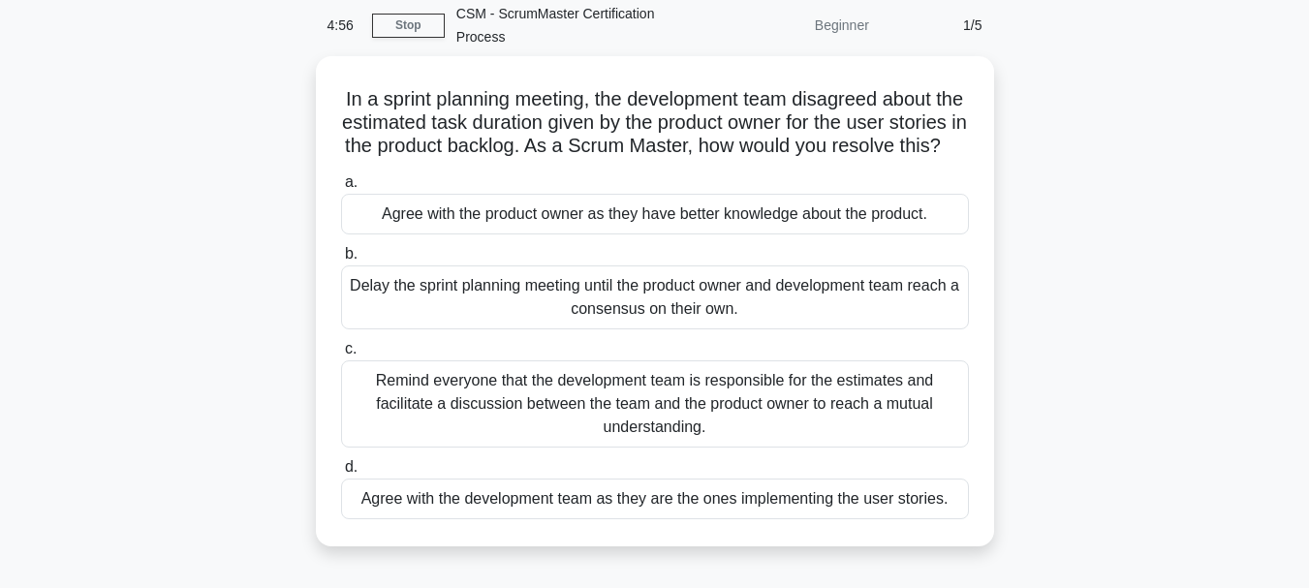
scroll to position [458, 0]
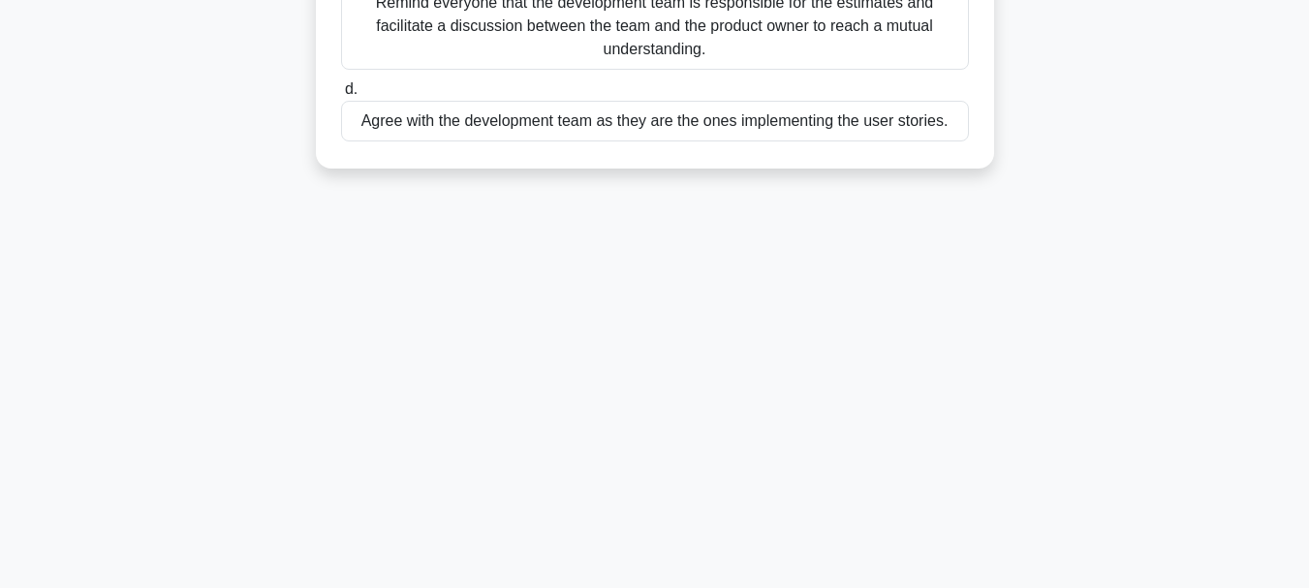
drag, startPoint x: 347, startPoint y: 145, endPoint x: 1052, endPoint y: 267, distance: 716.0
click at [1052, 267] on div "4:55 Stop CSM - ScrumMaster Certification Process Beginner 1/5 In a sprint plan…" at bounding box center [655, 95] width 1105 height 969
copy div "In a sprint planning meeting, the development team disagreed about the estimate…"
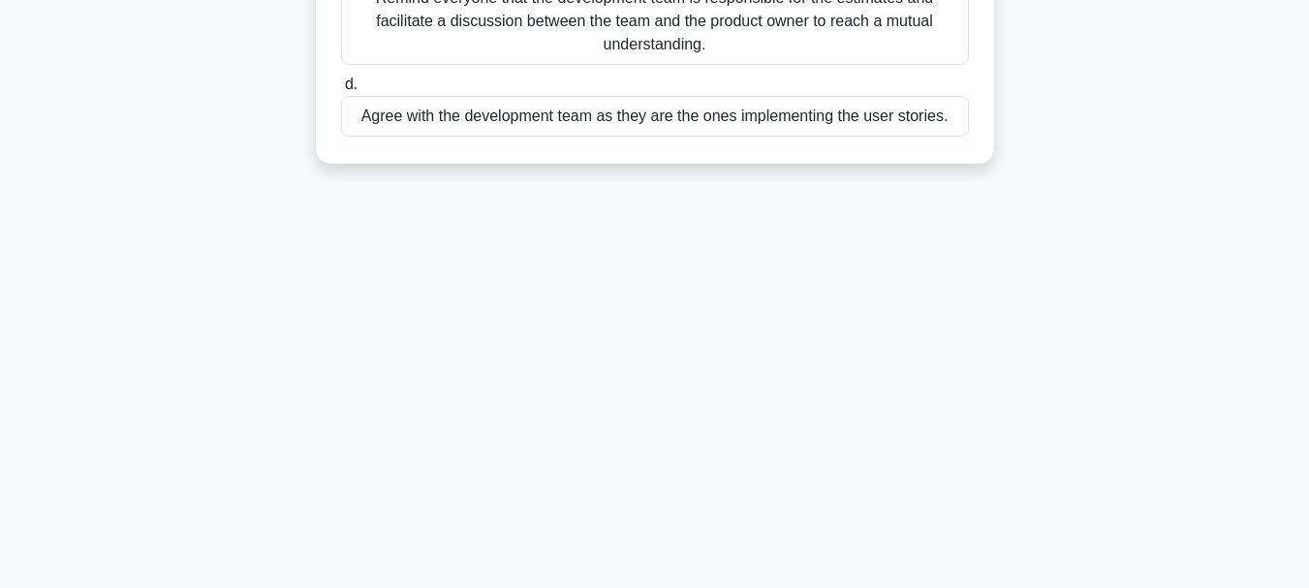
scroll to position [289, 0]
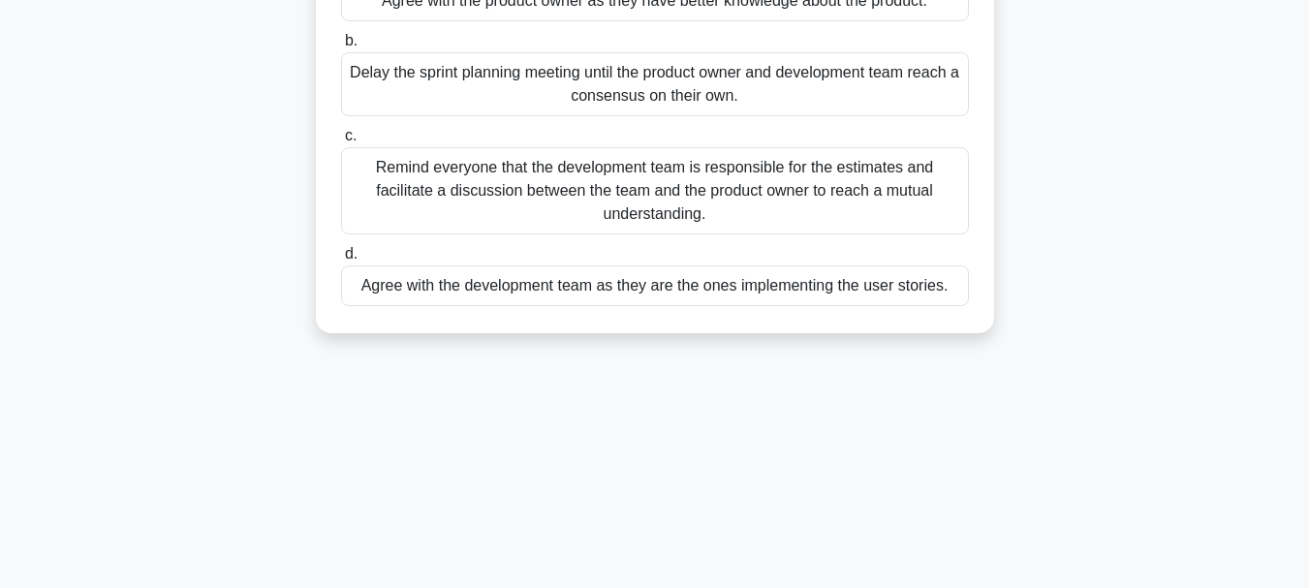
click at [528, 216] on div "Remind everyone that the development team is responsible for the estimates and …" at bounding box center [655, 190] width 628 height 87
click at [341, 142] on input "c. Remind everyone that the development team is responsible for the estimates a…" at bounding box center [341, 136] width 0 height 13
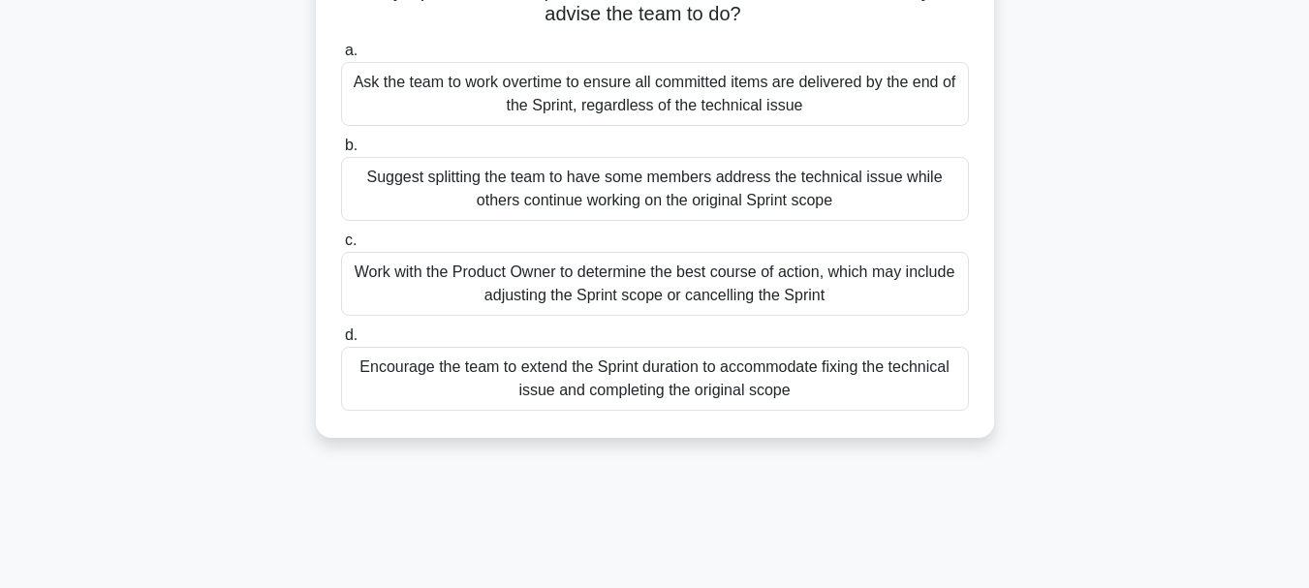
scroll to position [443, 0]
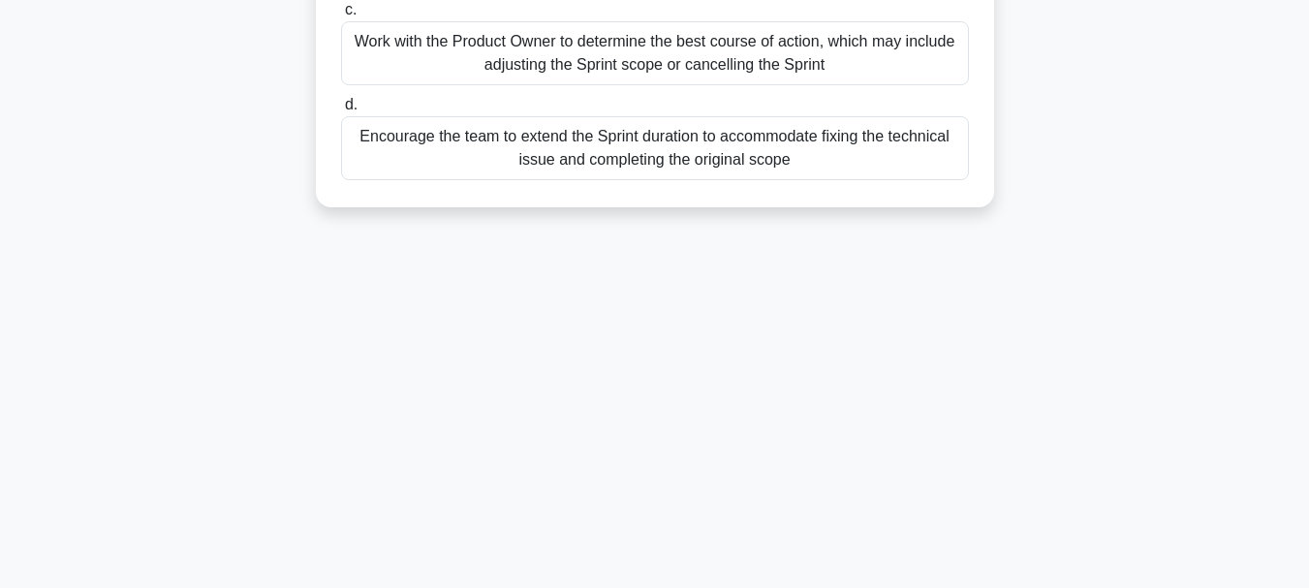
drag, startPoint x: 361, startPoint y: 159, endPoint x: 1046, endPoint y: 341, distance: 708.0
click at [1046, 341] on div "4:43 Stop CSM - ScrumMaster Certification Process Advanced 2/5 During a Sprint,…" at bounding box center [655, 111] width 1105 height 969
copy div "During a Sprint, the development team discovers a major technical issue that je…"
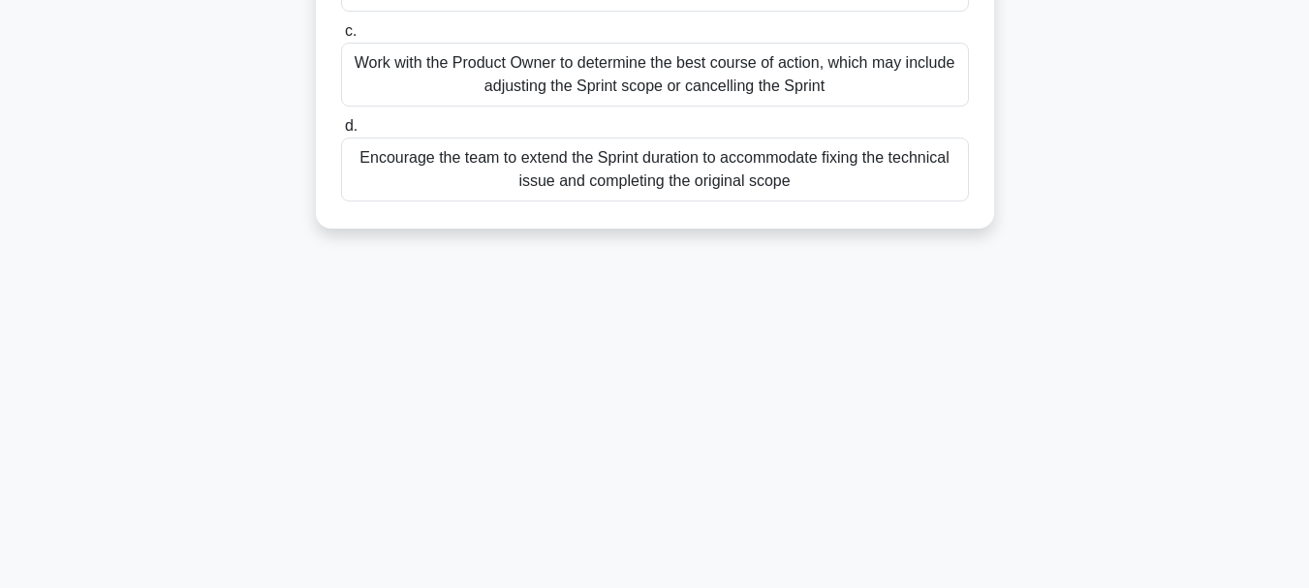
click at [548, 74] on div "Work with the Product Owner to determine the best course of action, which may i…" at bounding box center [655, 75] width 628 height 64
click at [341, 38] on input "c. Work with the Product Owner to determine the best course of action, which ma…" at bounding box center [341, 31] width 0 height 13
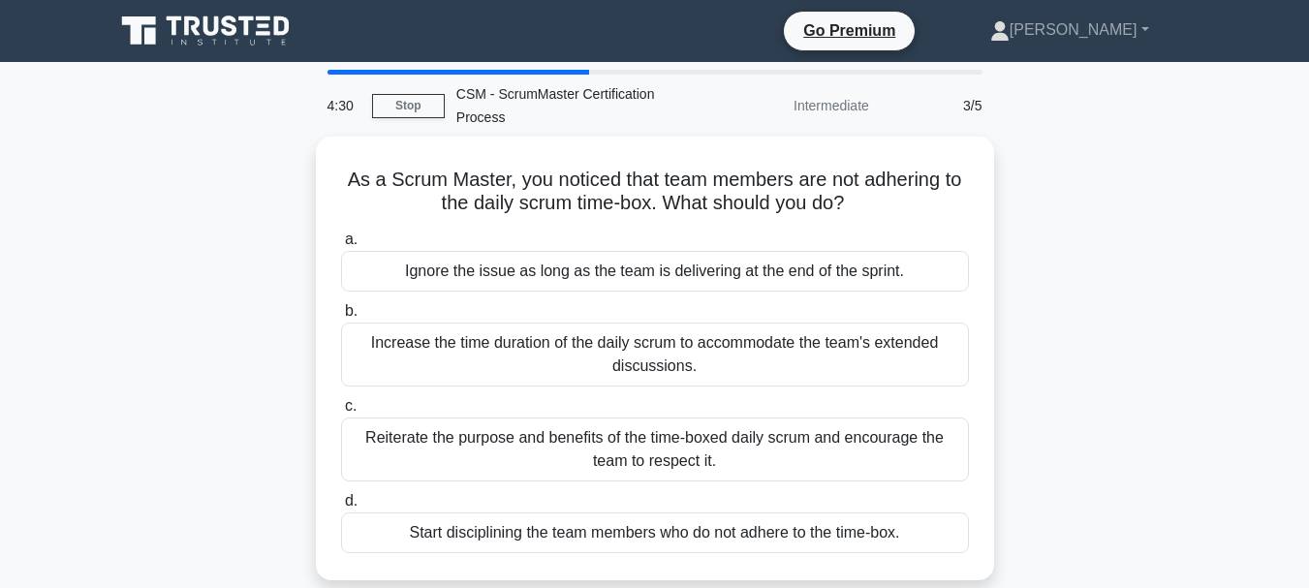
scroll to position [4, 0]
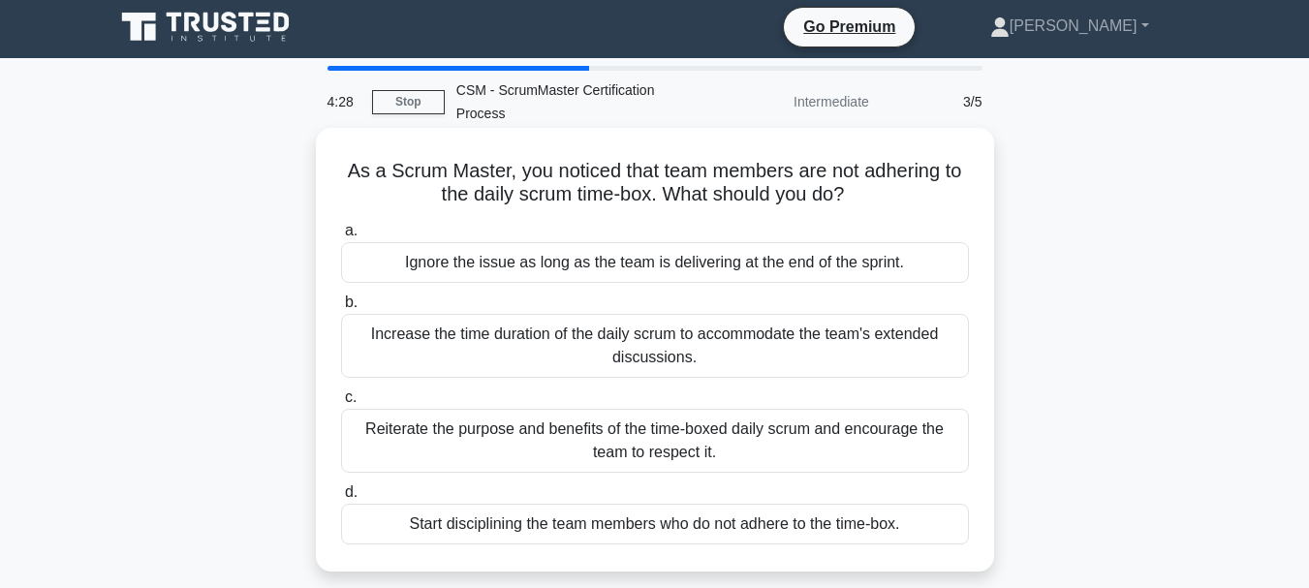
drag, startPoint x: 332, startPoint y: 171, endPoint x: 951, endPoint y: 543, distance: 721.6
click at [951, 543] on div "As a Scrum Master, you noticed that team members are not adhering to the daily …" at bounding box center [655, 350] width 663 height 428
copy div "As a Scrum Master, you noticed that team members are not adhering to the daily …"
click at [548, 434] on div "Reiterate the purpose and benefits of the time-boxed daily scrum and encourage …" at bounding box center [655, 441] width 628 height 64
click at [341, 404] on input "c. Reiterate the purpose and benefits of the time-boxed daily scrum and encoura…" at bounding box center [341, 398] width 0 height 13
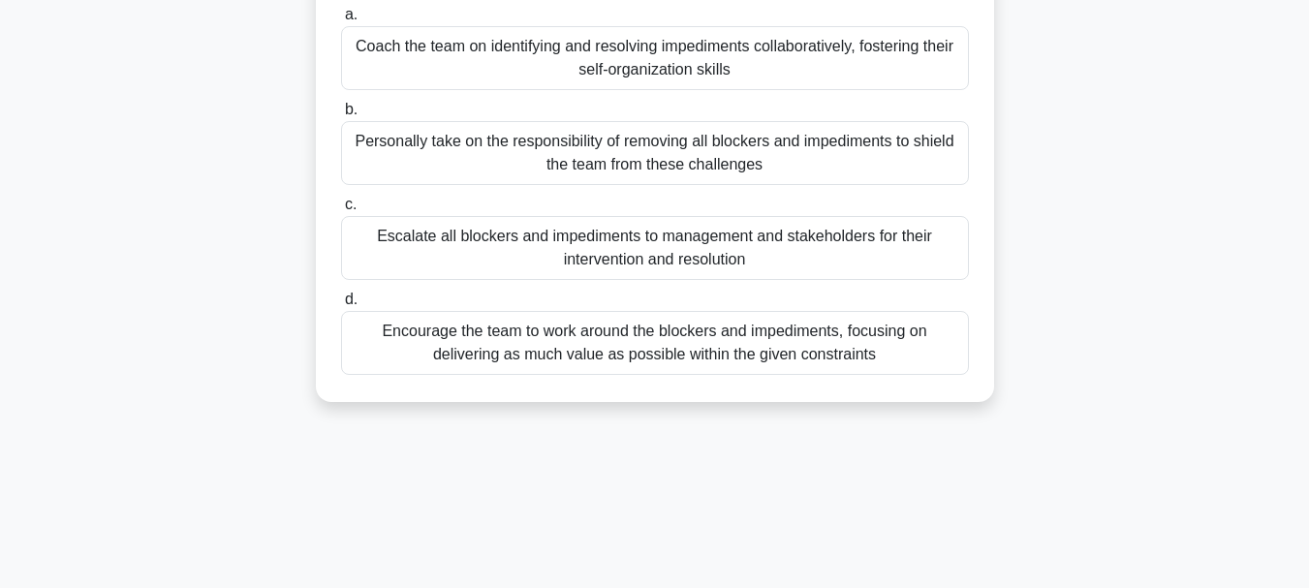
scroll to position [277, 0]
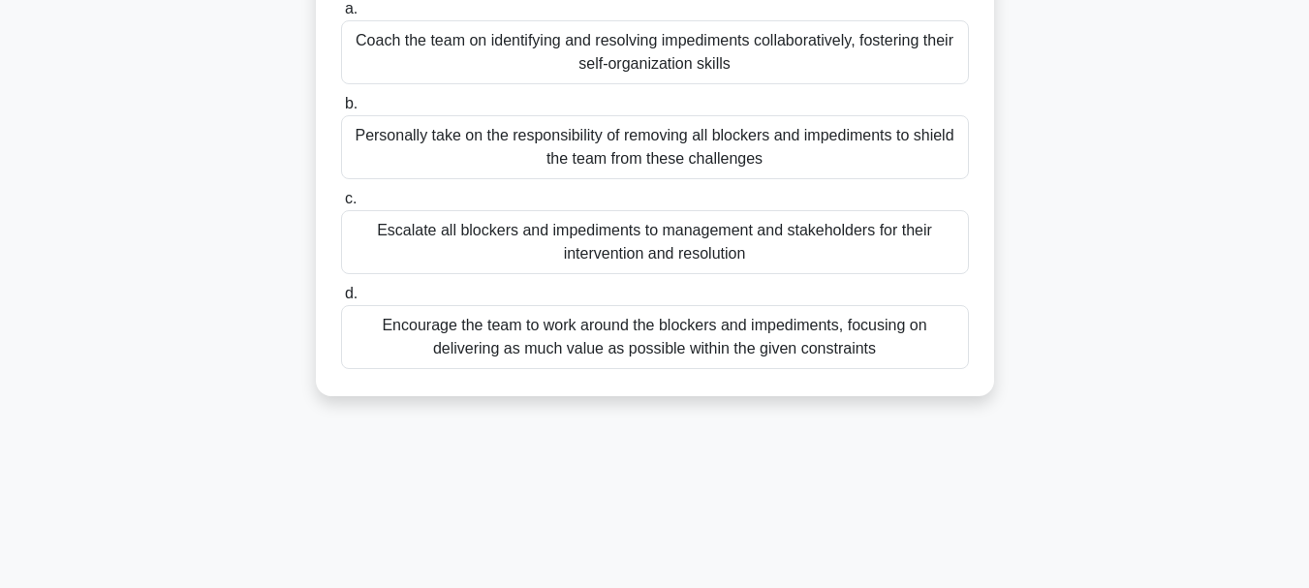
drag, startPoint x: 347, startPoint y: 179, endPoint x: 920, endPoint y: 494, distance: 653.6
click at [920, 494] on div "4:06 Stop CSM - ScrumMaster Certification Process Expert 4/5 A scrum team is fr…" at bounding box center [655, 277] width 1105 height 969
copy div "A scrum team is frequently encountering blockers and impediments that are hinde…"
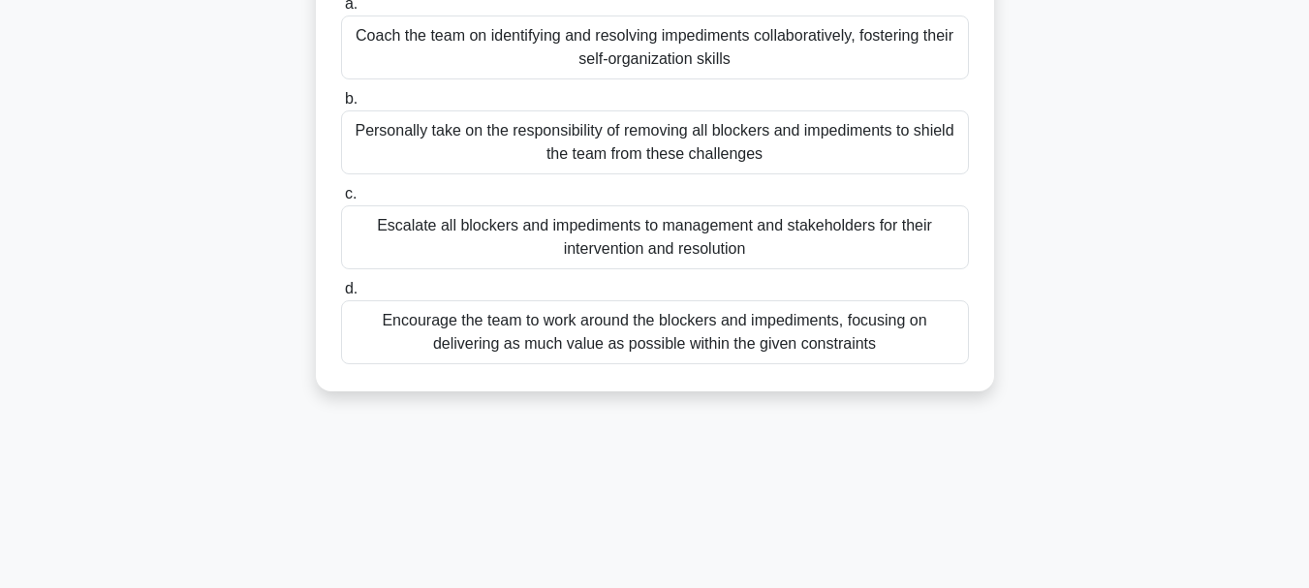
click at [494, 47] on div "Coach the team on identifying and resolving impediments collaboratively, foster…" at bounding box center [655, 48] width 628 height 64
click at [341, 11] on input "a. Coach the team on identifying and resolving impediments collaboratively, fos…" at bounding box center [341, 4] width 0 height 13
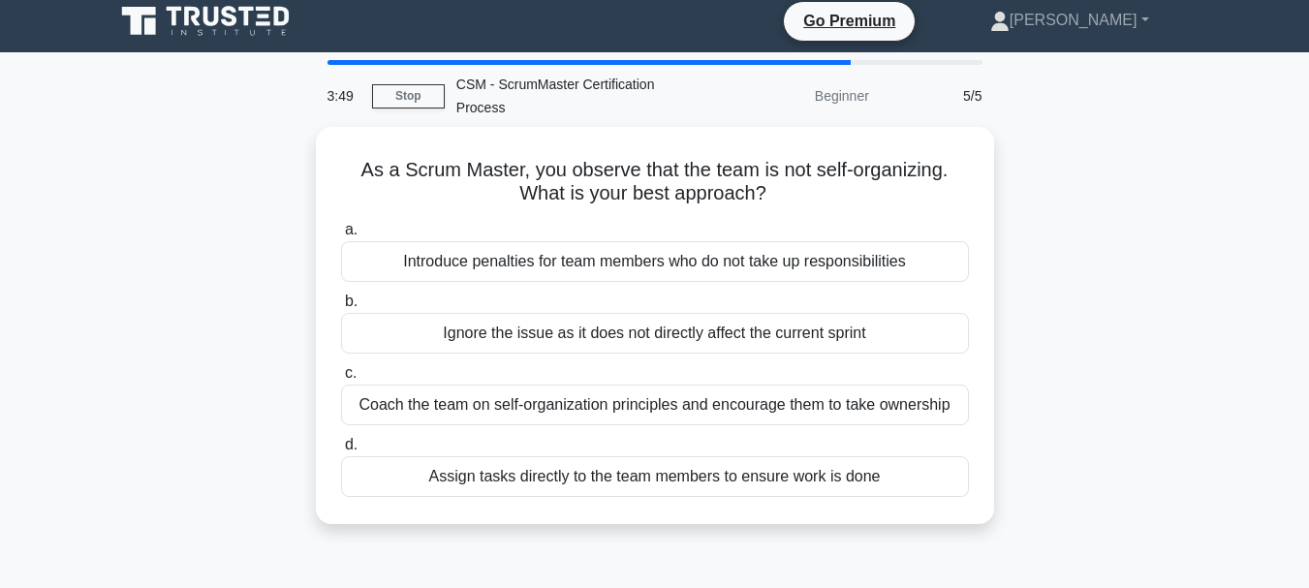
scroll to position [0, 0]
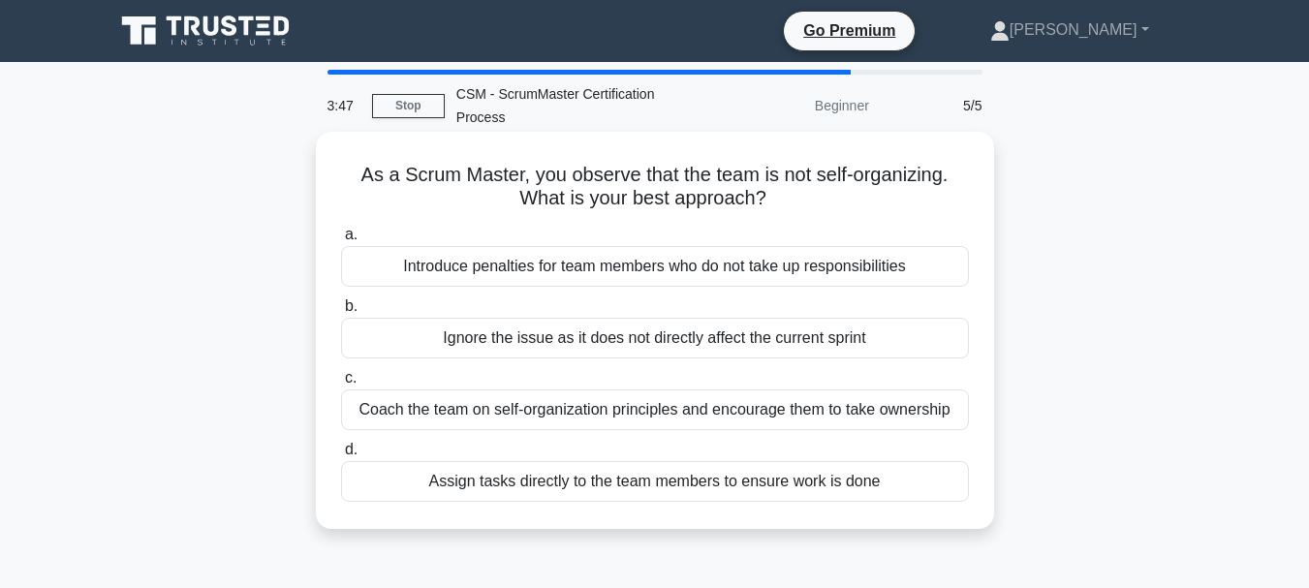
drag, startPoint x: 347, startPoint y: 176, endPoint x: 945, endPoint y: 510, distance: 684.6
click at [945, 510] on div "As a Scrum Master, you observe that the team is not self-organizing. What is yo…" at bounding box center [655, 331] width 663 height 382
copy div "As a Scrum Master, you observe that the team is not self-organizing. What is yo…"
click at [478, 403] on div "Coach the team on self-organization principles and encourage them to take owner…" at bounding box center [655, 410] width 628 height 41
click at [341, 385] on input "c. Coach the team on self-organization principles and encourage them to take ow…" at bounding box center [341, 378] width 0 height 13
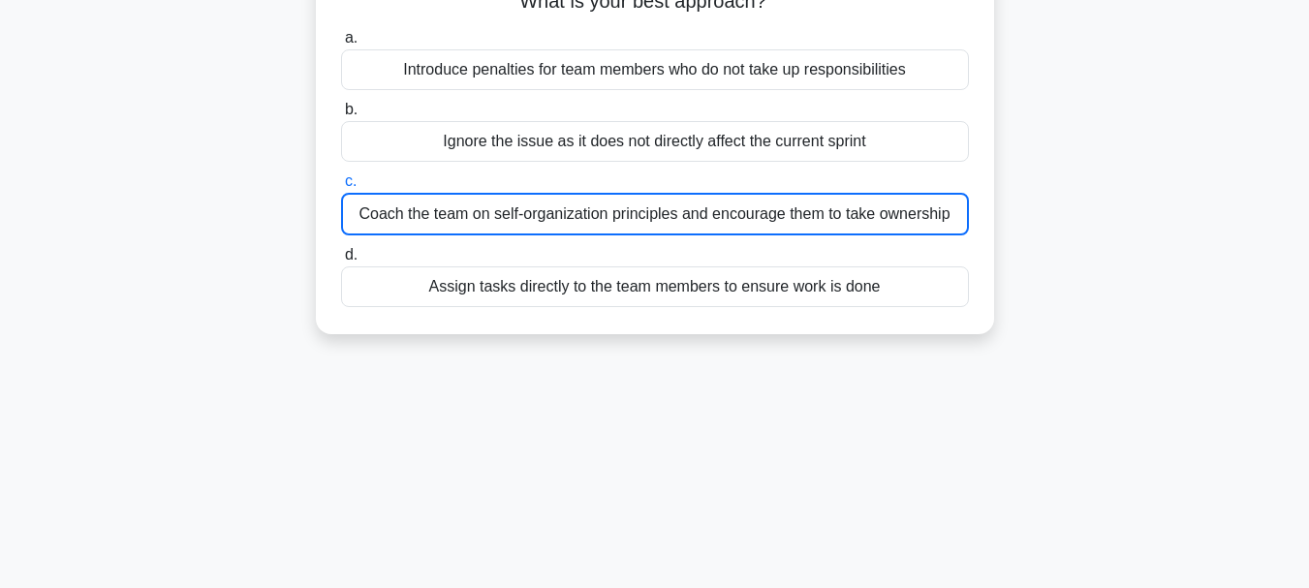
scroll to position [209, 0]
